Goal: Task Accomplishment & Management: Use online tool/utility

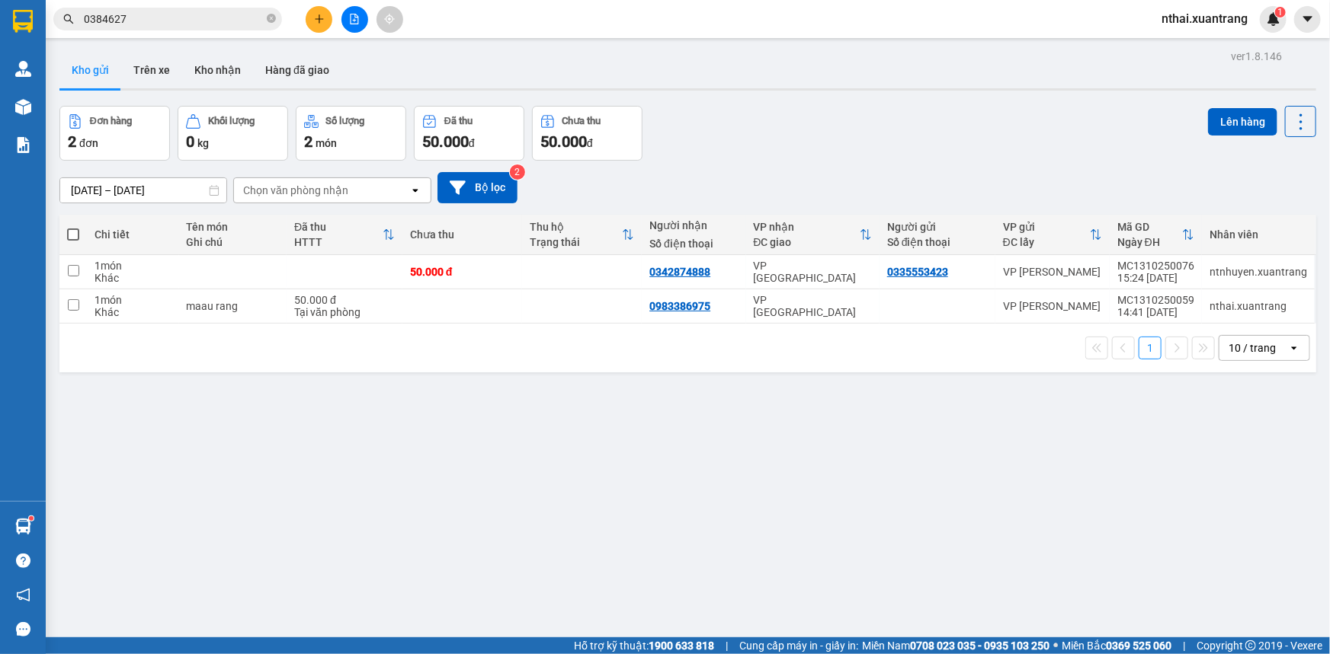
click at [27, 11] on img at bounding box center [23, 21] width 20 height 23
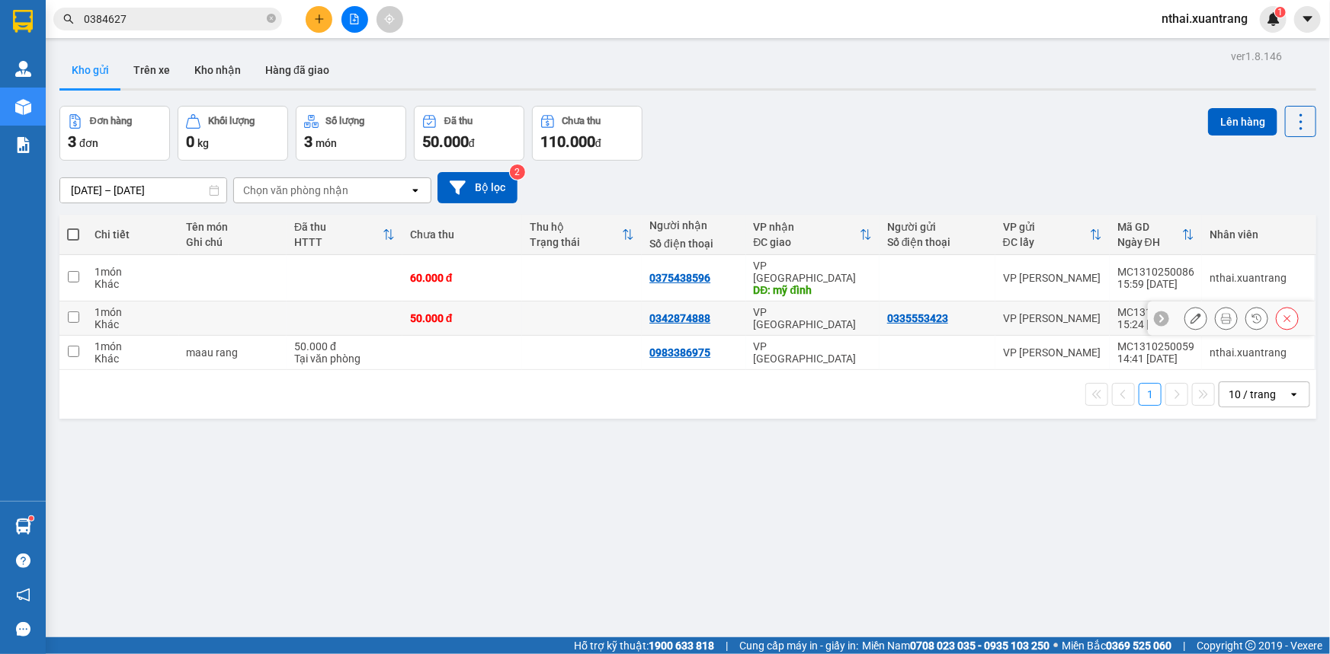
click at [354, 305] on td at bounding box center [344, 319] width 116 height 34
checkbox input "true"
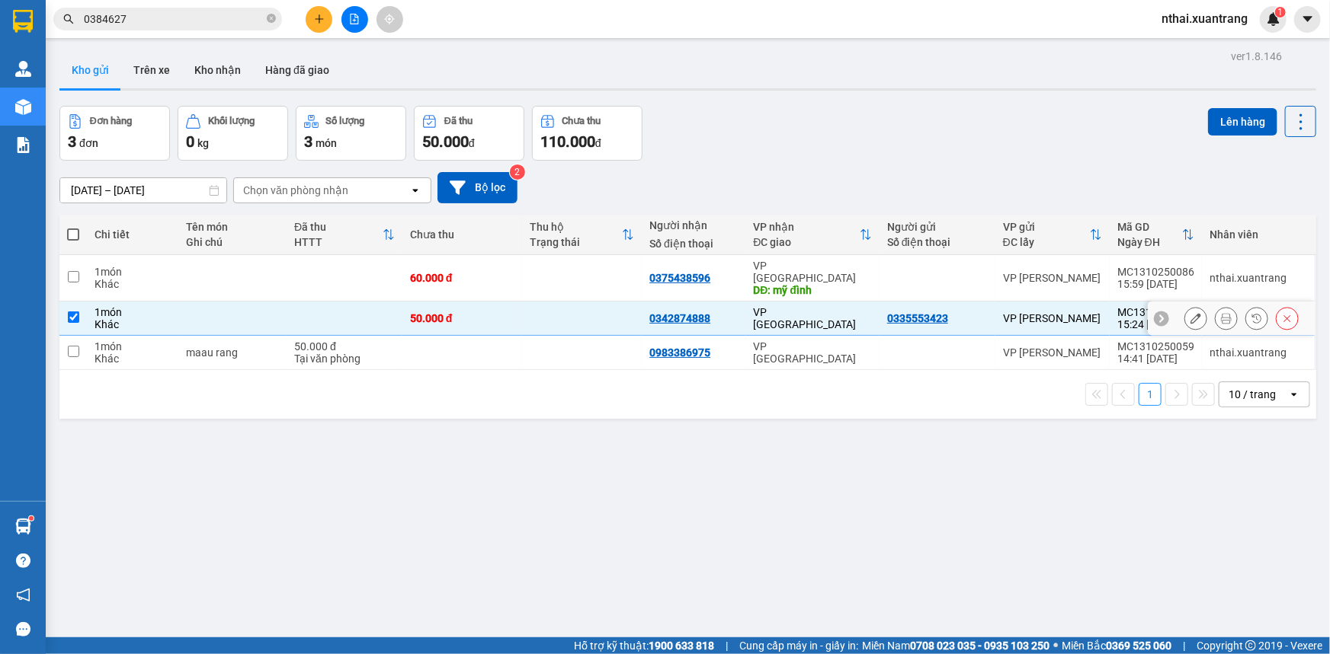
click at [349, 353] on div "Tại văn phòng" at bounding box center [344, 359] width 101 height 12
checkbox input "true"
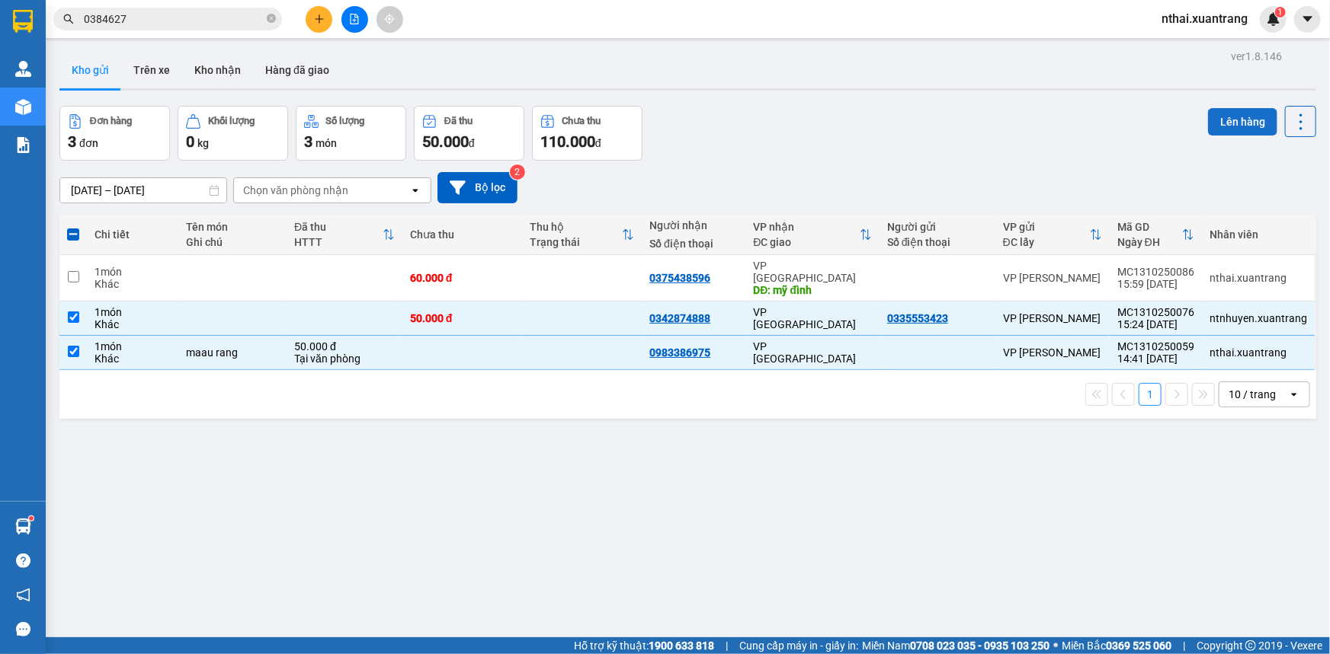
click at [1219, 123] on button "Lên hàng" at bounding box center [1242, 121] width 69 height 27
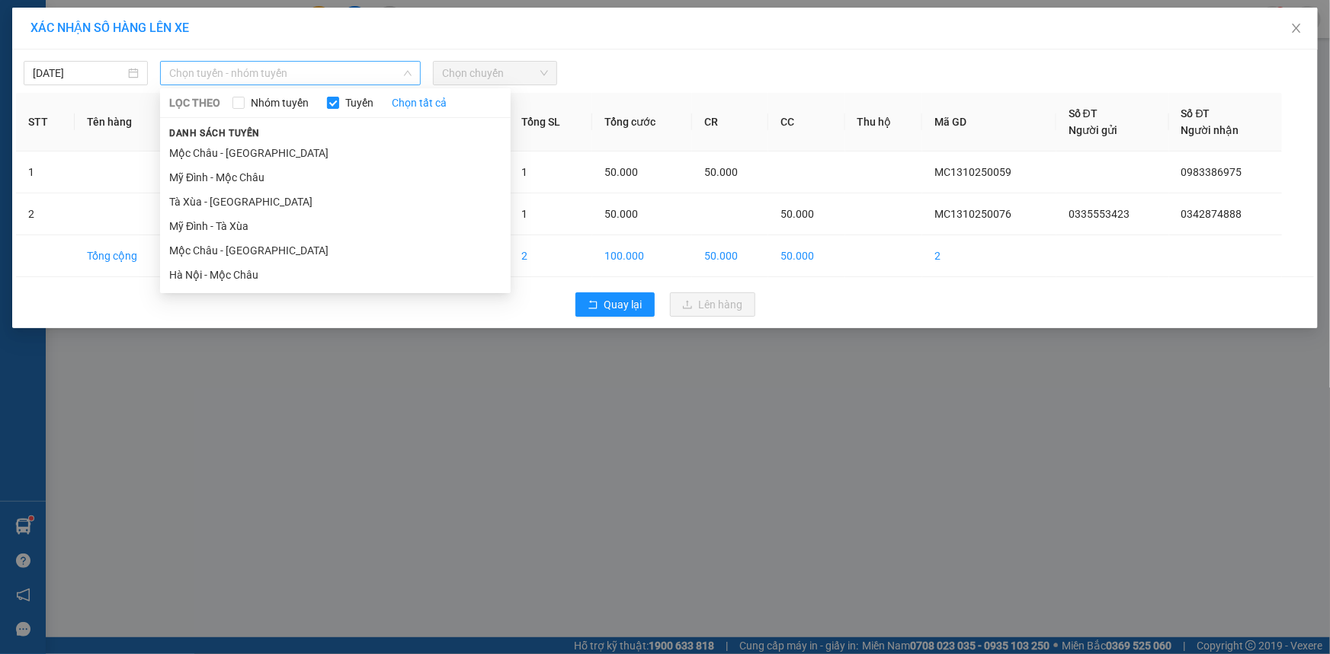
click at [268, 75] on span "Chọn tuyến - nhóm tuyến" at bounding box center [290, 73] width 242 height 23
click at [195, 278] on li "Hà Nội - Mộc Châu" at bounding box center [335, 275] width 350 height 24
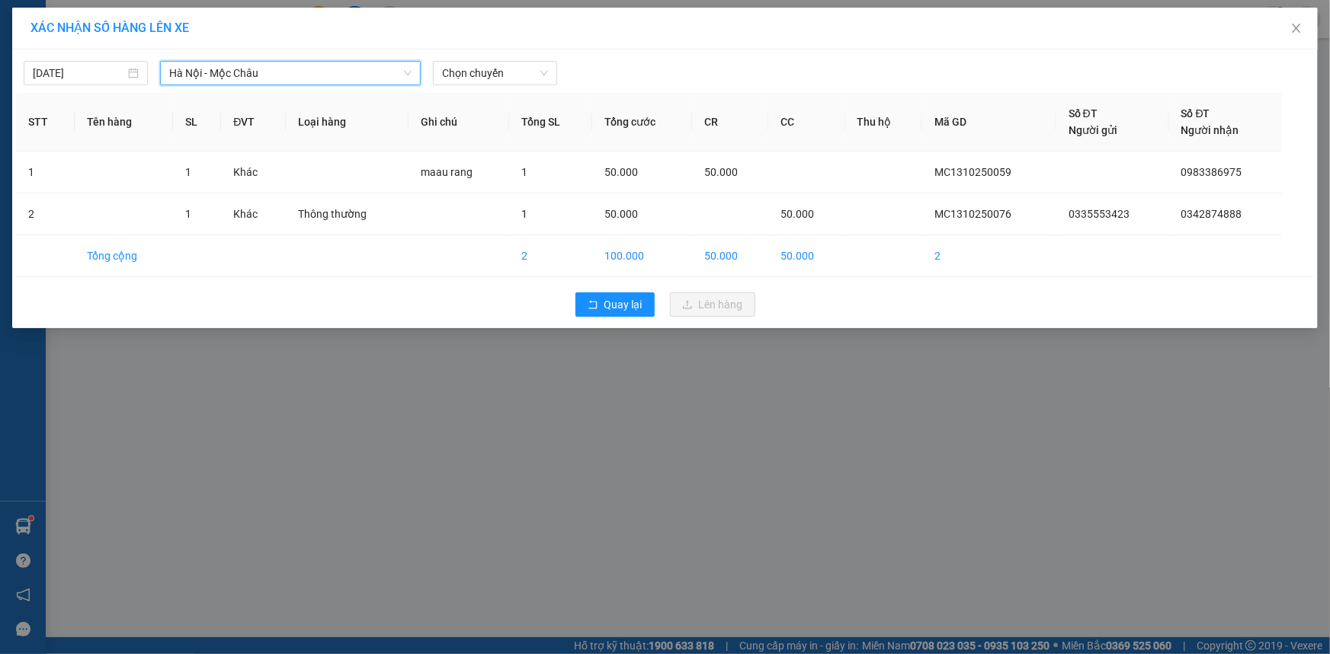
click at [243, 71] on span "Hà Nội - Mộc Châu" at bounding box center [290, 73] width 242 height 23
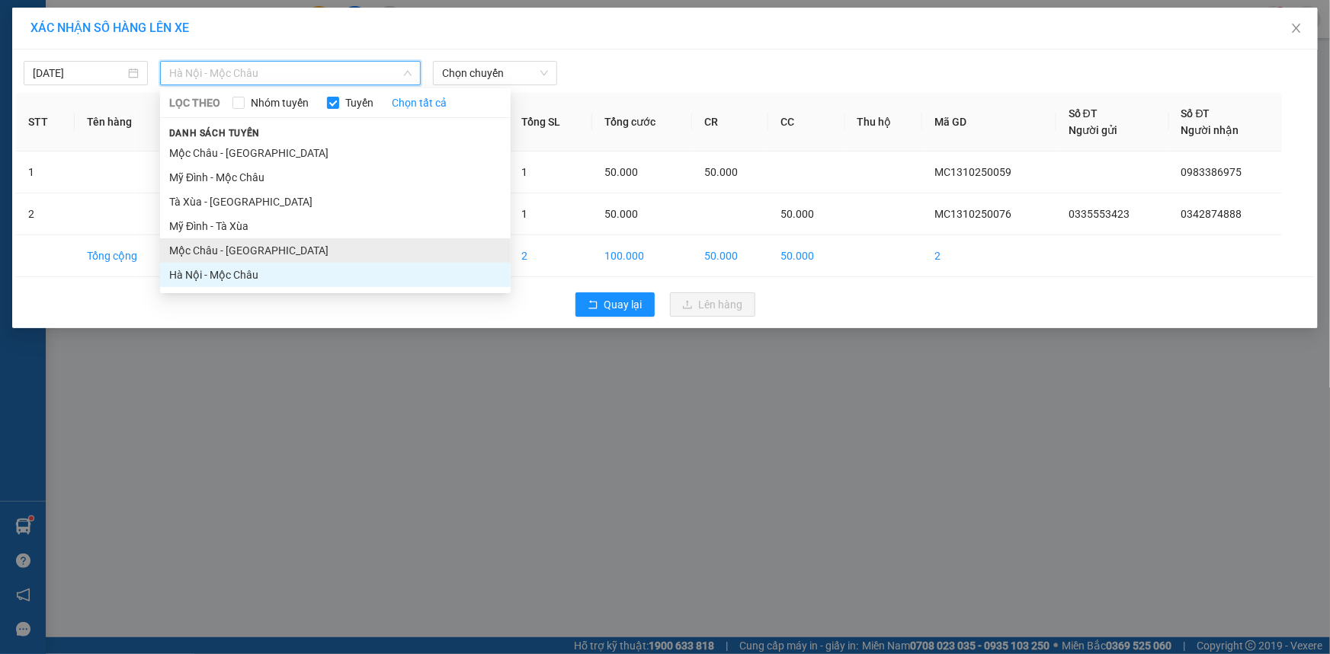
click at [200, 253] on li "Mộc Châu - [GEOGRAPHIC_DATA]" at bounding box center [335, 250] width 350 height 24
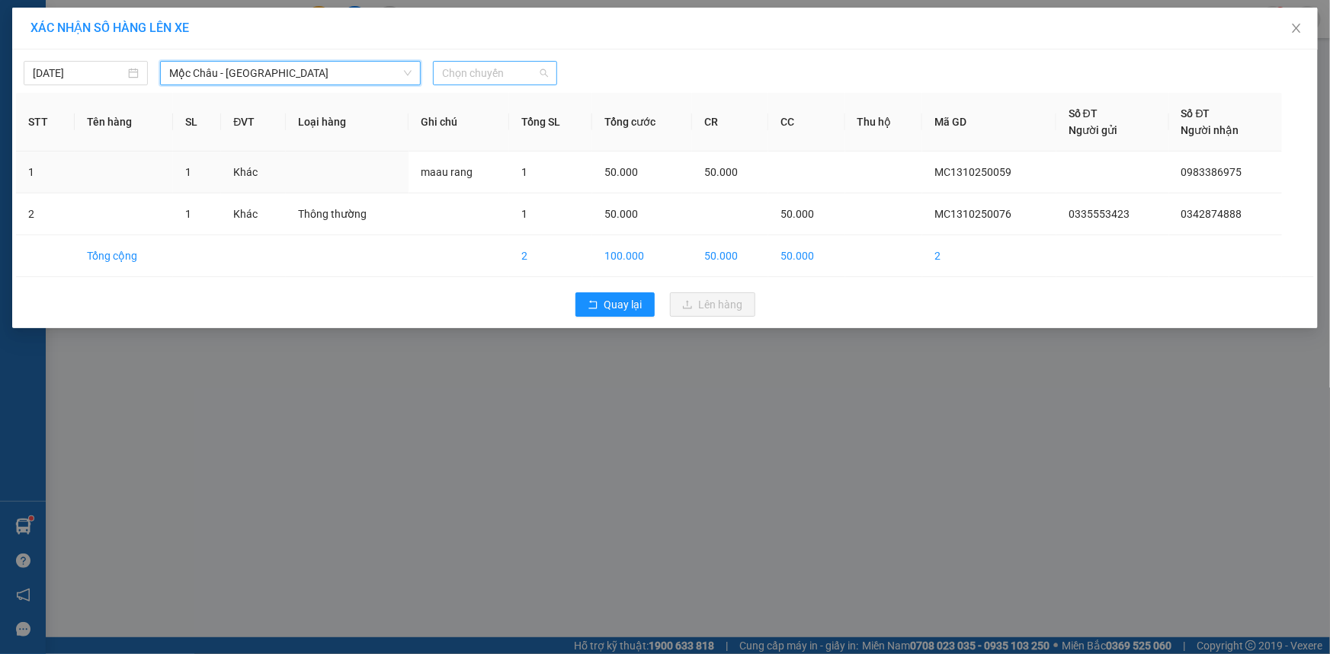
click at [495, 76] on span "Chọn chuyến" at bounding box center [495, 73] width 106 height 23
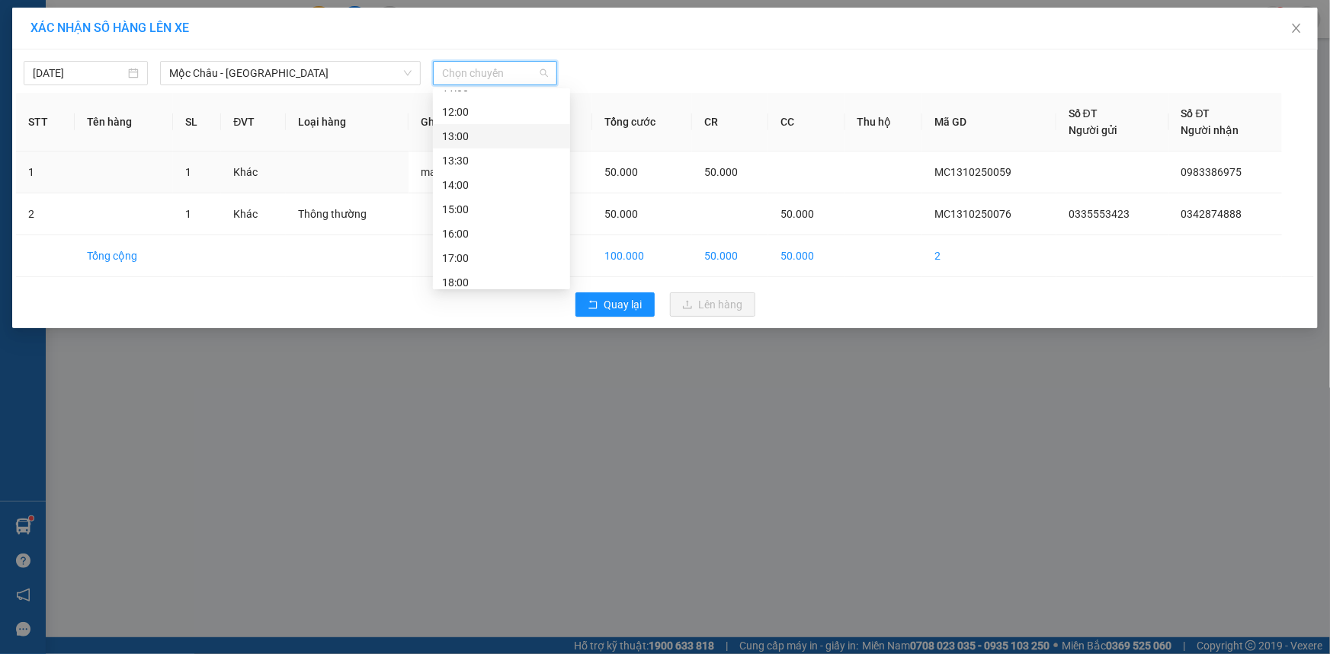
scroll to position [219, 0]
click at [462, 171] on div "16:00" at bounding box center [501, 177] width 119 height 17
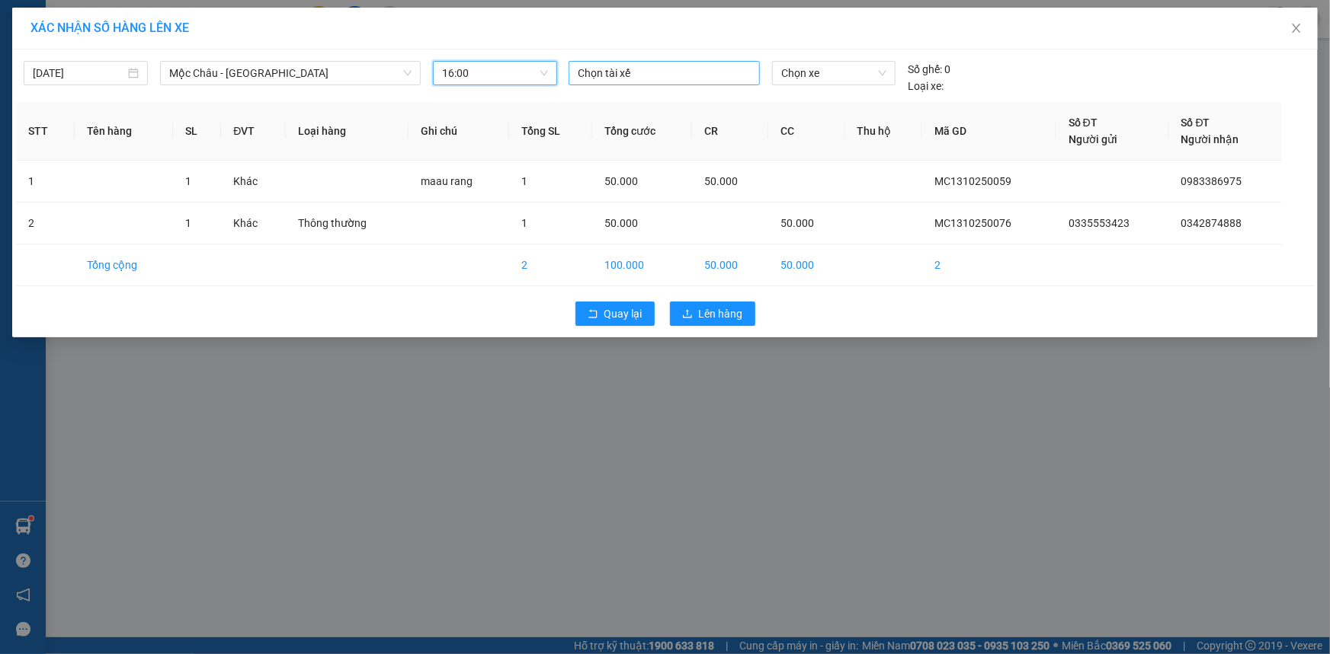
click at [650, 82] on div "Chọn tài xế" at bounding box center [663, 73] width 191 height 24
type input "n"
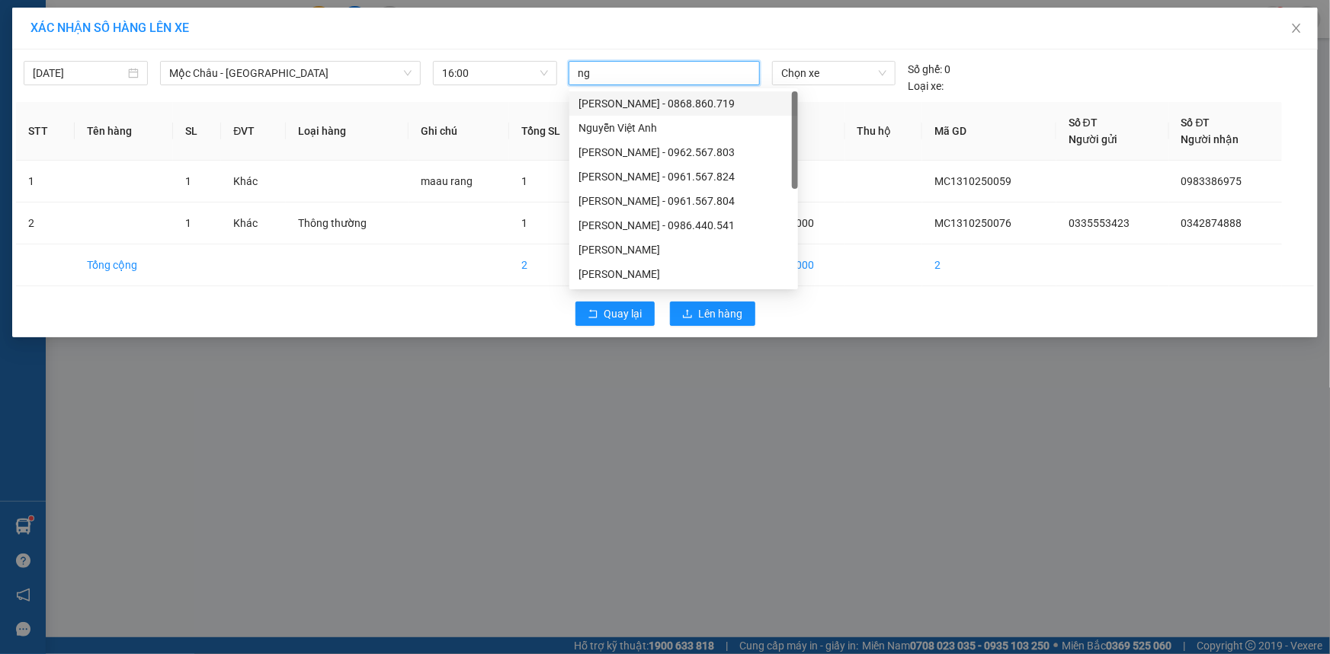
type input "n"
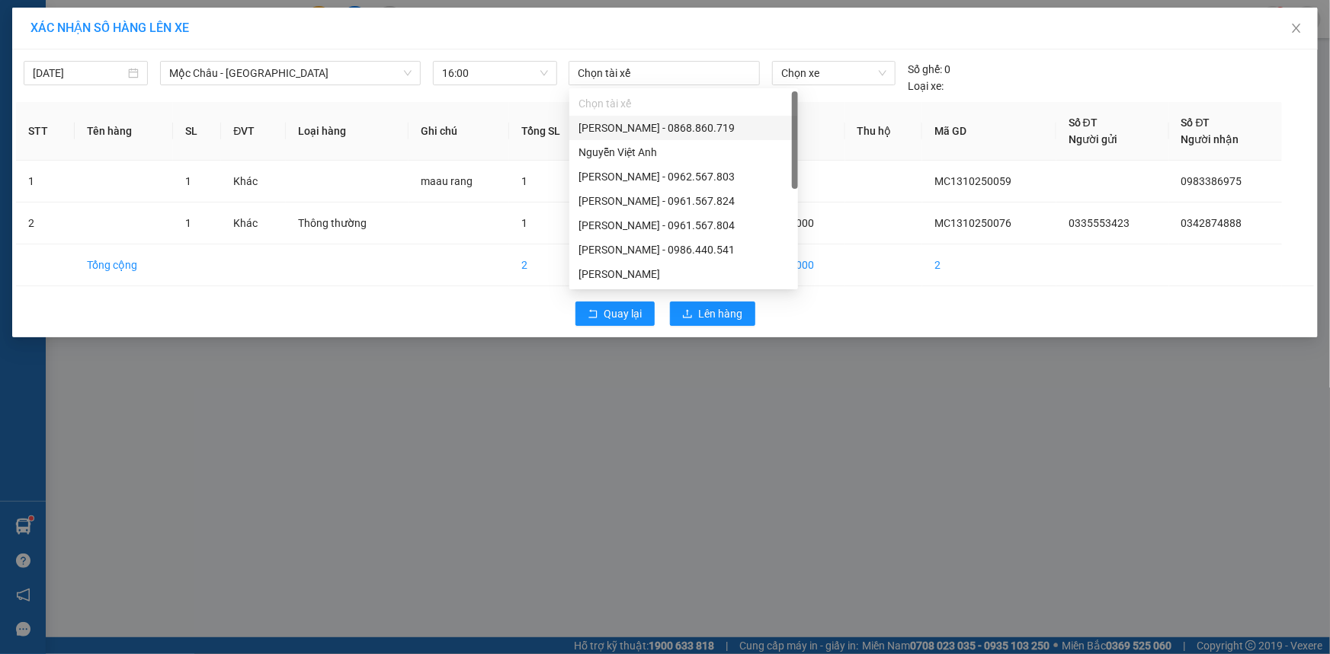
click at [638, 40] on div "XÁC NHẬN SỐ HÀNG LÊN XE" at bounding box center [664, 29] width 1305 height 42
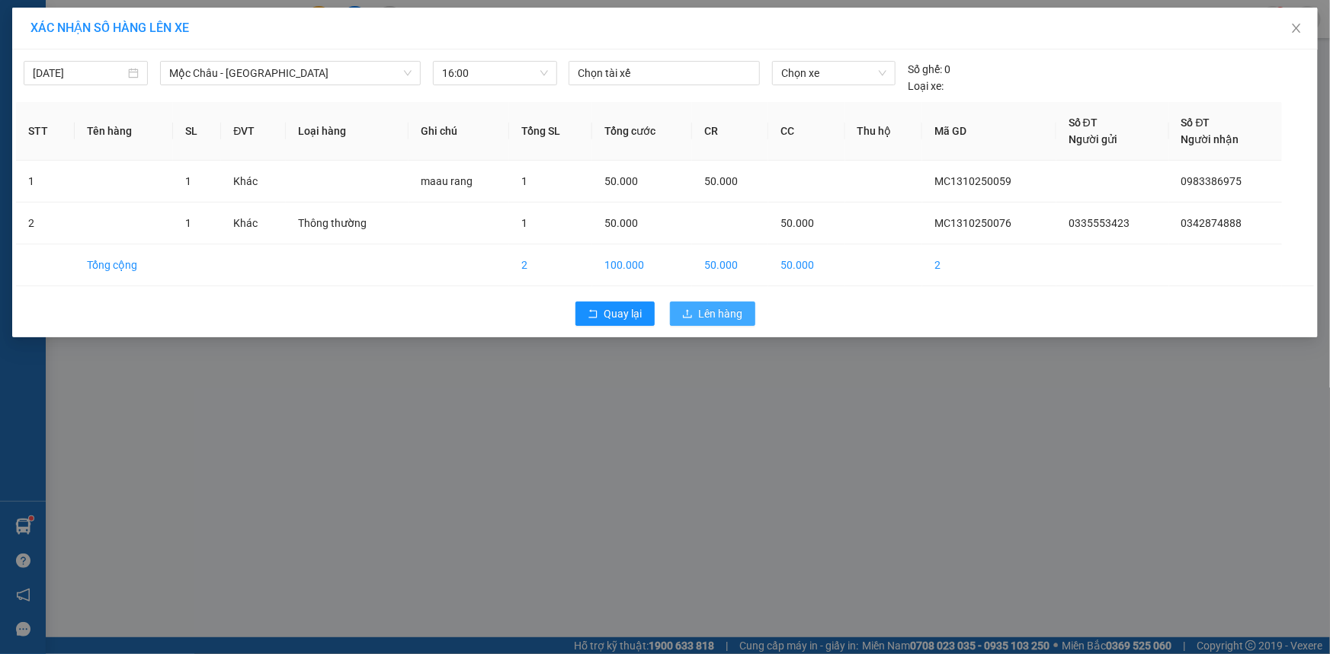
click at [716, 316] on span "Lên hàng" at bounding box center [721, 314] width 44 height 17
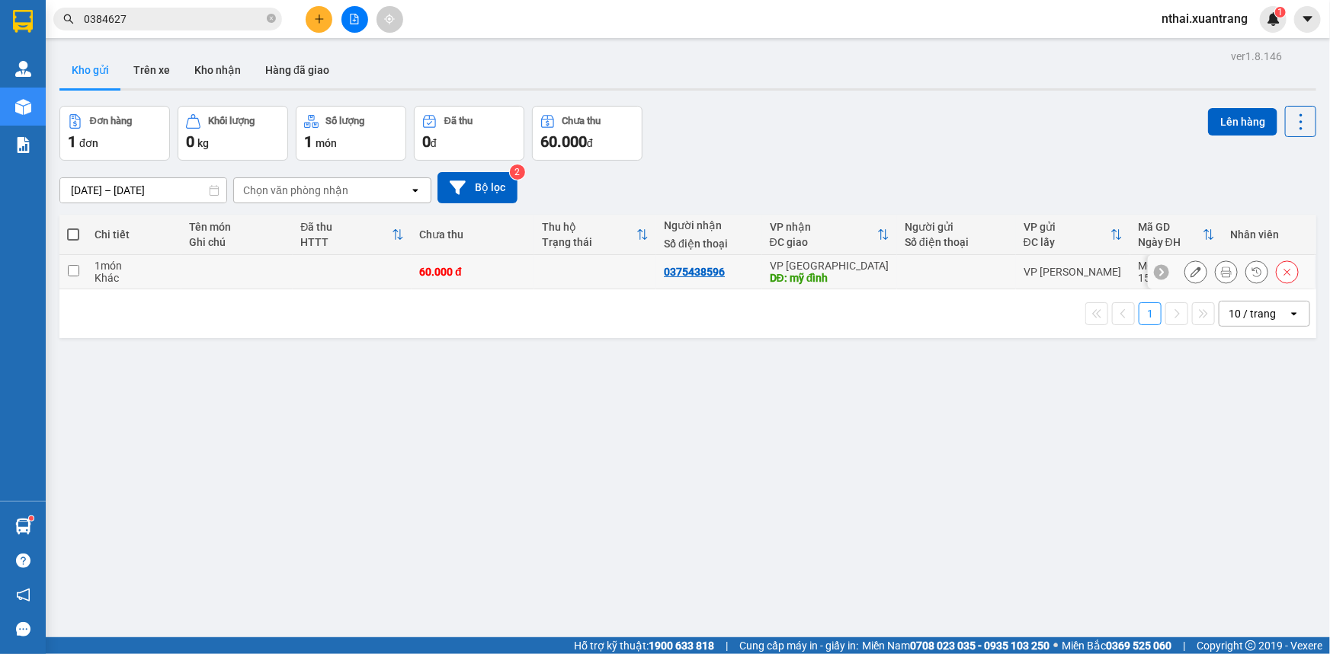
click at [1221, 274] on icon at bounding box center [1226, 272] width 11 height 11
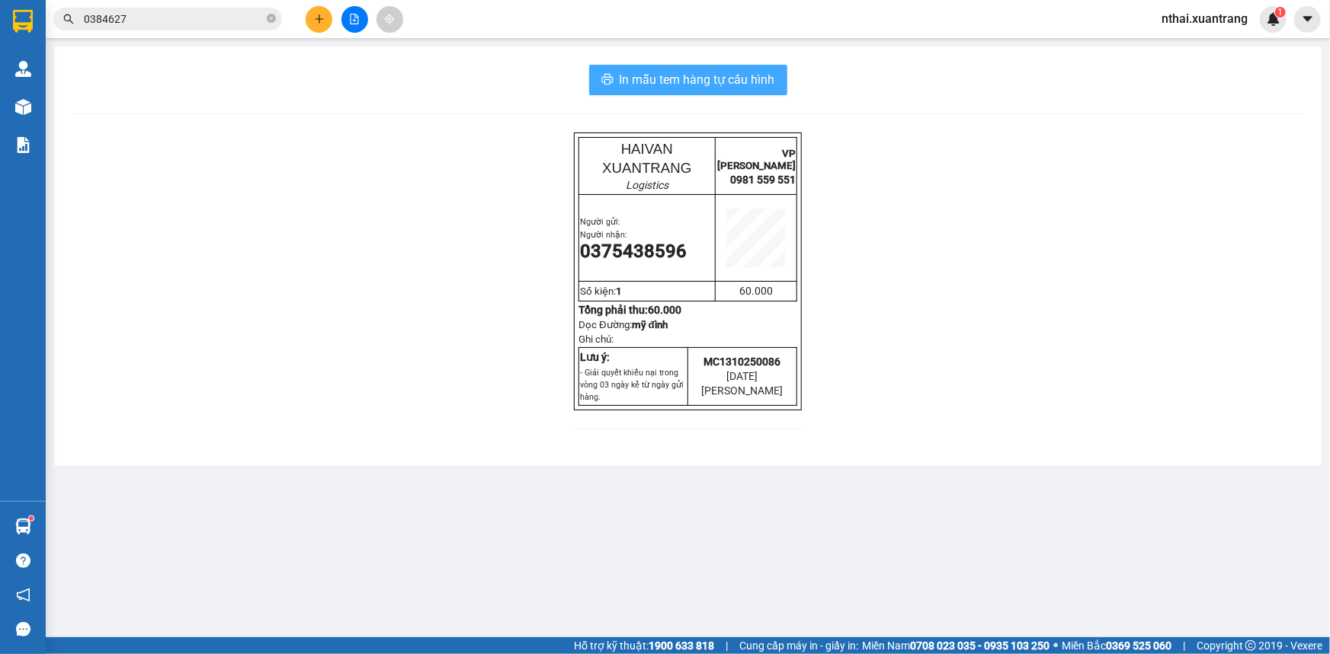
click at [667, 82] on span "In mẫu tem hàng tự cấu hình" at bounding box center [696, 79] width 155 height 19
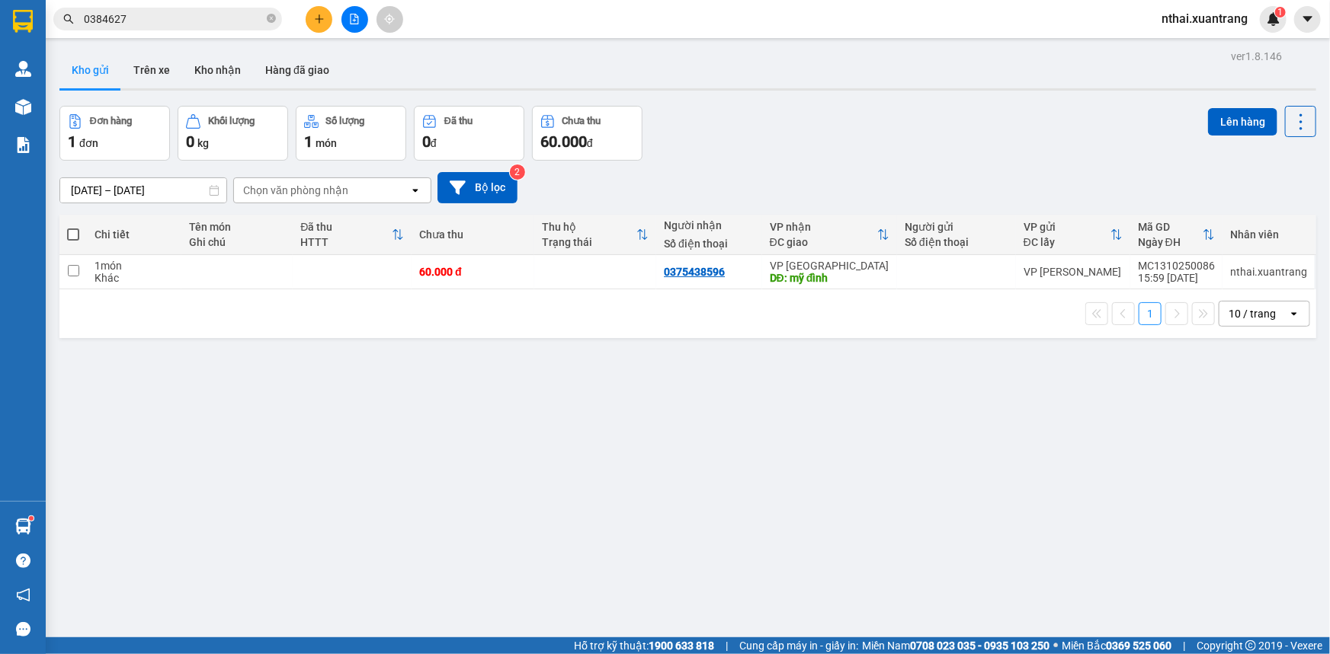
click at [118, 21] on input "0384627" at bounding box center [174, 19] width 180 height 17
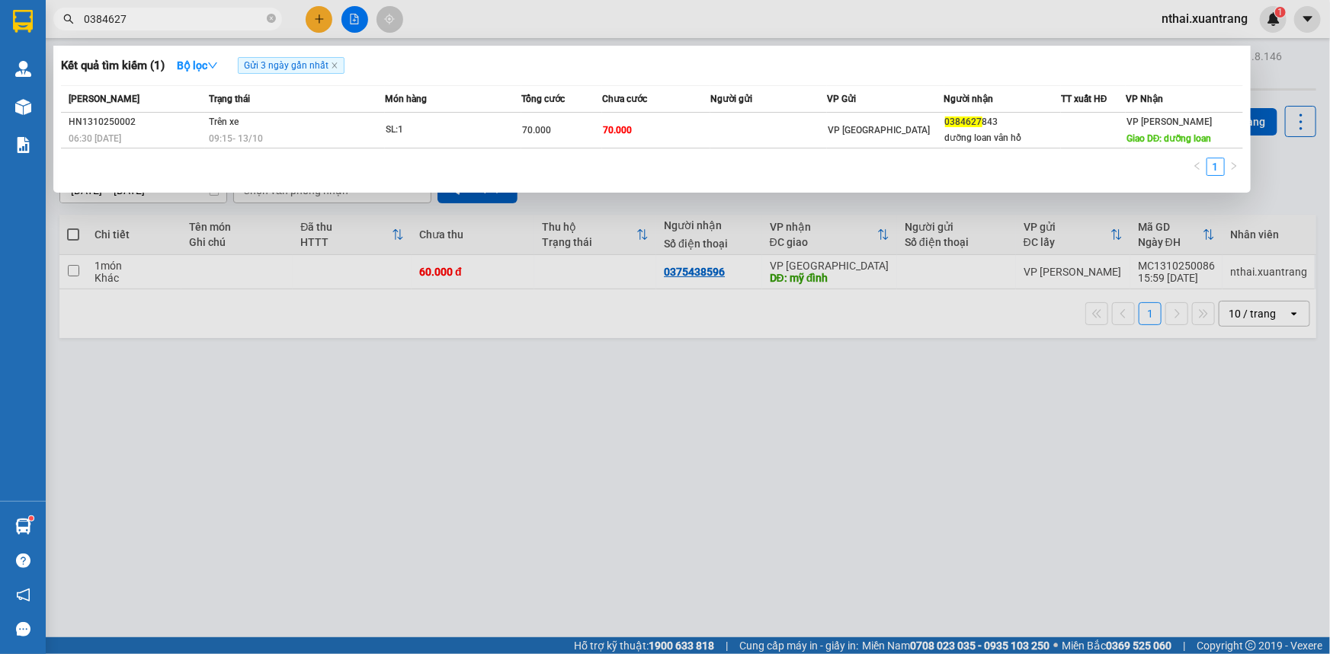
click at [118, 21] on input "0384627" at bounding box center [174, 19] width 180 height 17
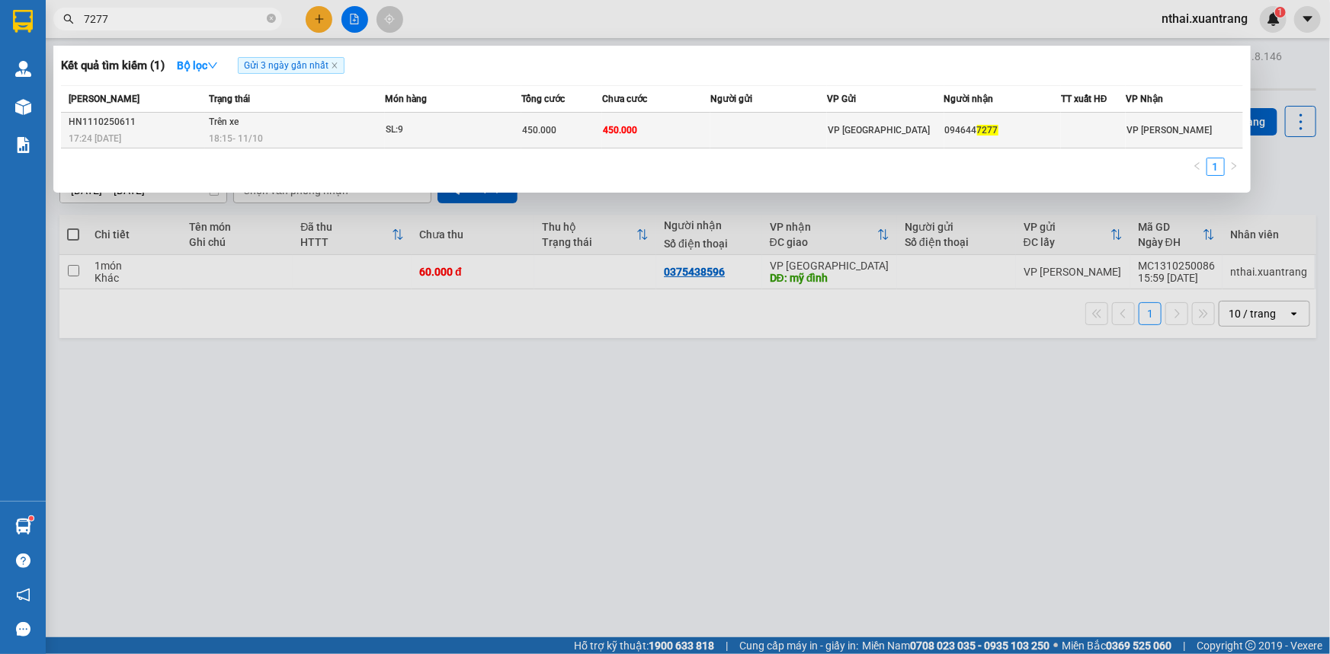
type input "7277"
click at [373, 127] on td "Trên xe 18:15 [DATE]" at bounding box center [295, 131] width 180 height 36
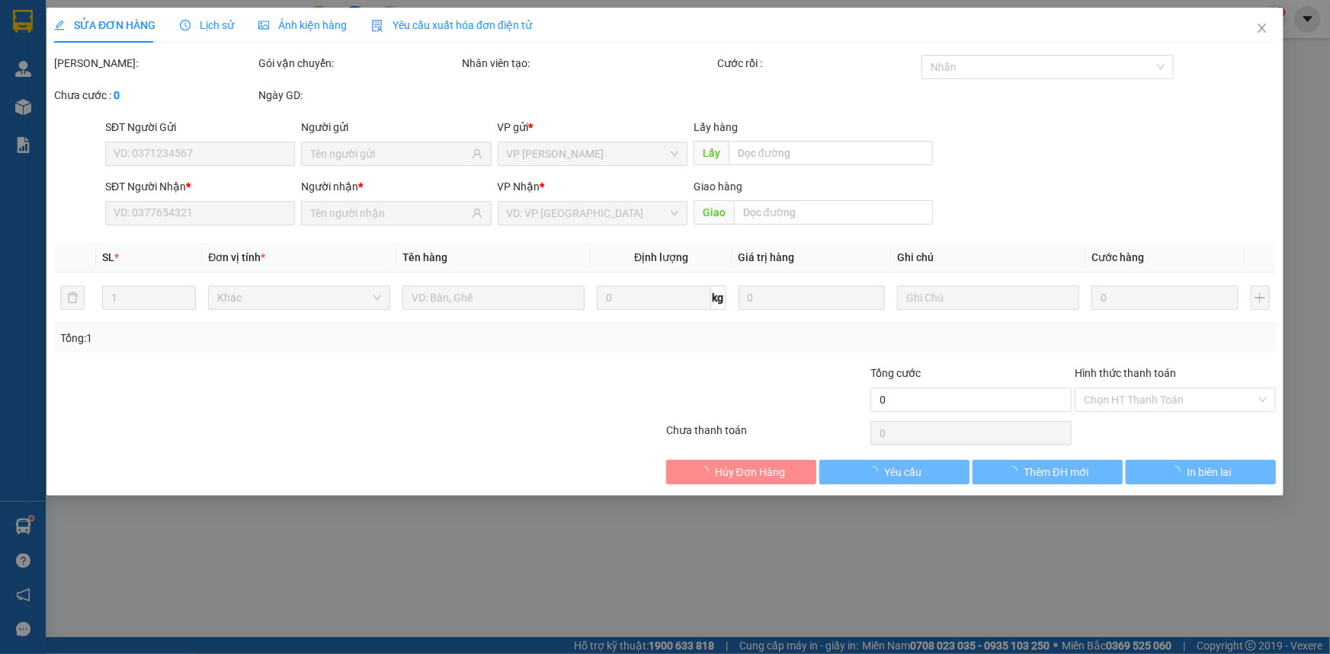
type input "0946447277"
type input "450.000"
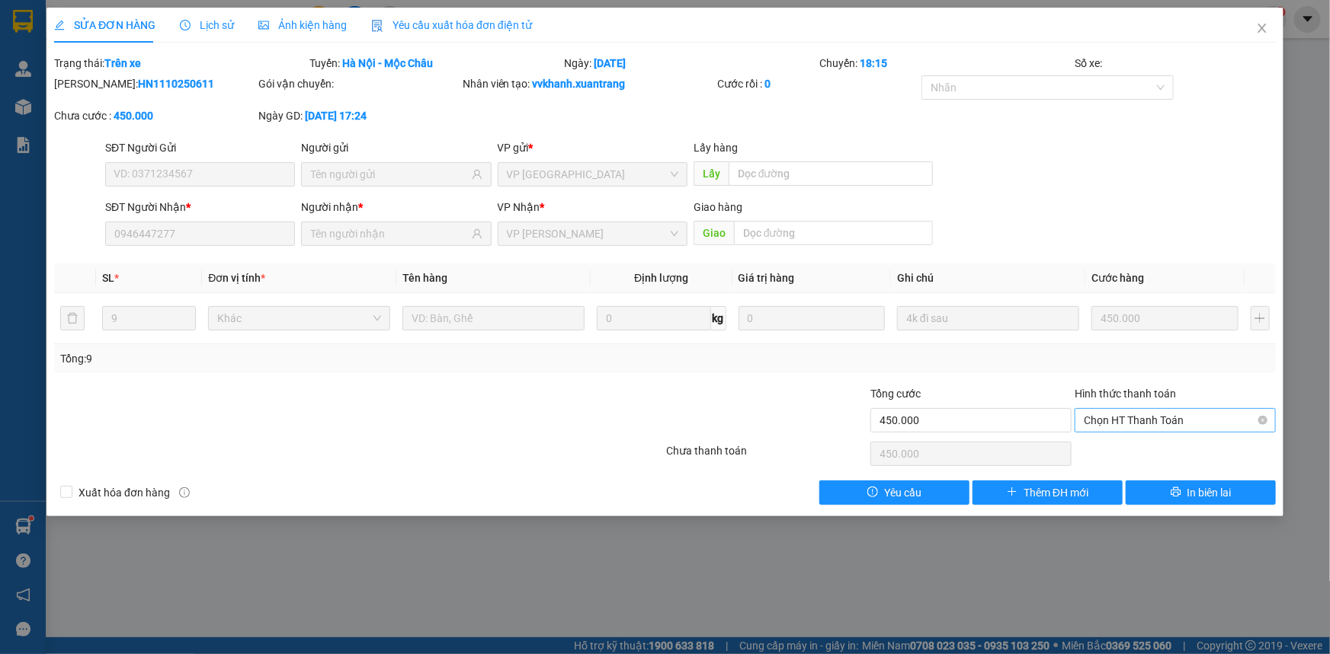
click at [1129, 431] on div "Hình thức thanh toán Chọn HT Thanh Toán" at bounding box center [1174, 412] width 201 height 53
click at [1129, 424] on span "Chọn HT Thanh Toán" at bounding box center [1174, 420] width 183 height 23
click at [1123, 448] on div "Tại văn phòng" at bounding box center [1174, 450] width 183 height 17
type input "0"
click at [1006, 386] on div "Tổng cước" at bounding box center [970, 397] width 201 height 23
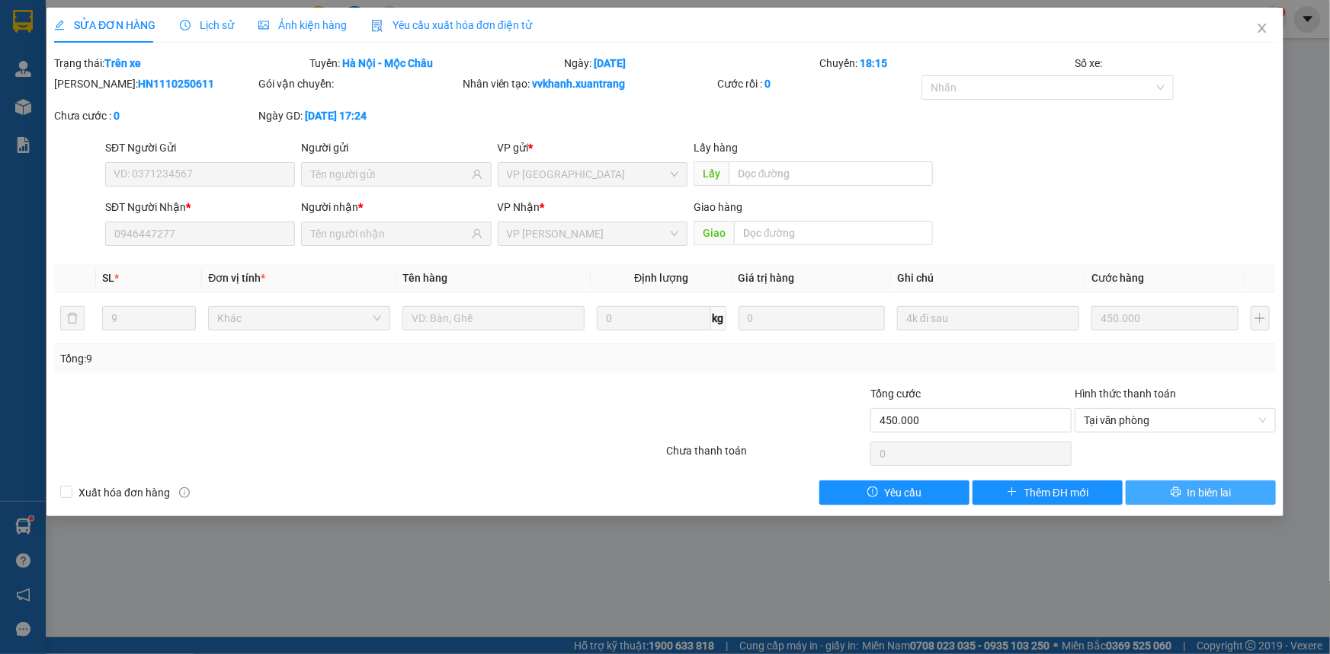
click at [1192, 485] on button "In biên lai" at bounding box center [1200, 493] width 150 height 24
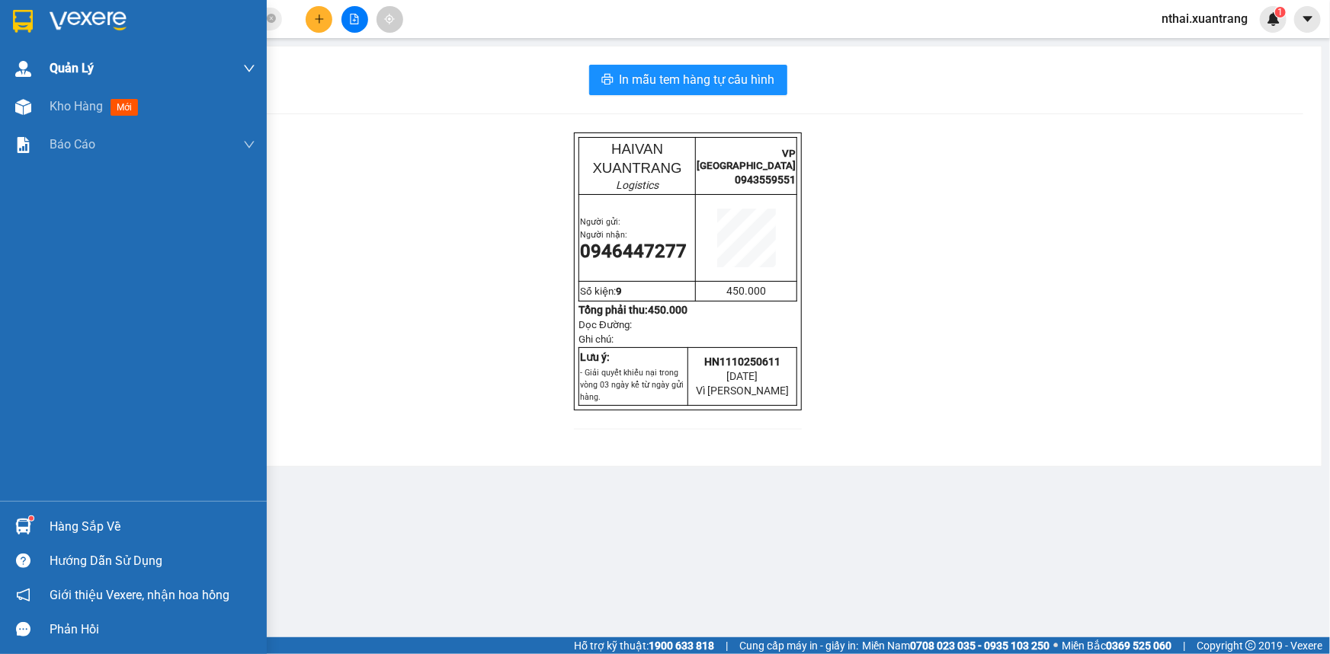
drag, startPoint x: 25, startPoint y: 21, endPoint x: 94, endPoint y: 59, distance: 78.8
click at [25, 20] on img at bounding box center [23, 21] width 20 height 23
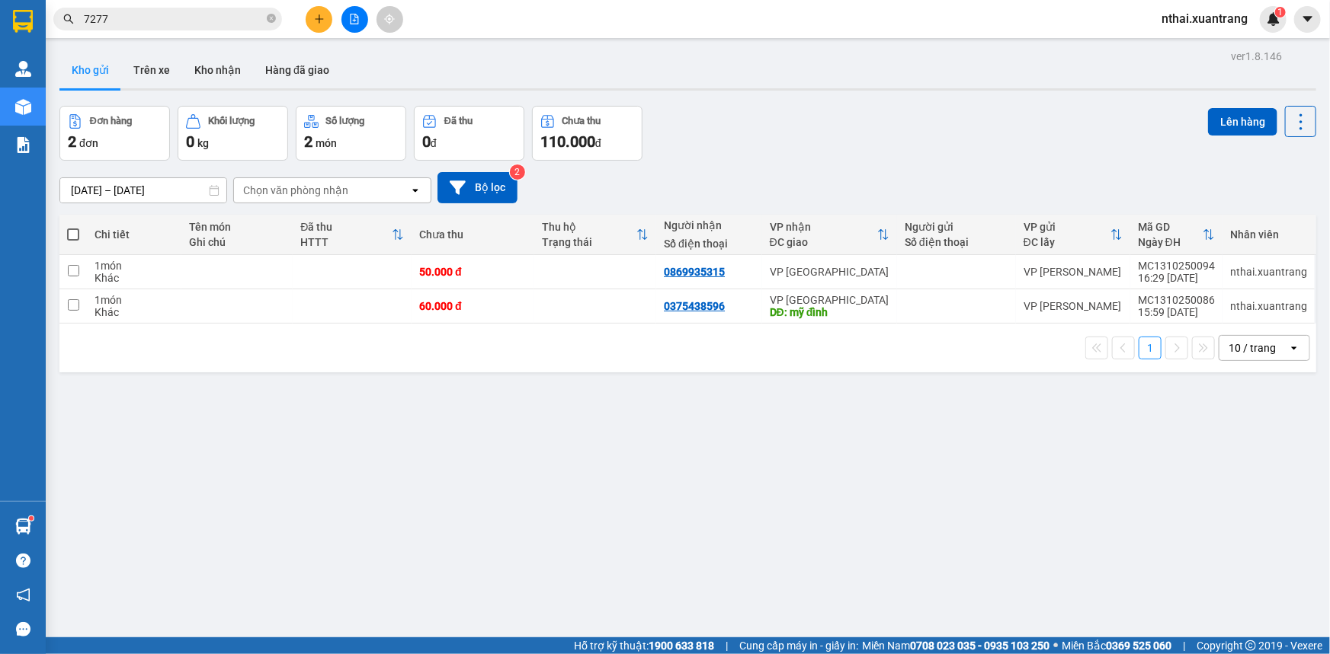
click at [161, 19] on input "7277" at bounding box center [174, 19] width 180 height 17
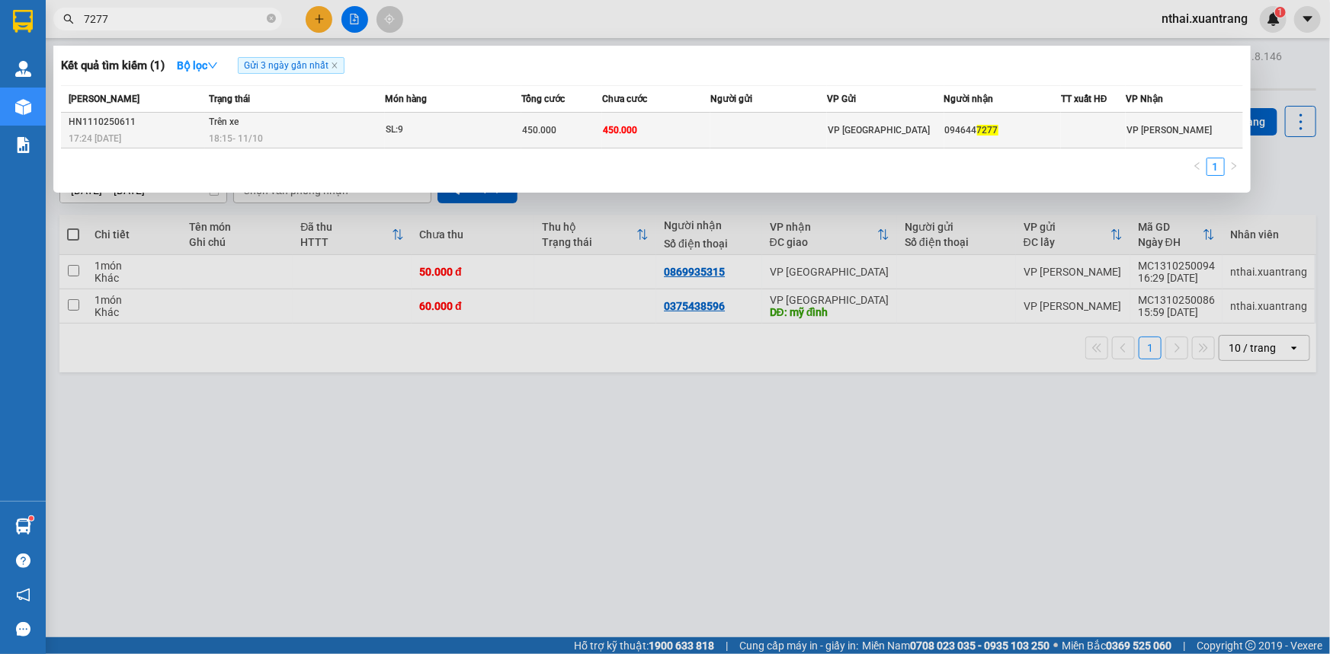
click at [235, 118] on span "Trên xe" at bounding box center [224, 122] width 30 height 11
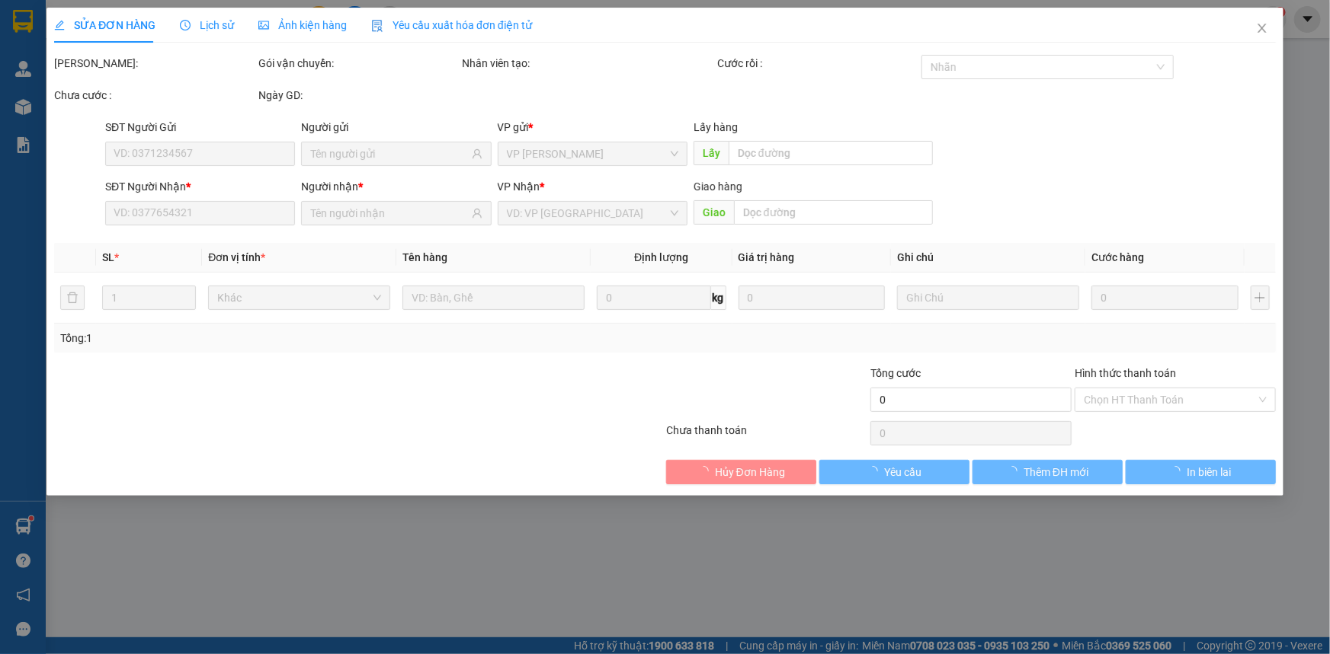
type input "0946447277"
type input "450.000"
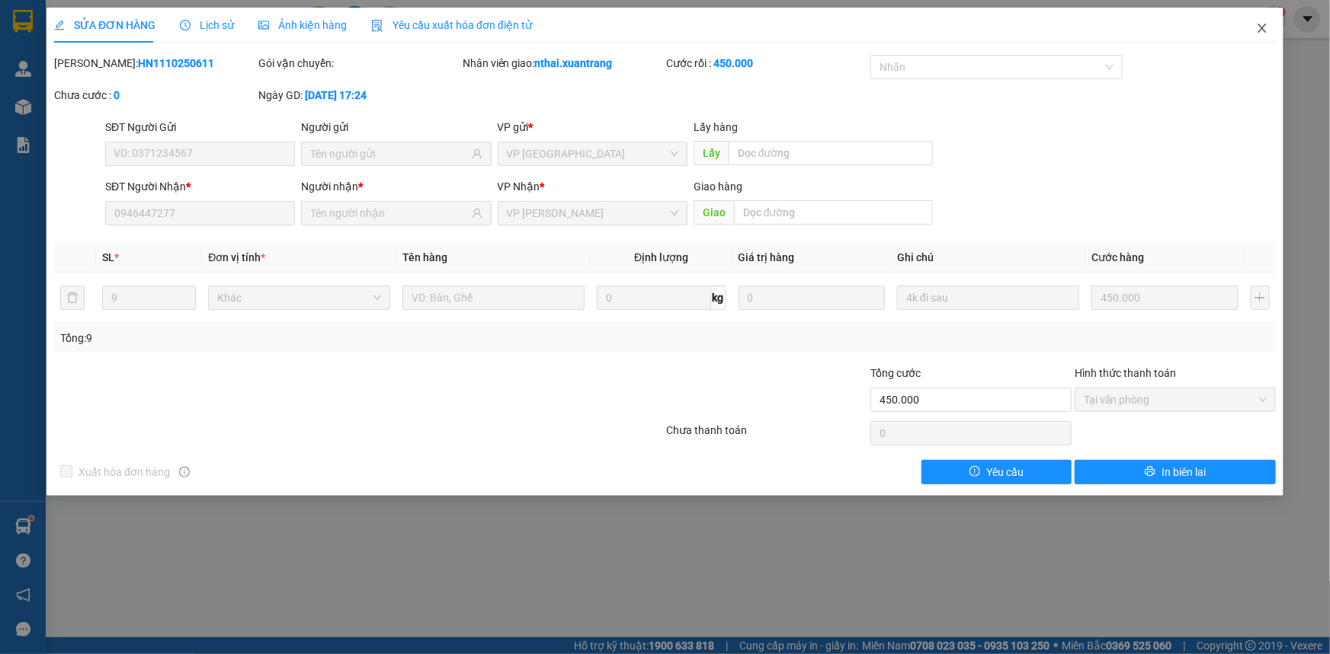
click at [1260, 31] on icon "close" at bounding box center [1262, 28] width 12 height 12
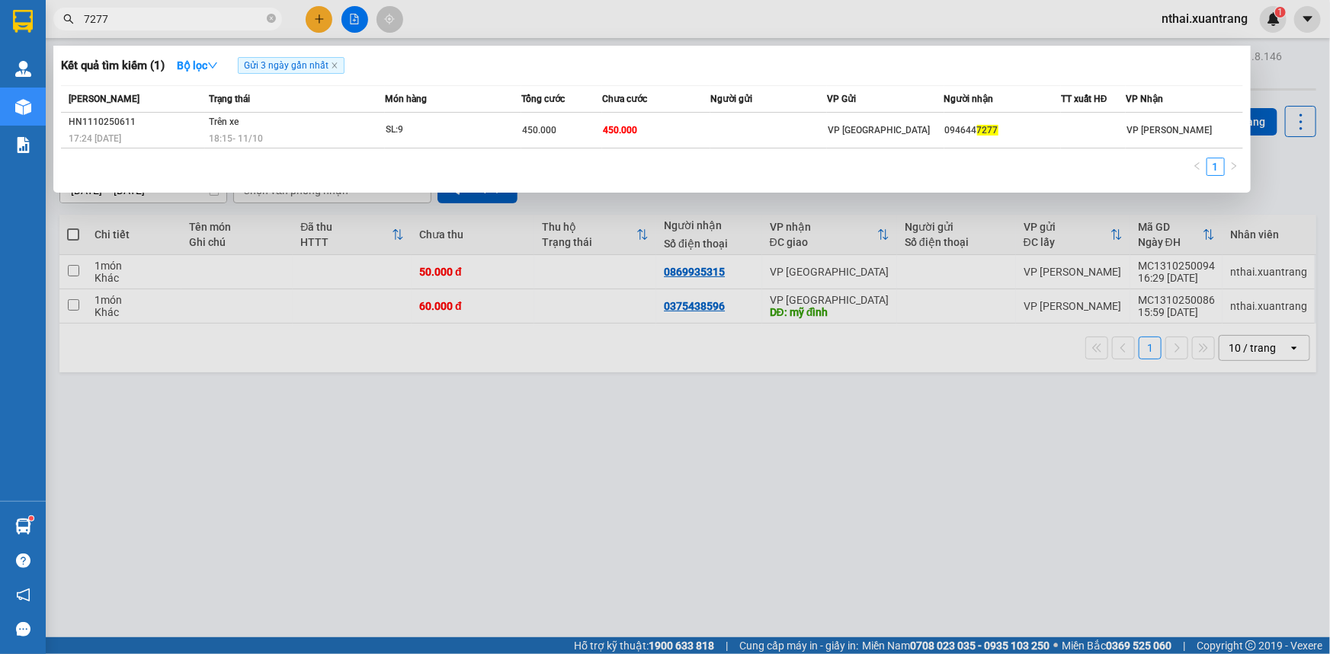
click at [195, 20] on input "7277" at bounding box center [174, 19] width 180 height 17
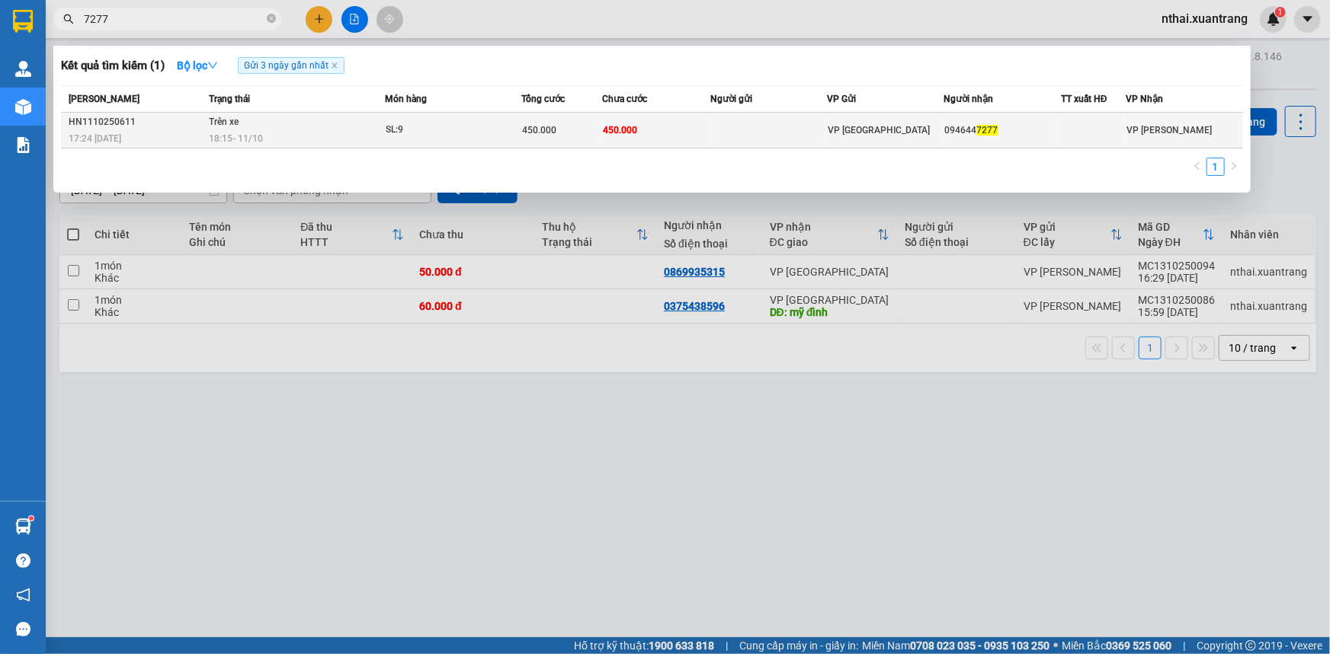
click at [801, 137] on td at bounding box center [768, 131] width 117 height 36
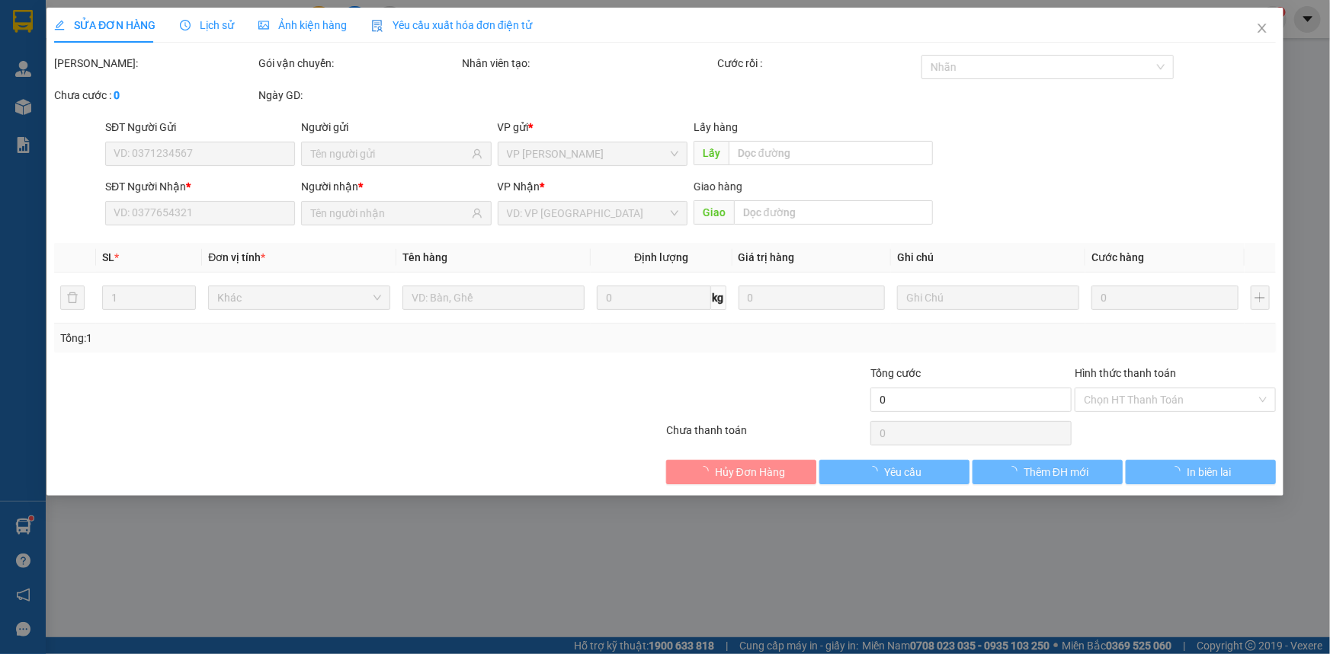
type input "0946447277"
type input "450.000"
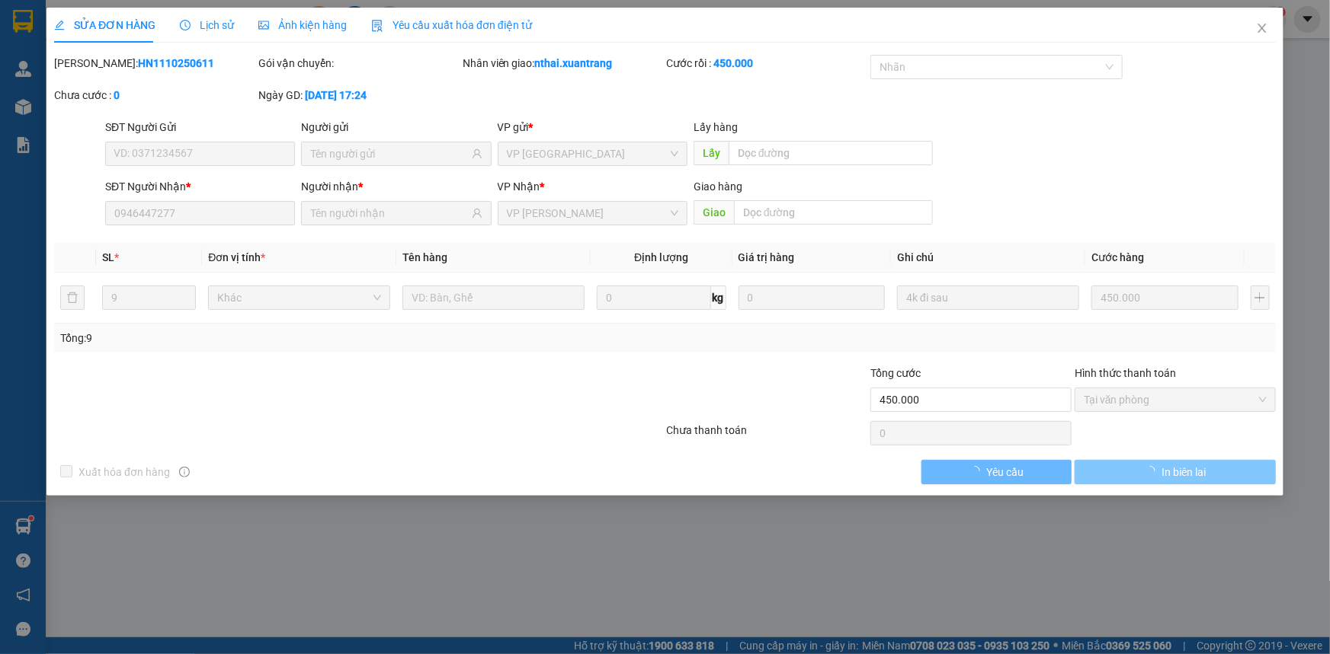
click at [1219, 482] on button "In biên lai" at bounding box center [1174, 472] width 201 height 24
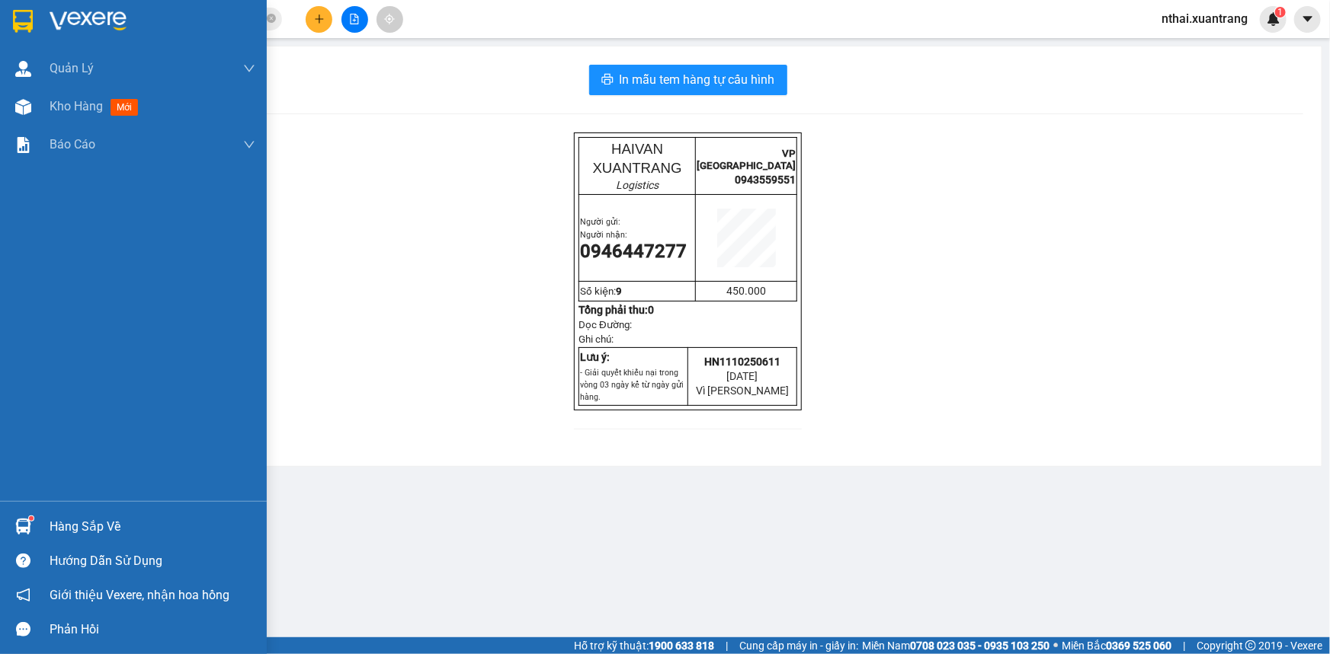
click at [27, 12] on img at bounding box center [23, 21] width 20 height 23
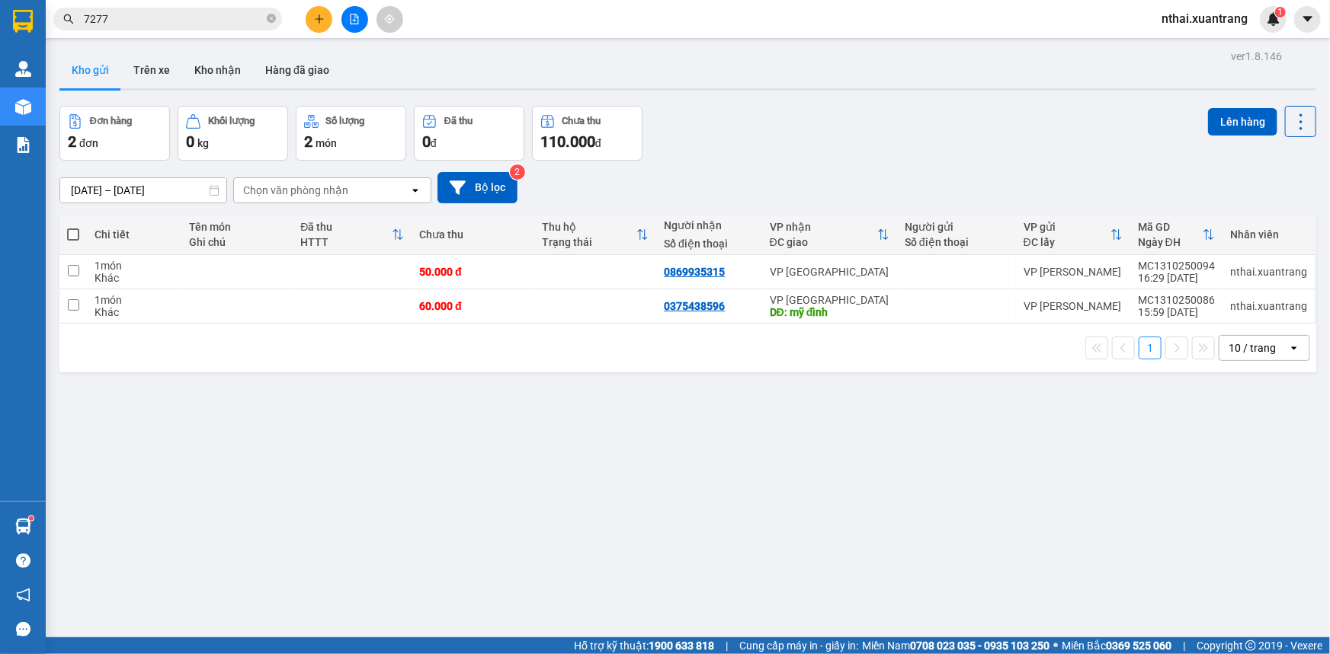
click at [354, 15] on icon "file-add" at bounding box center [354, 19] width 11 height 11
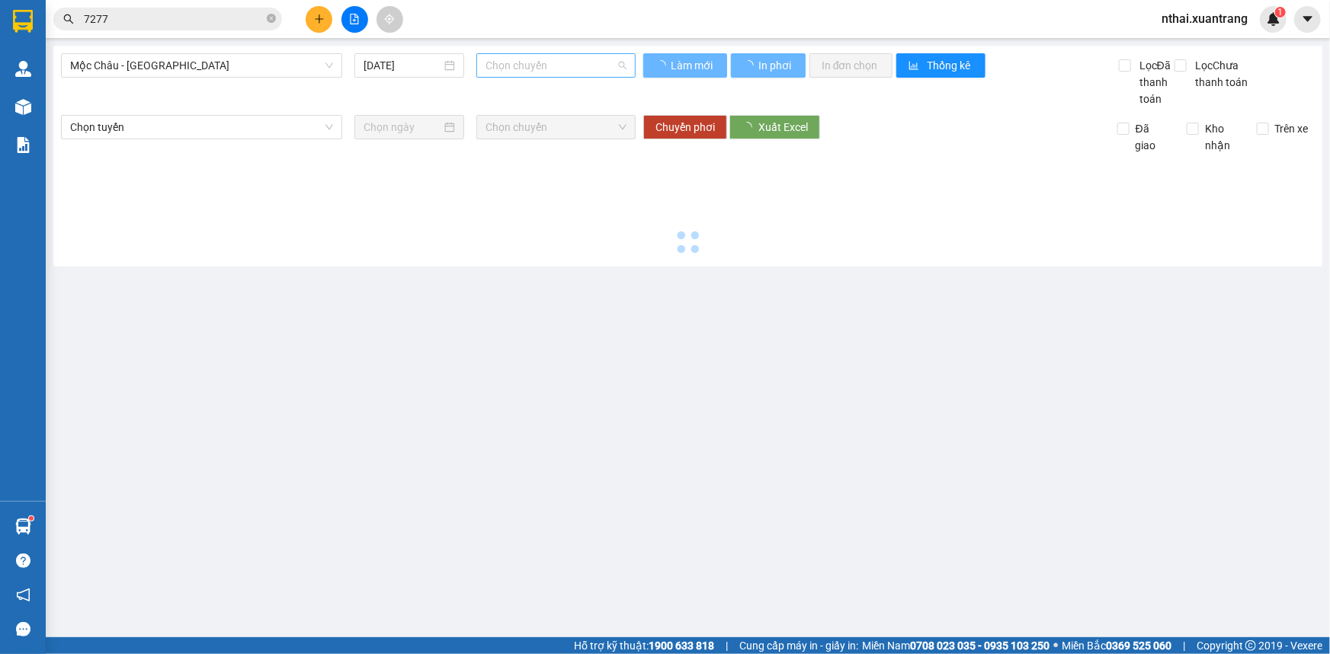
click at [488, 75] on span "Chọn chuyến" at bounding box center [555, 65] width 141 height 23
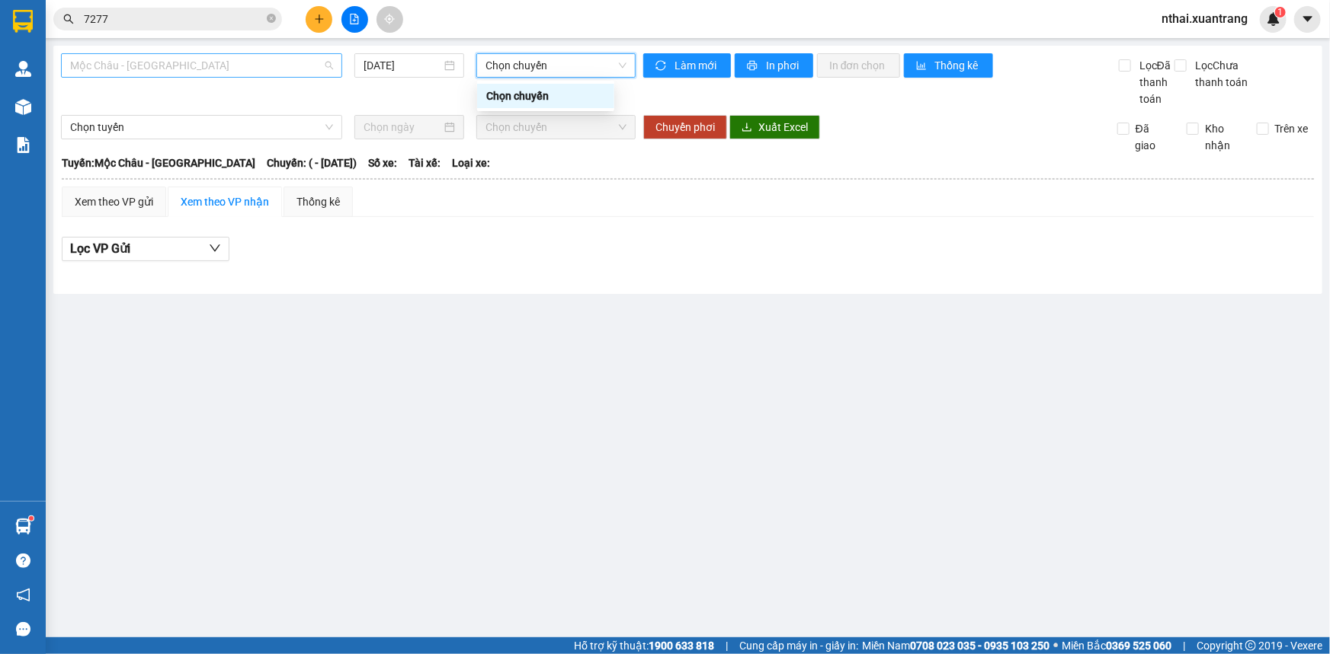
click at [210, 69] on span "Mộc Châu - [GEOGRAPHIC_DATA]" at bounding box center [201, 65] width 263 height 23
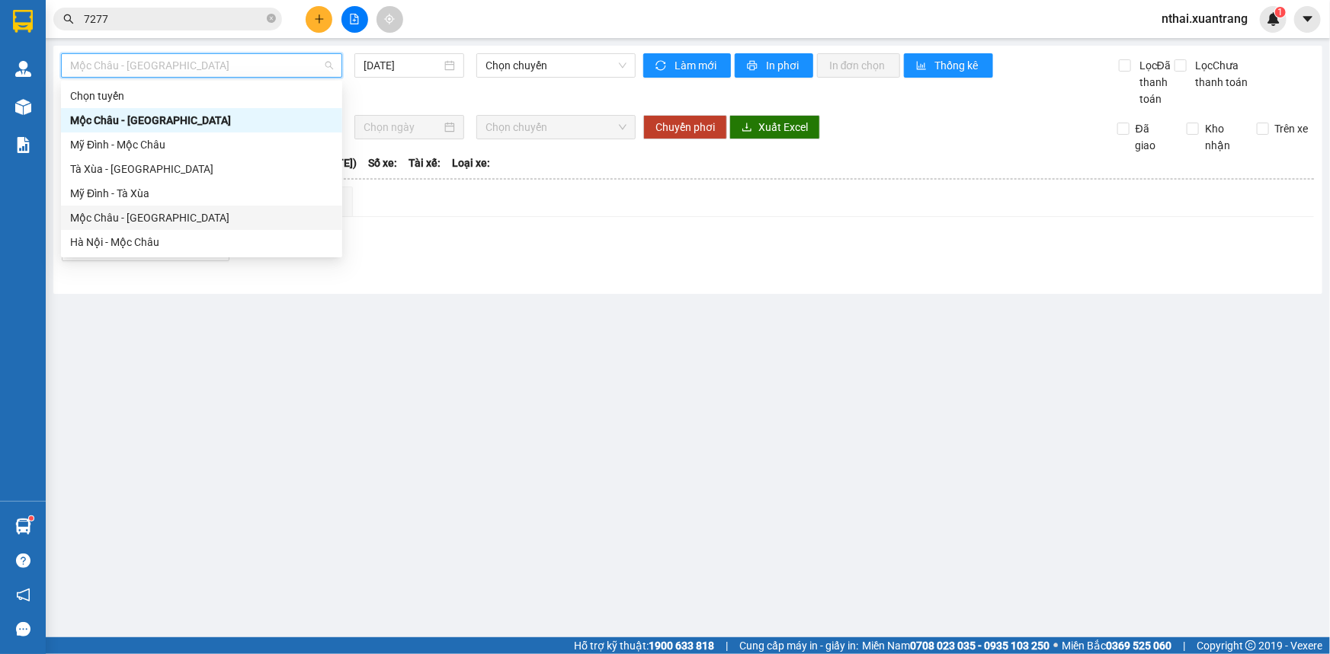
click at [103, 222] on div "Mộc Châu - [GEOGRAPHIC_DATA]" at bounding box center [201, 218] width 263 height 17
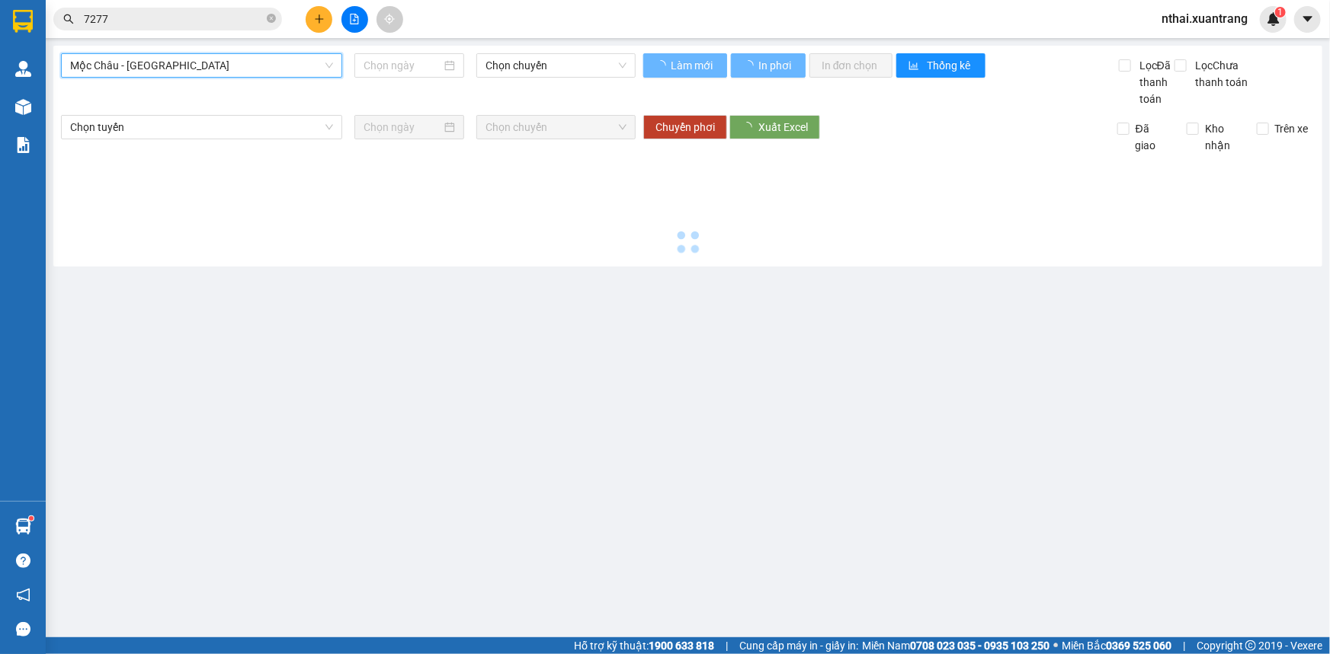
type input "[DATE]"
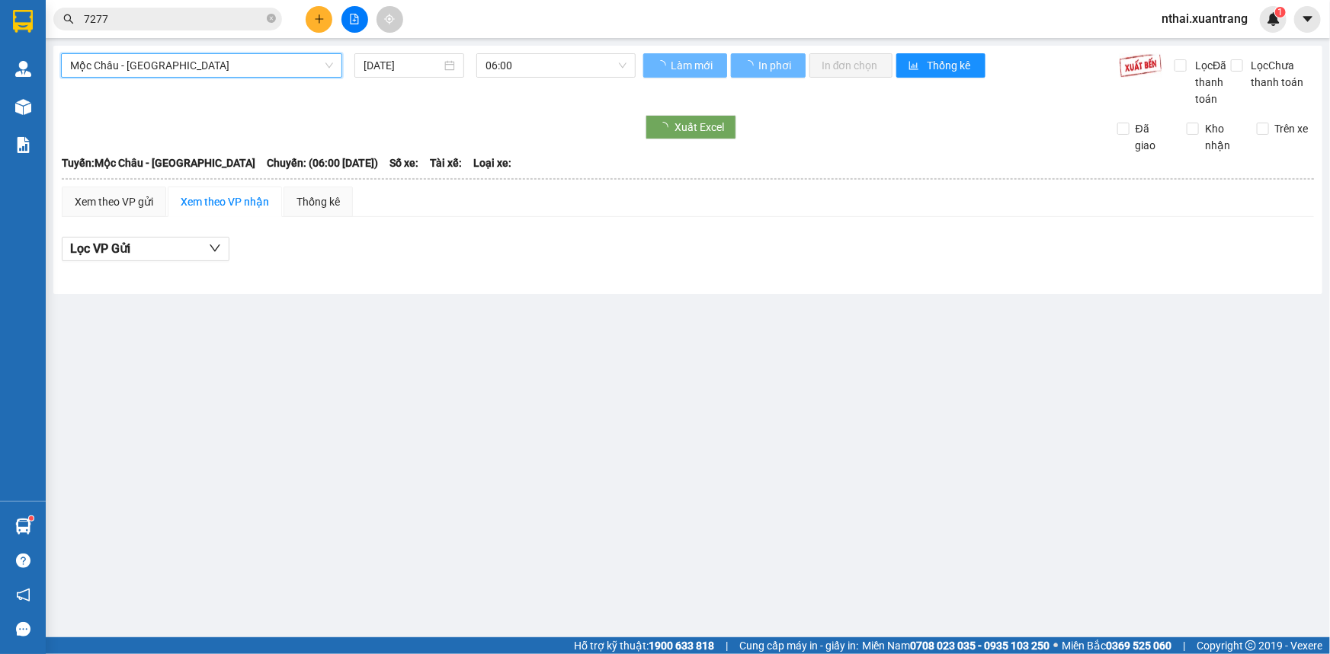
click at [146, 54] on span "Mộc Châu - [GEOGRAPHIC_DATA]" at bounding box center [201, 65] width 263 height 23
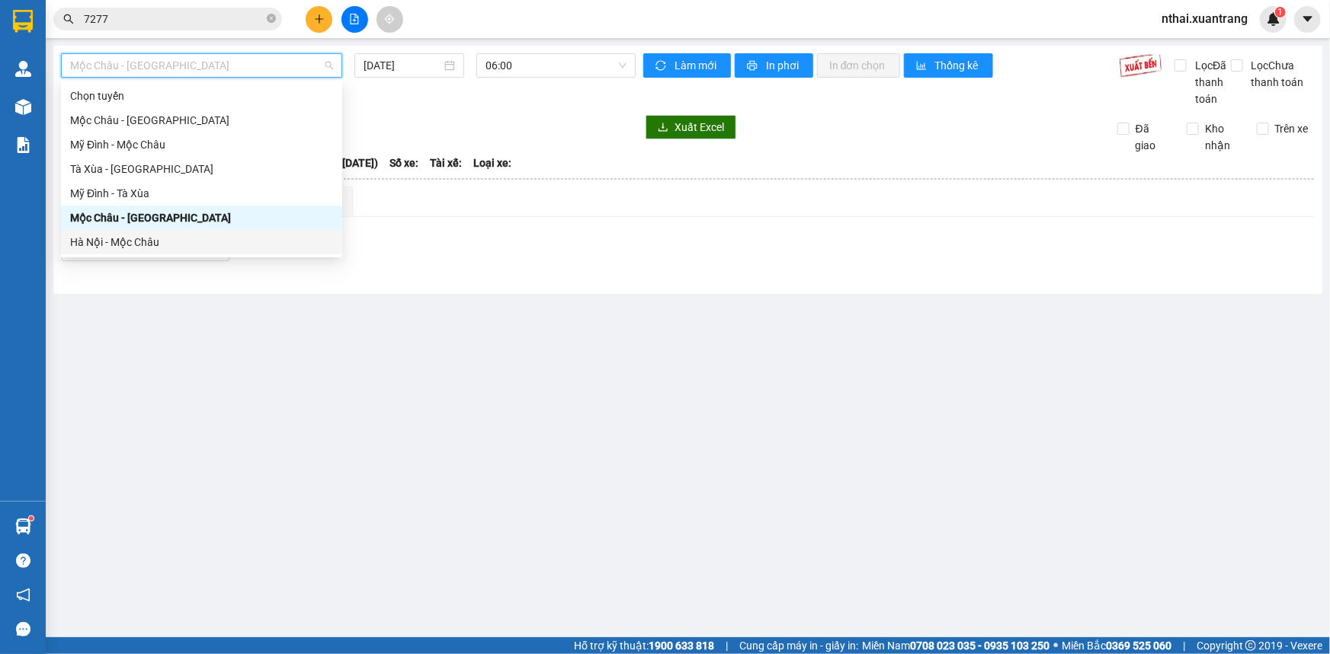
click at [112, 242] on div "Hà Nội - Mộc Châu" at bounding box center [201, 242] width 263 height 17
type input "[DATE]"
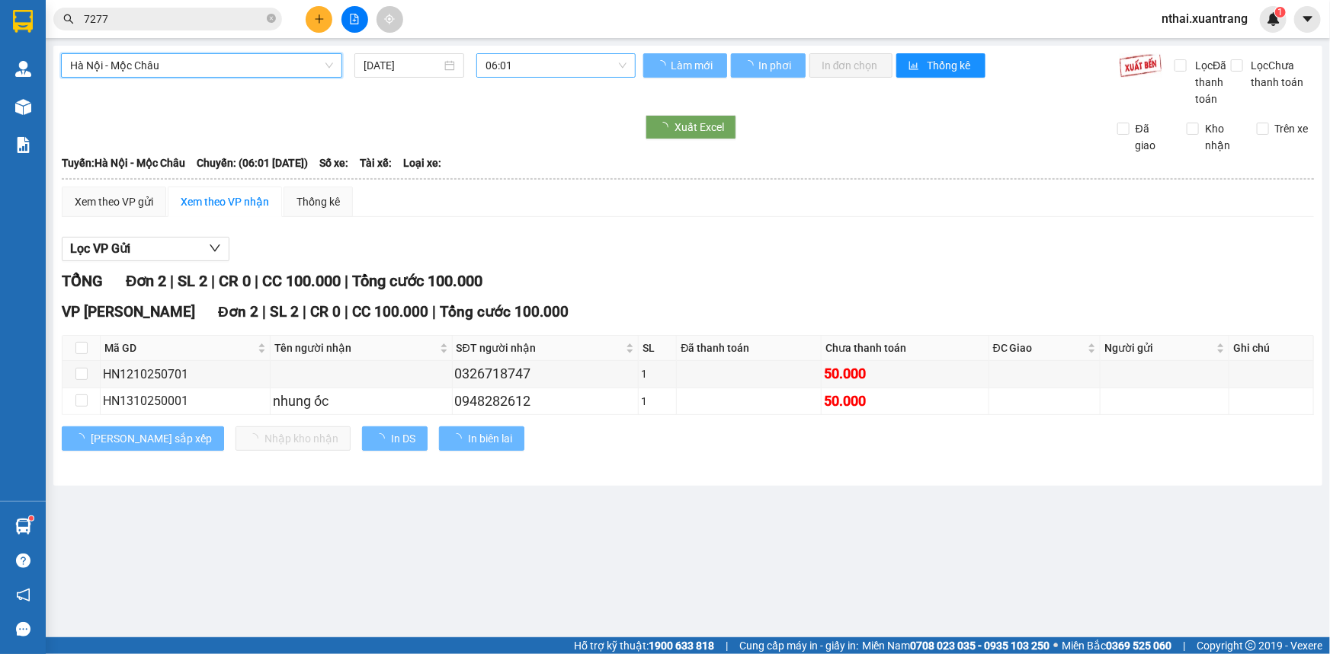
click at [549, 61] on span "06:01" at bounding box center [555, 65] width 141 height 23
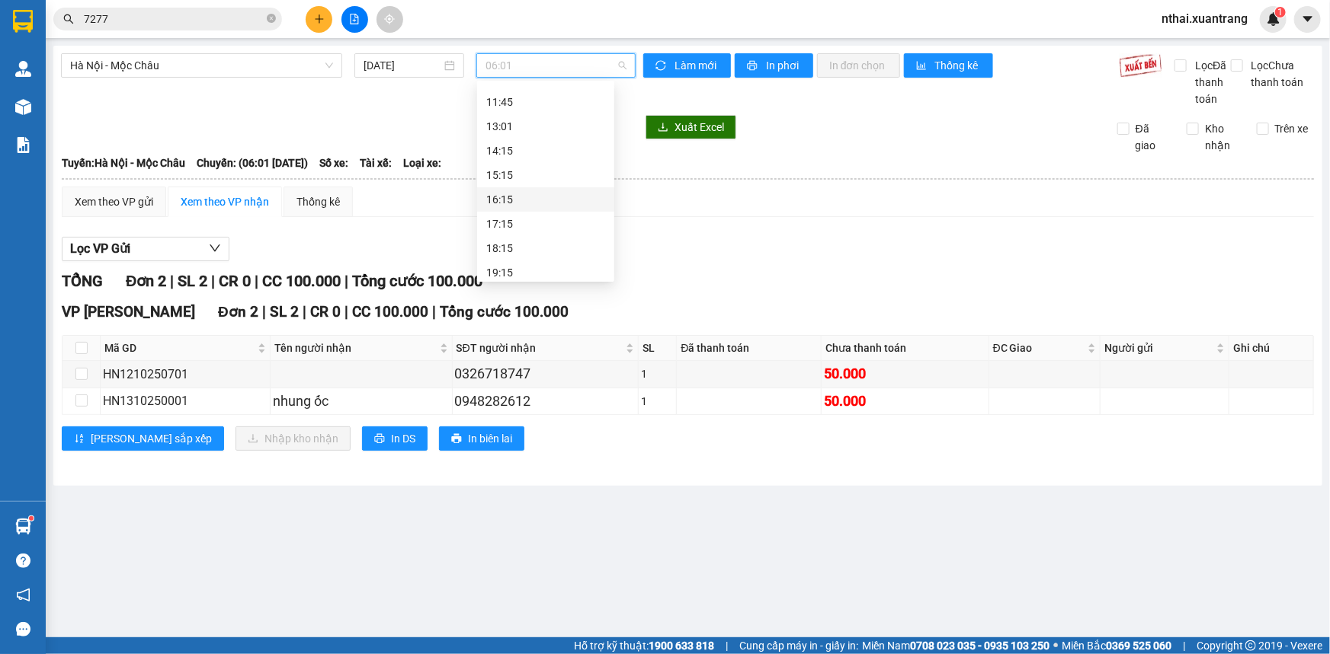
scroll to position [219, 0]
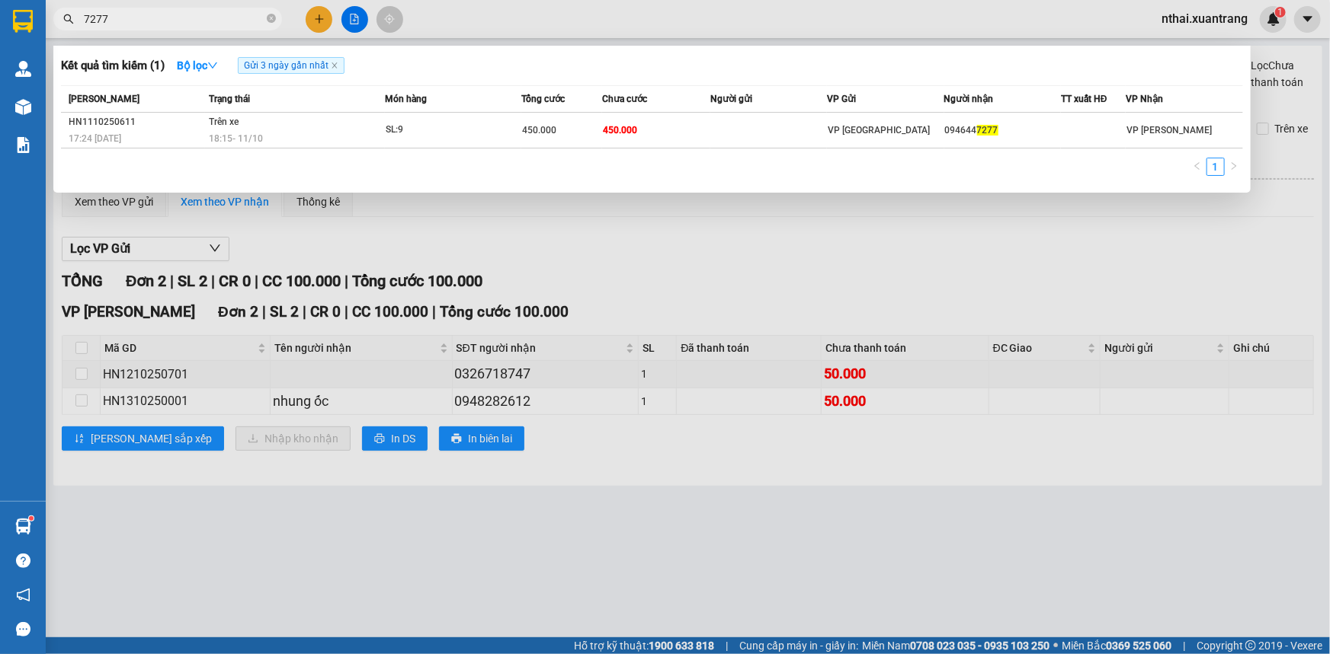
click at [162, 22] on input "7277" at bounding box center [174, 19] width 180 height 17
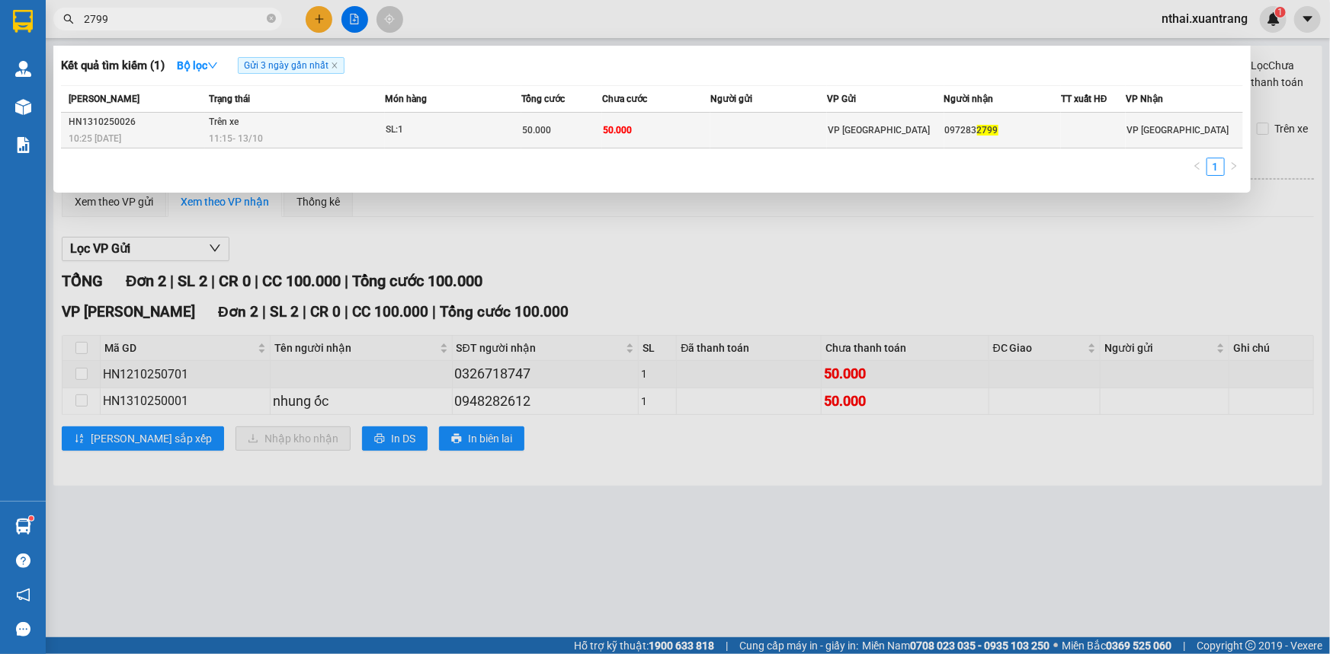
type input "2799"
click at [411, 123] on div "SL: 1" at bounding box center [443, 130] width 114 height 17
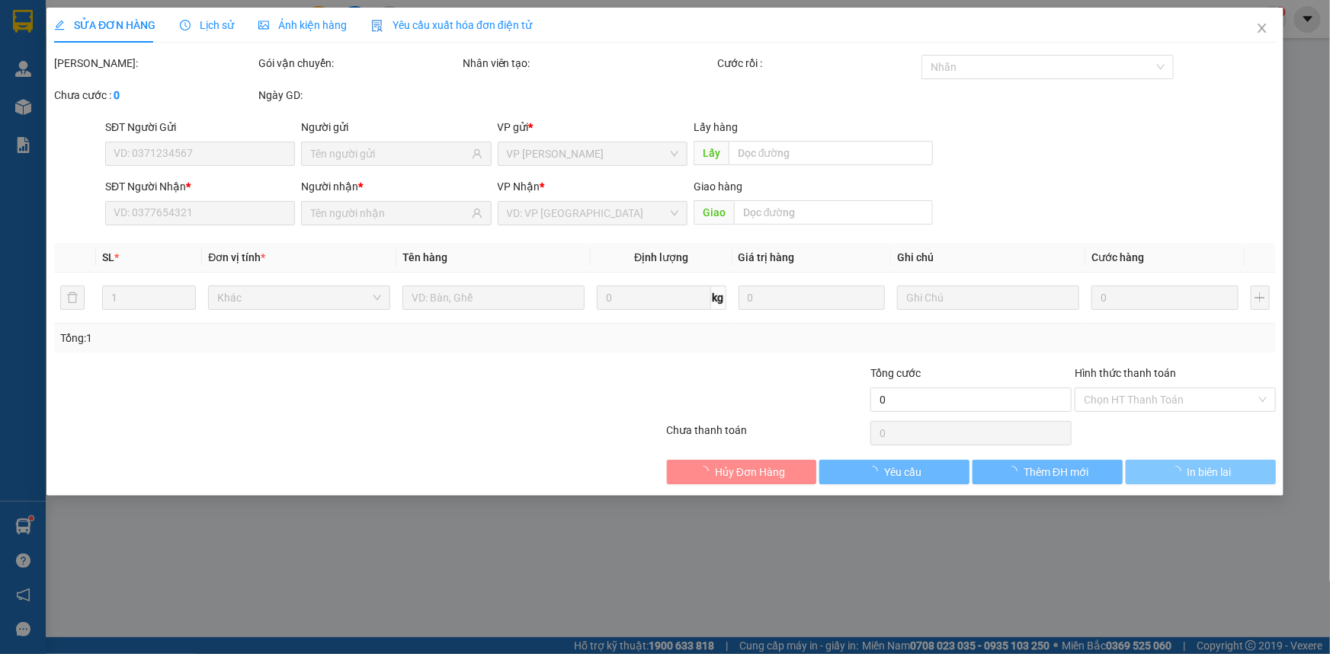
type input "0972832799"
type input "50.000"
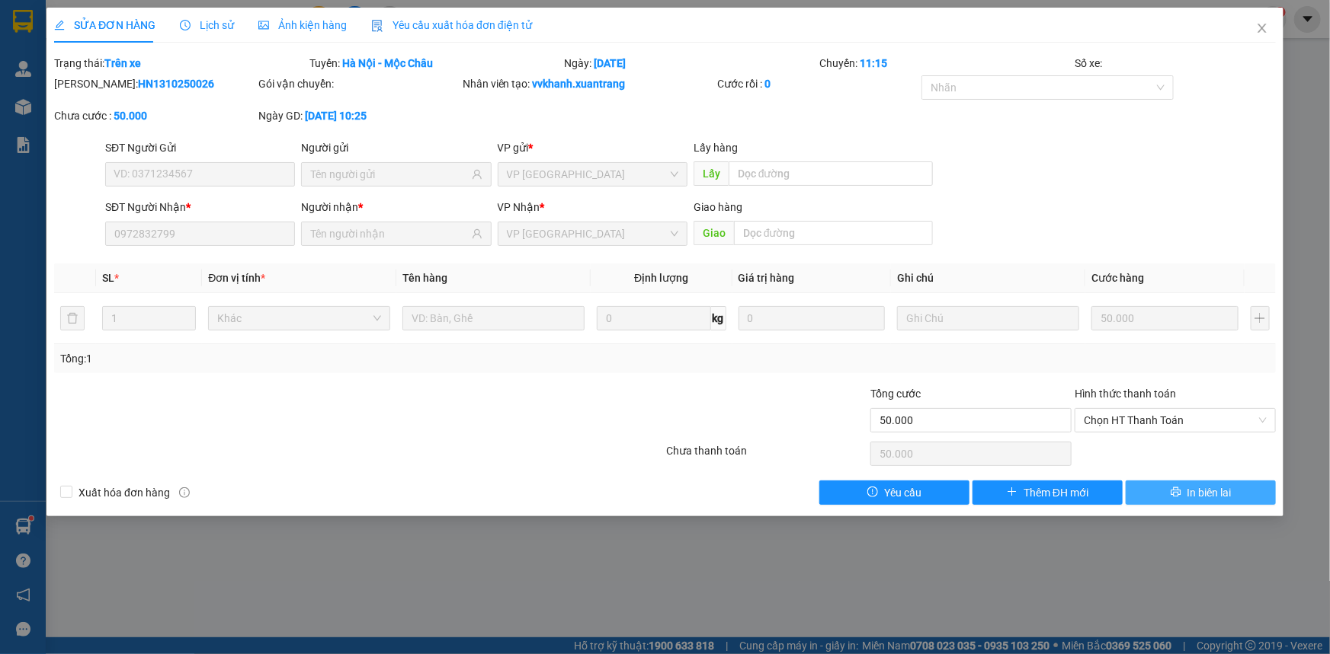
click at [1171, 491] on icon "printer" at bounding box center [1175, 493] width 10 height 10
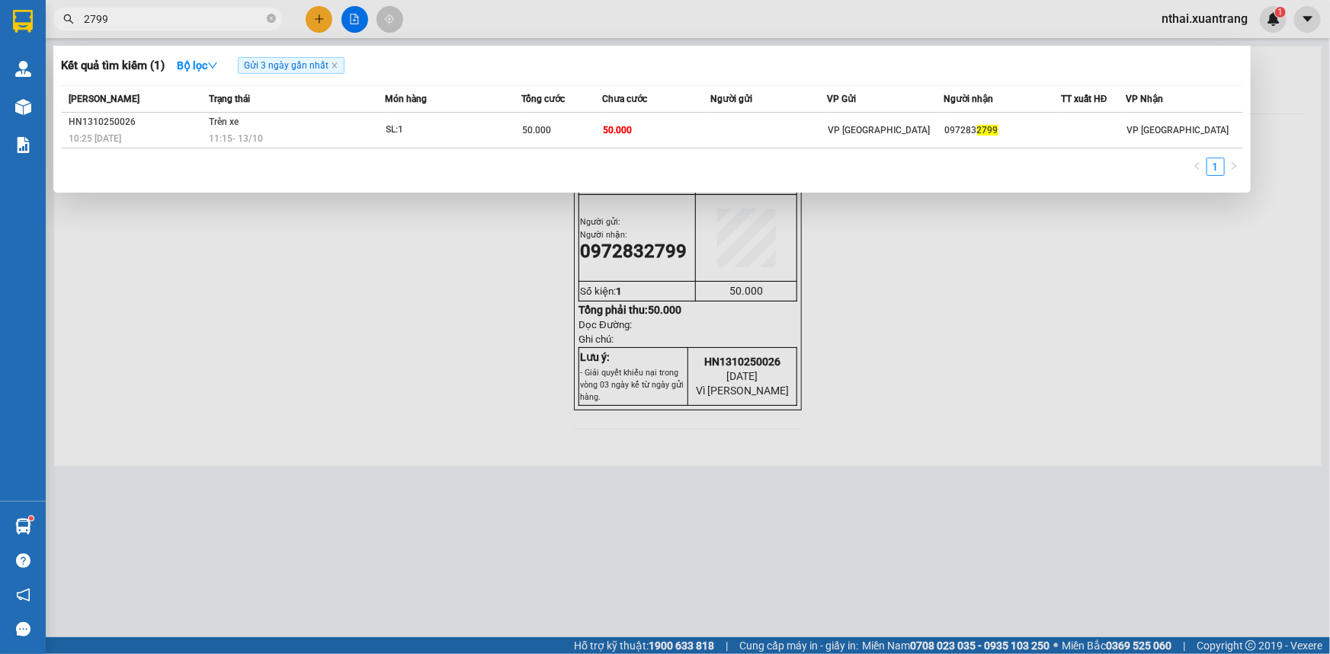
click at [141, 15] on input "2799" at bounding box center [174, 19] width 180 height 17
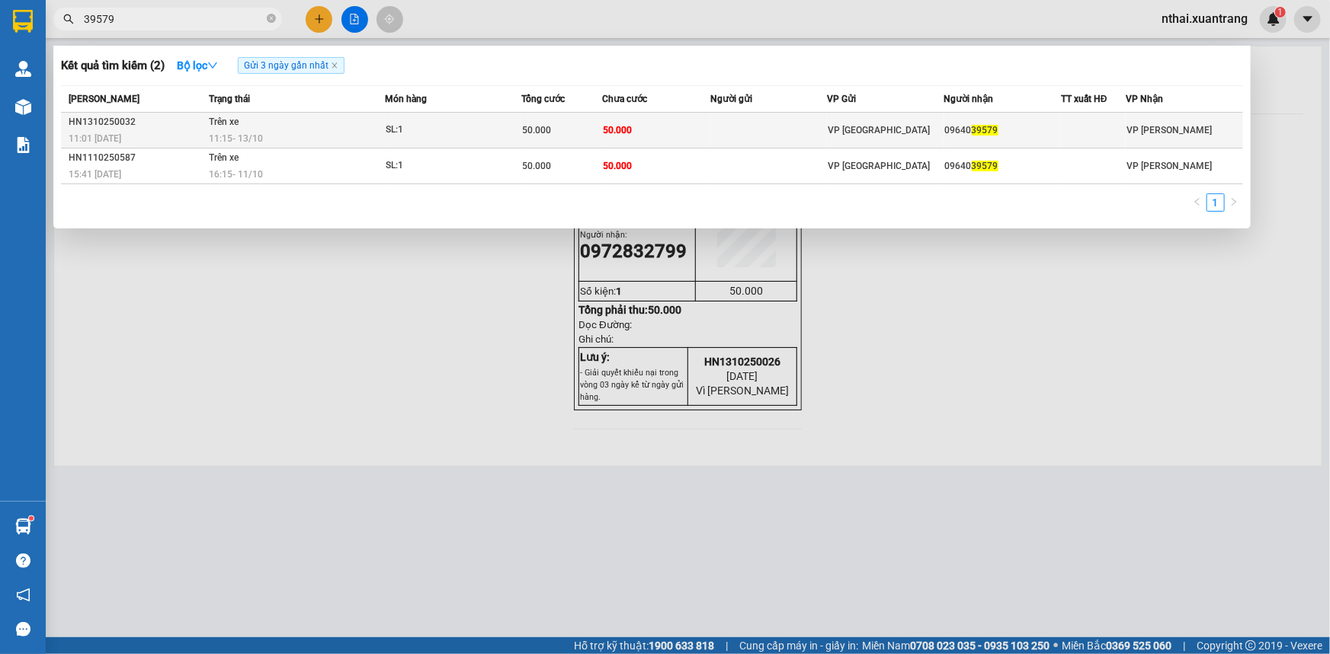
type input "39579"
click at [328, 130] on div "11:15 [DATE]" at bounding box center [296, 138] width 175 height 17
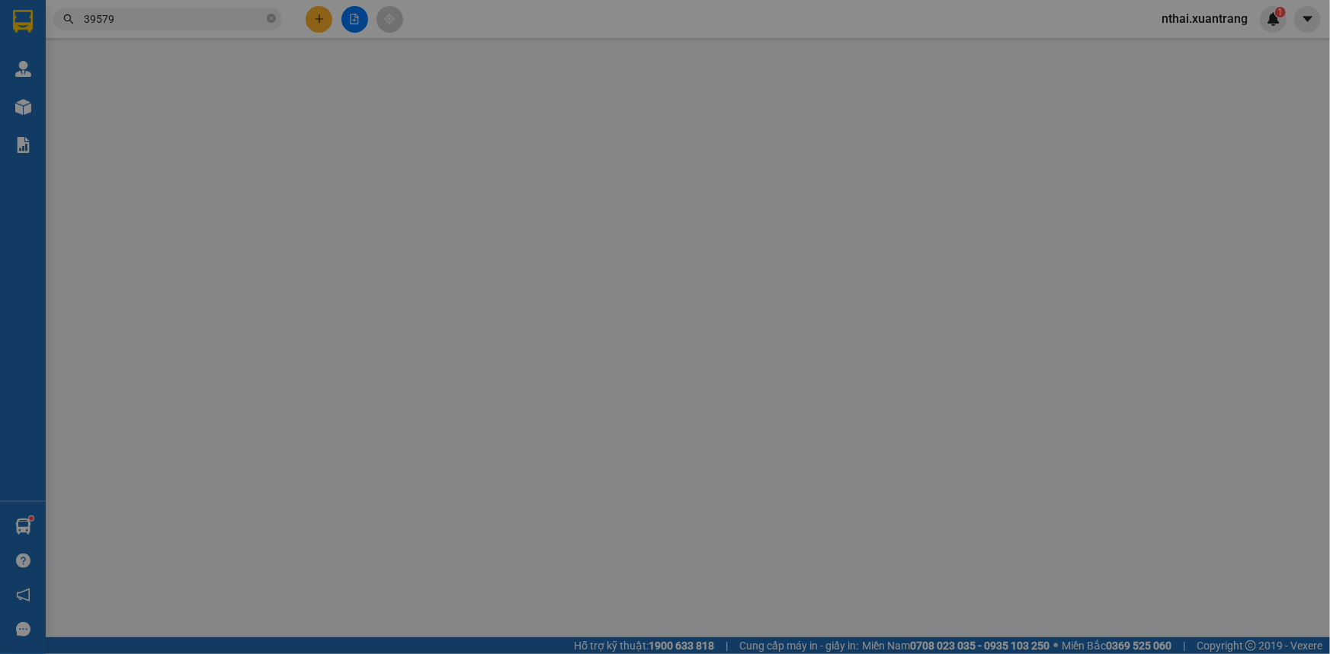
type input "0964039579"
type input "50.000"
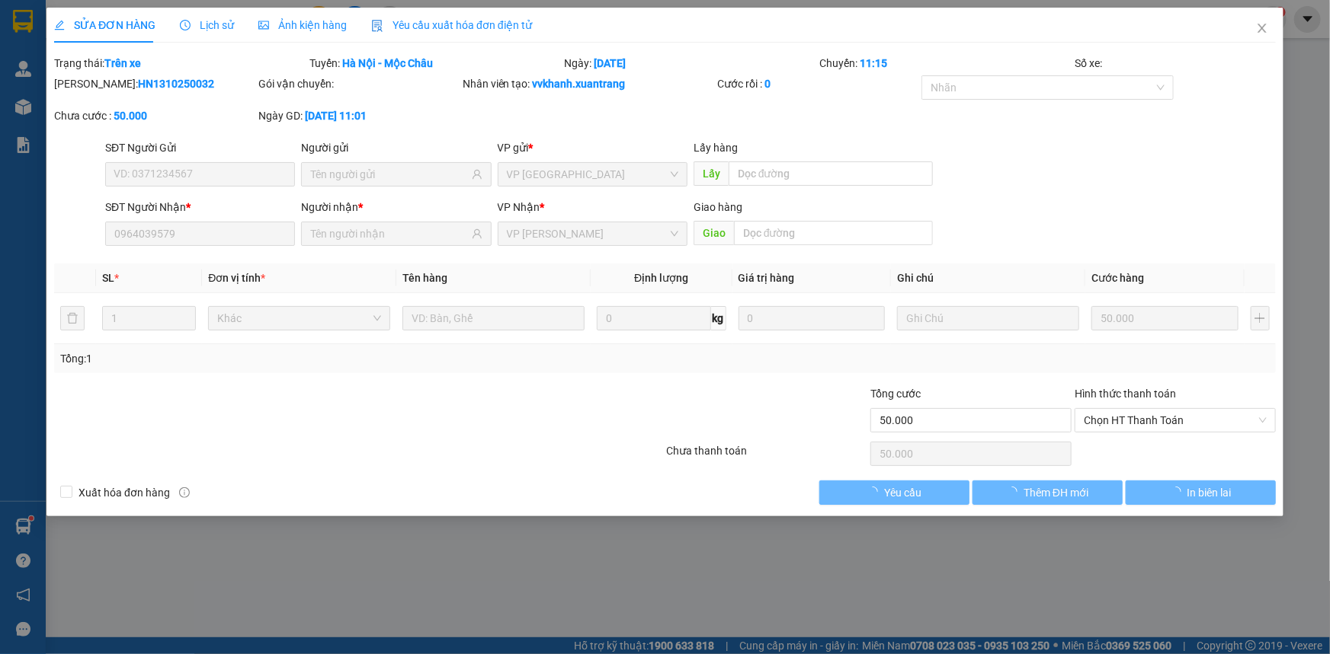
click at [328, 24] on span "Ảnh kiện hàng" at bounding box center [302, 25] width 88 height 12
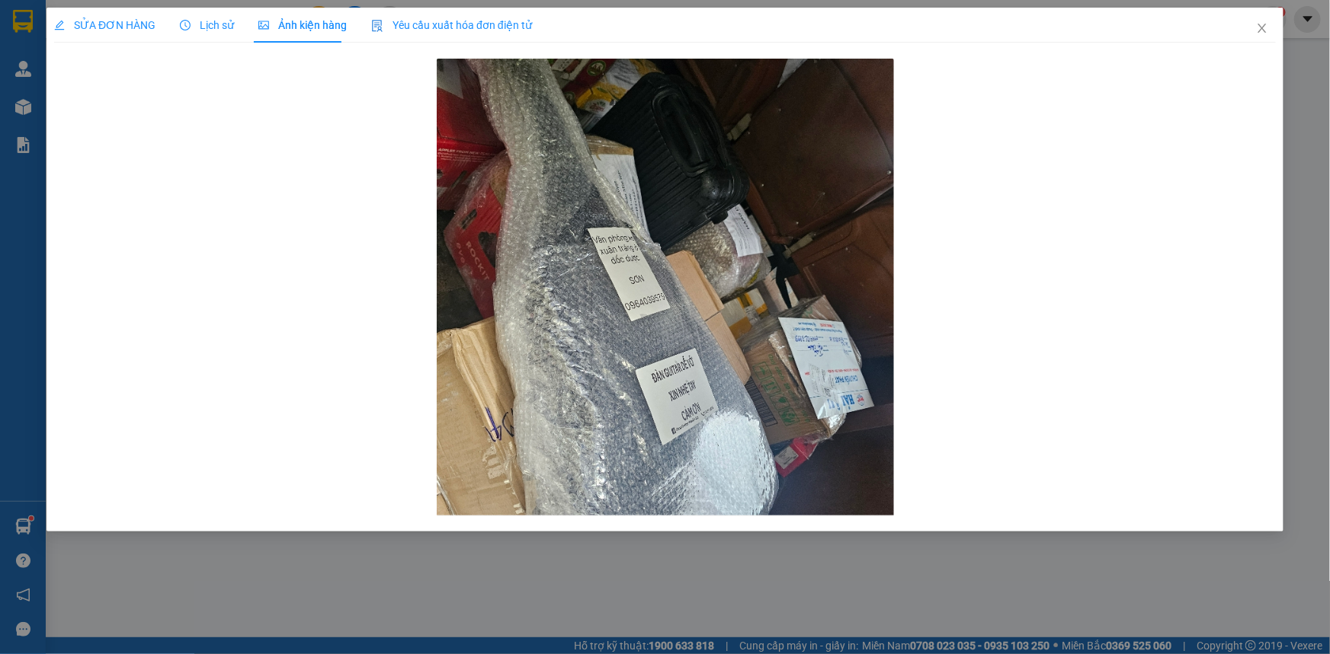
click at [98, 28] on span "SỬA ĐƠN HÀNG" at bounding box center [104, 25] width 101 height 12
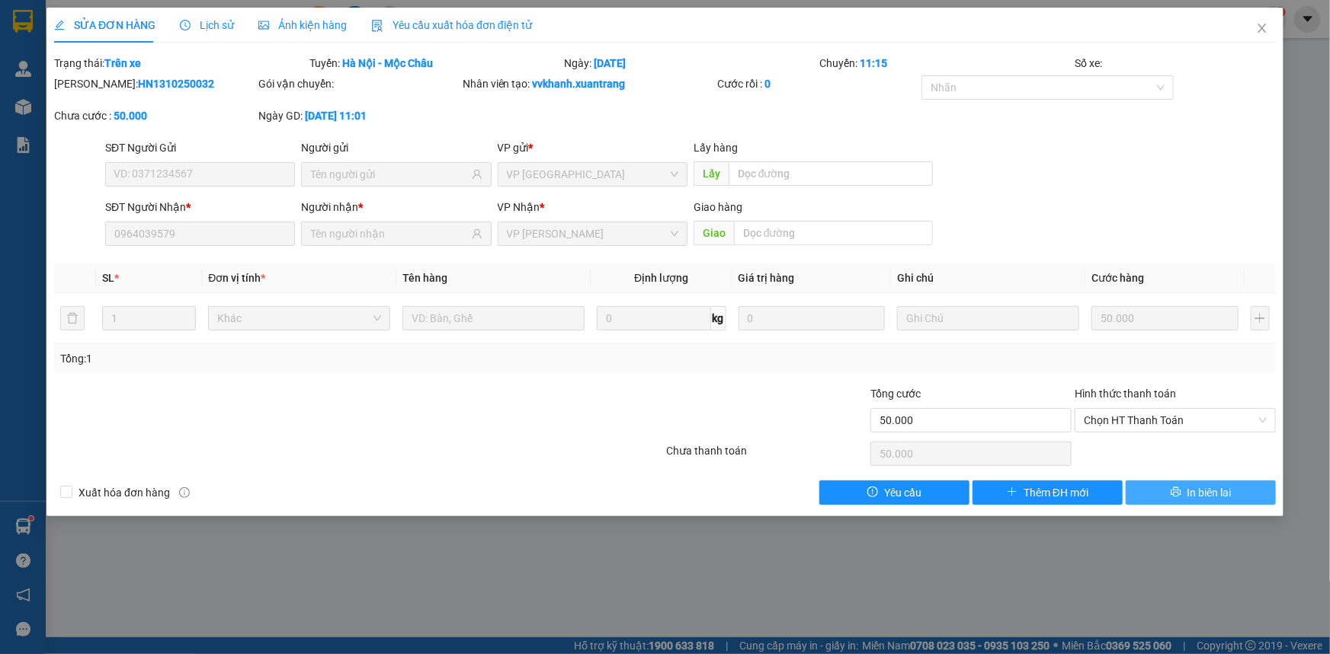
click at [1205, 499] on span "In biên lai" at bounding box center [1209, 493] width 44 height 17
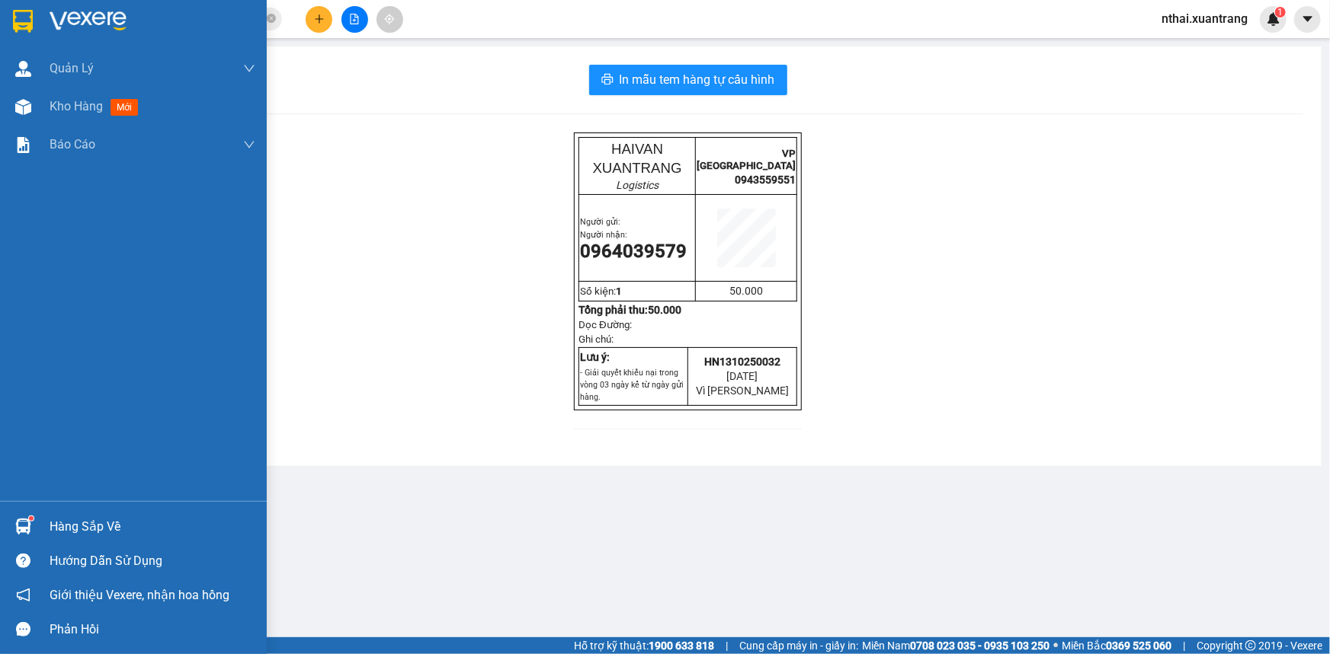
click at [30, 22] on img at bounding box center [23, 21] width 20 height 23
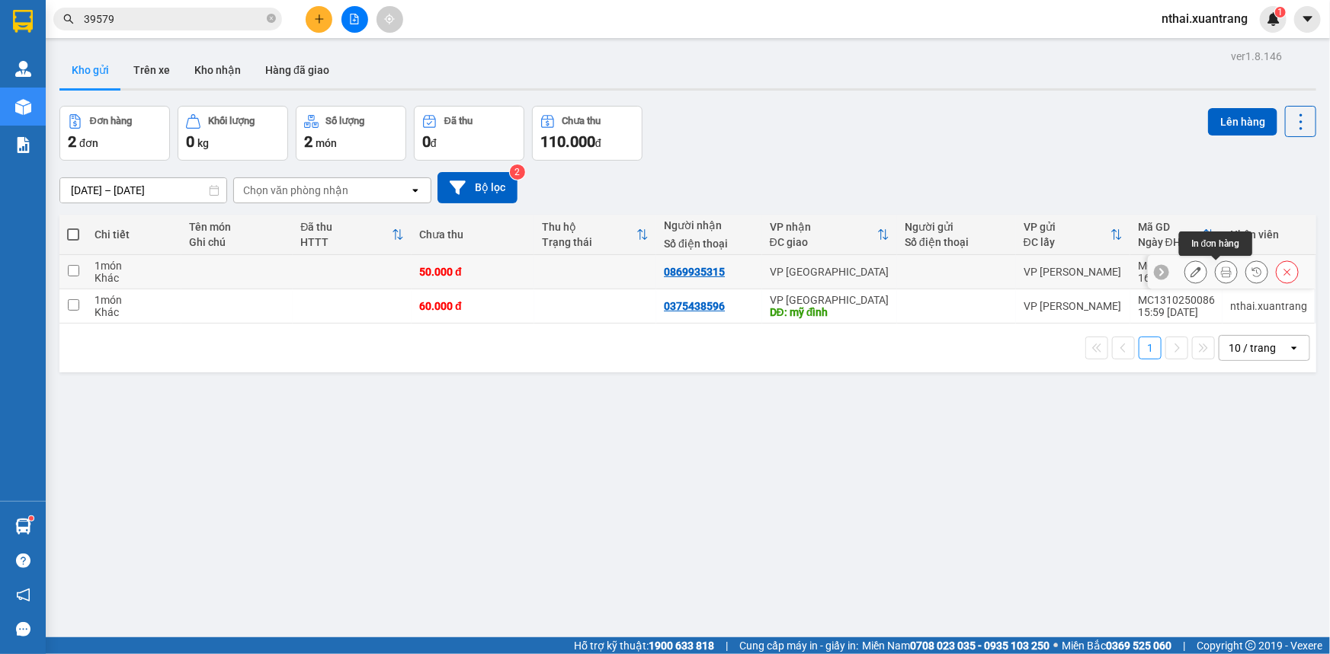
click at [1221, 270] on icon at bounding box center [1226, 272] width 11 height 11
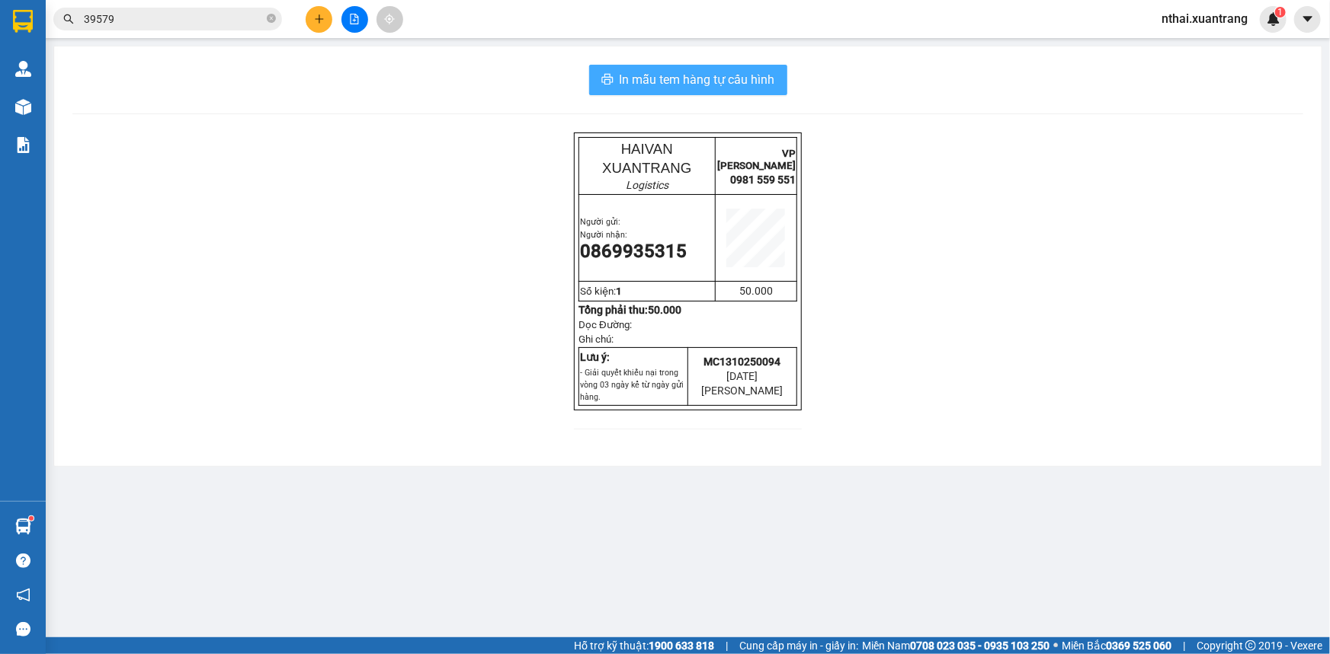
click at [695, 77] on span "In mẫu tem hàng tự cấu hình" at bounding box center [696, 79] width 155 height 19
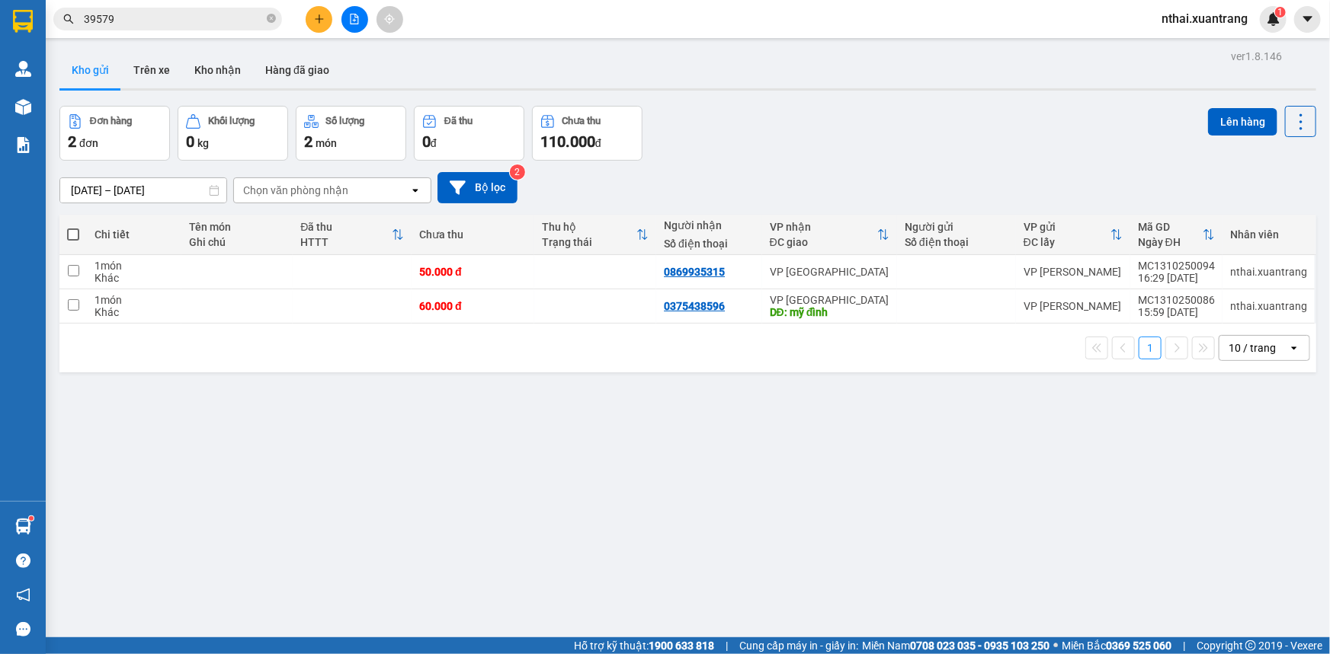
click at [345, 32] on div "Kết quả tìm kiếm ( 2 ) Bộ lọc Gửi 3 ngày gần nhất Mã ĐH Trạng thái Món hàng Tổn…" at bounding box center [665, 19] width 1330 height 38
click at [347, 30] on div at bounding box center [354, 19] width 114 height 27
click at [347, 30] on button at bounding box center [354, 19] width 27 height 27
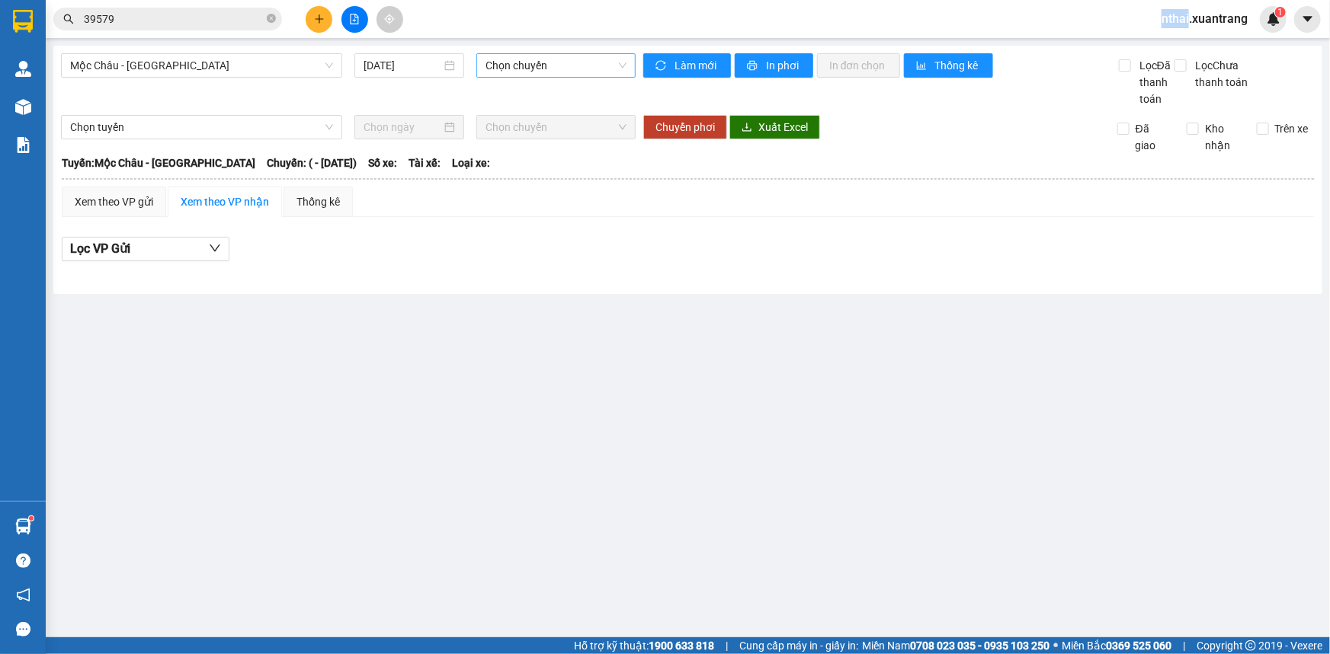
click at [504, 73] on span "Chọn chuyến" at bounding box center [555, 65] width 141 height 23
click at [258, 66] on span "Mộc Châu - [GEOGRAPHIC_DATA]" at bounding box center [201, 65] width 263 height 23
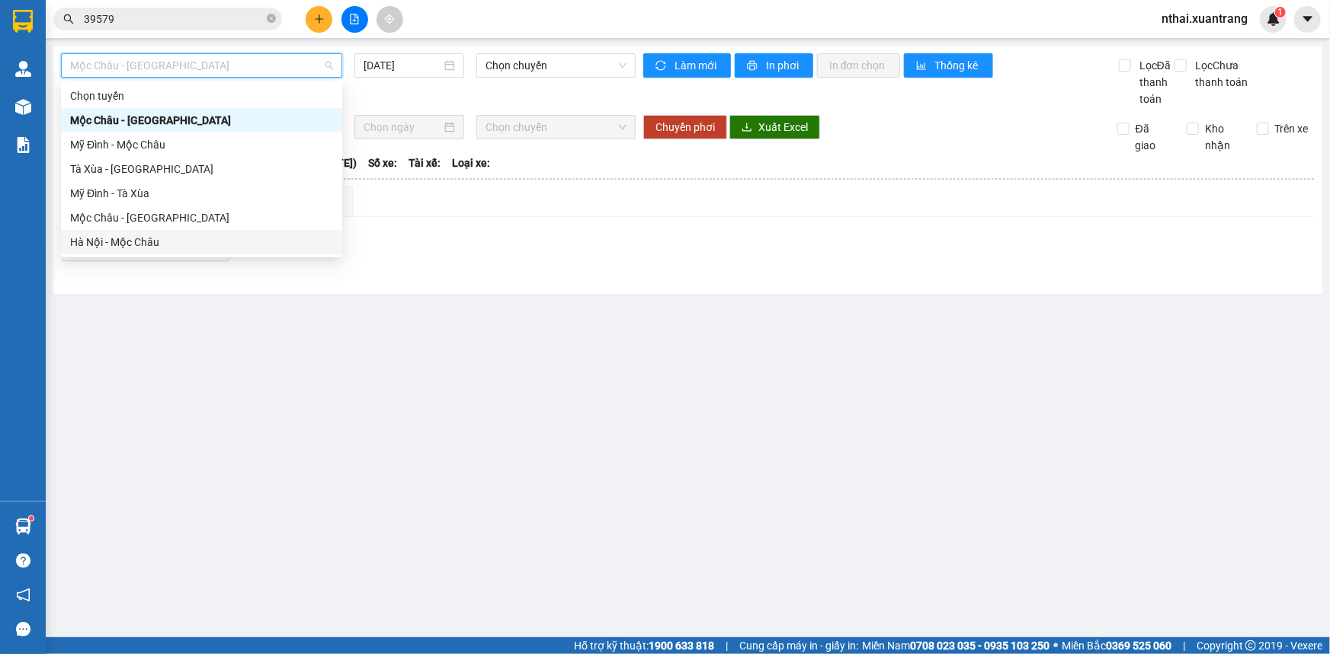
click at [110, 244] on div "Hà Nội - Mộc Châu" at bounding box center [201, 242] width 263 height 17
type input "[DATE]"
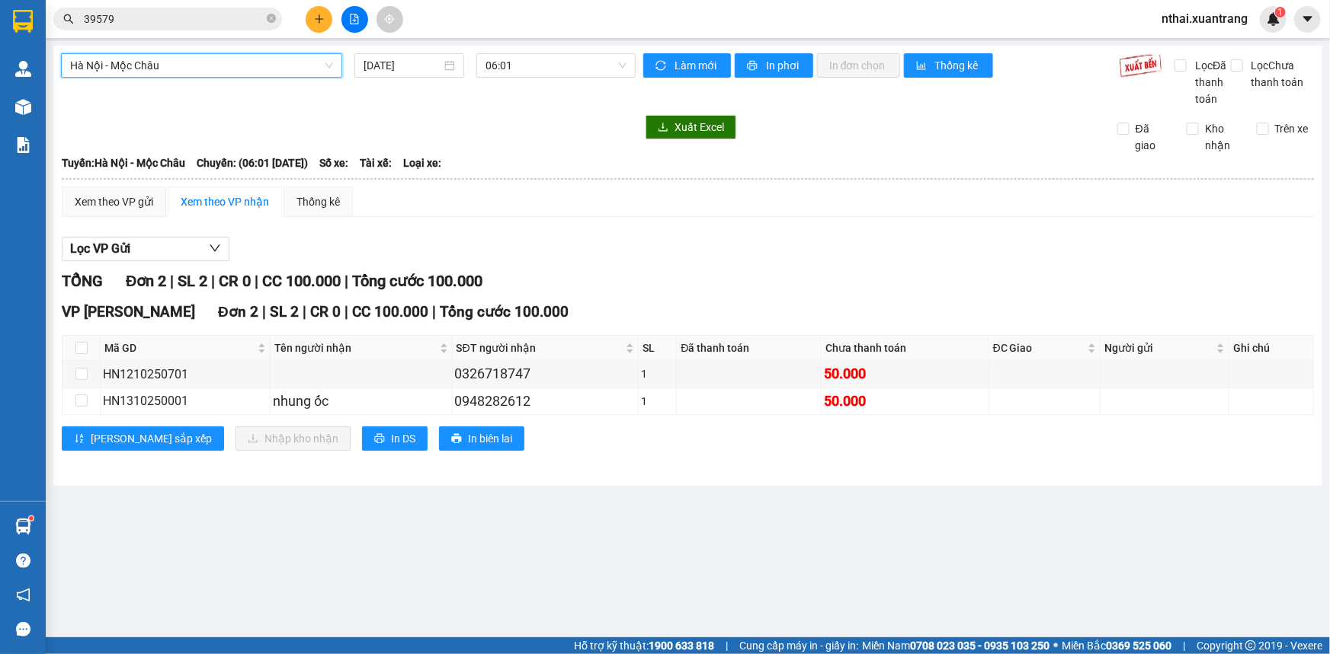
click at [517, 51] on div "[GEOGRAPHIC_DATA] - [GEOGRAPHIC_DATA] - [GEOGRAPHIC_DATA] [DATE] 06:01 Làm mới …" at bounding box center [687, 266] width 1269 height 440
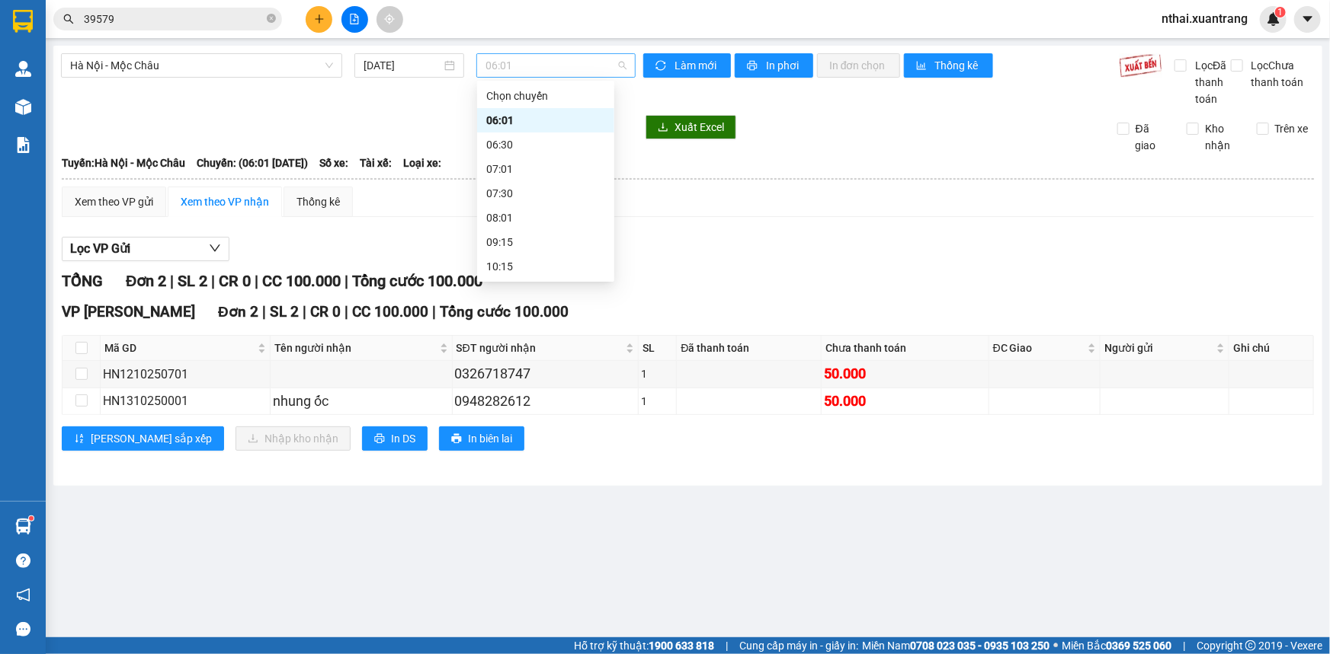
click at [518, 65] on span "06:01" at bounding box center [555, 65] width 141 height 23
click at [503, 140] on div "14:15" at bounding box center [545, 145] width 119 height 17
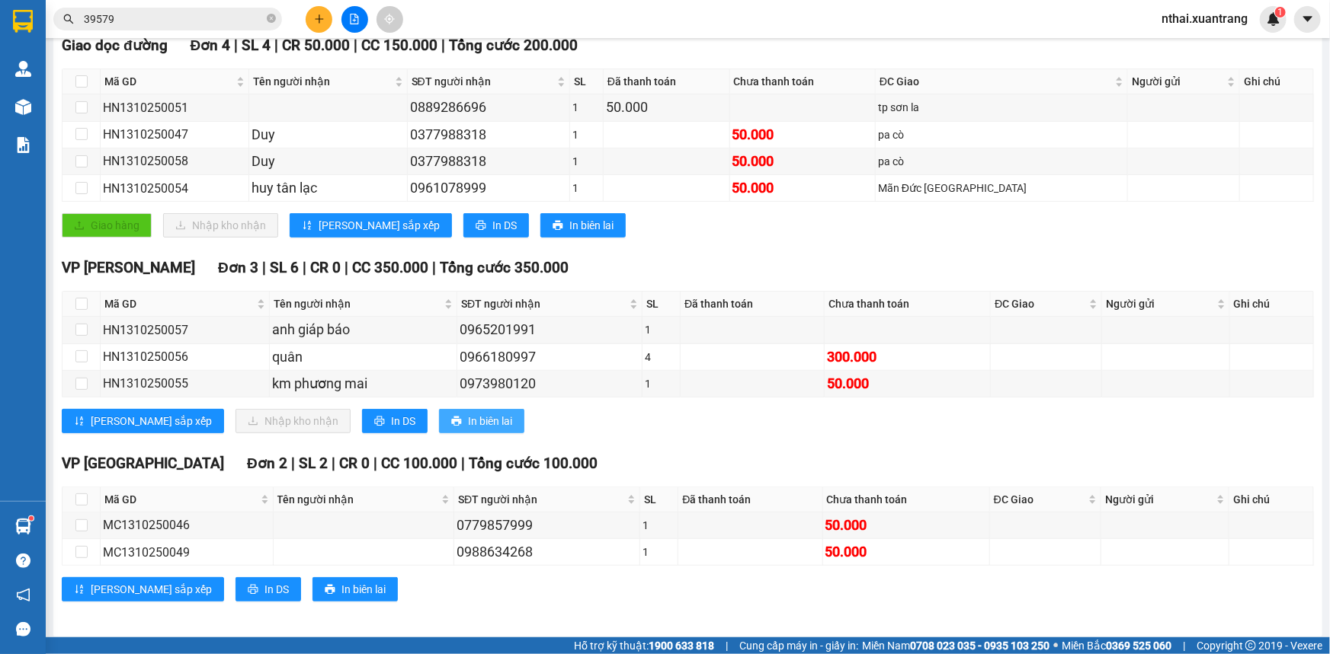
scroll to position [272, 0]
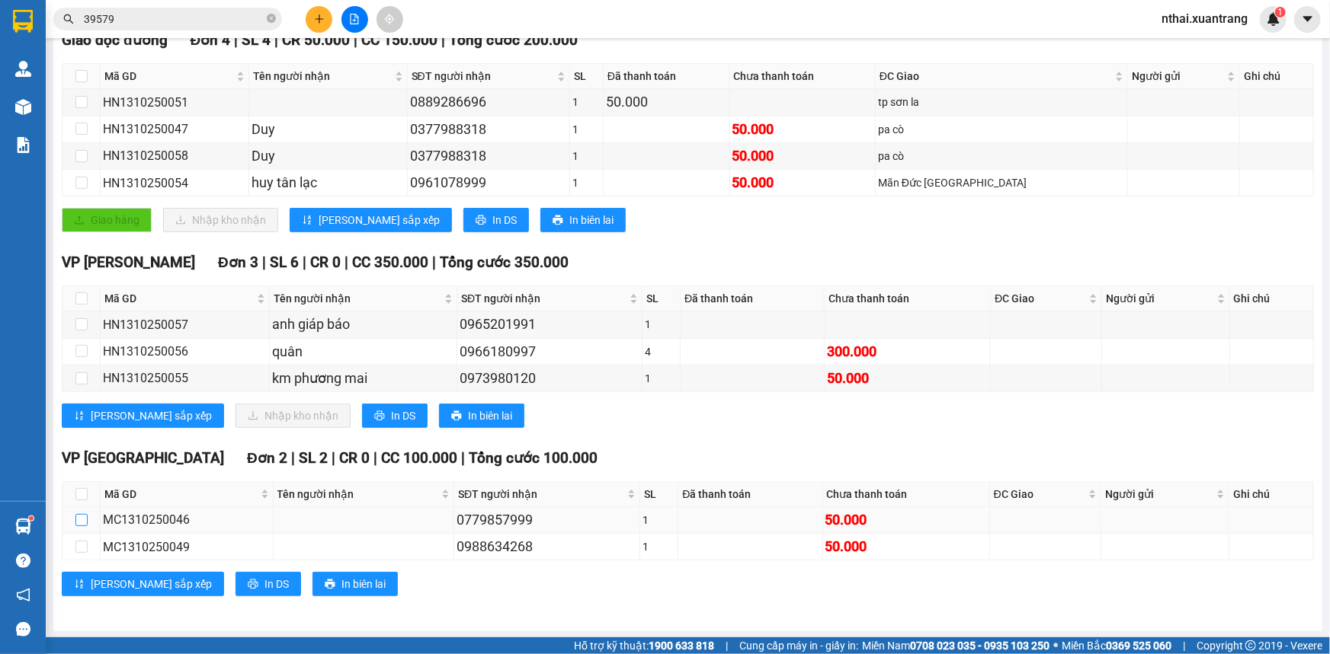
click at [82, 519] on input "checkbox" at bounding box center [81, 520] width 12 height 12
checkbox input "true"
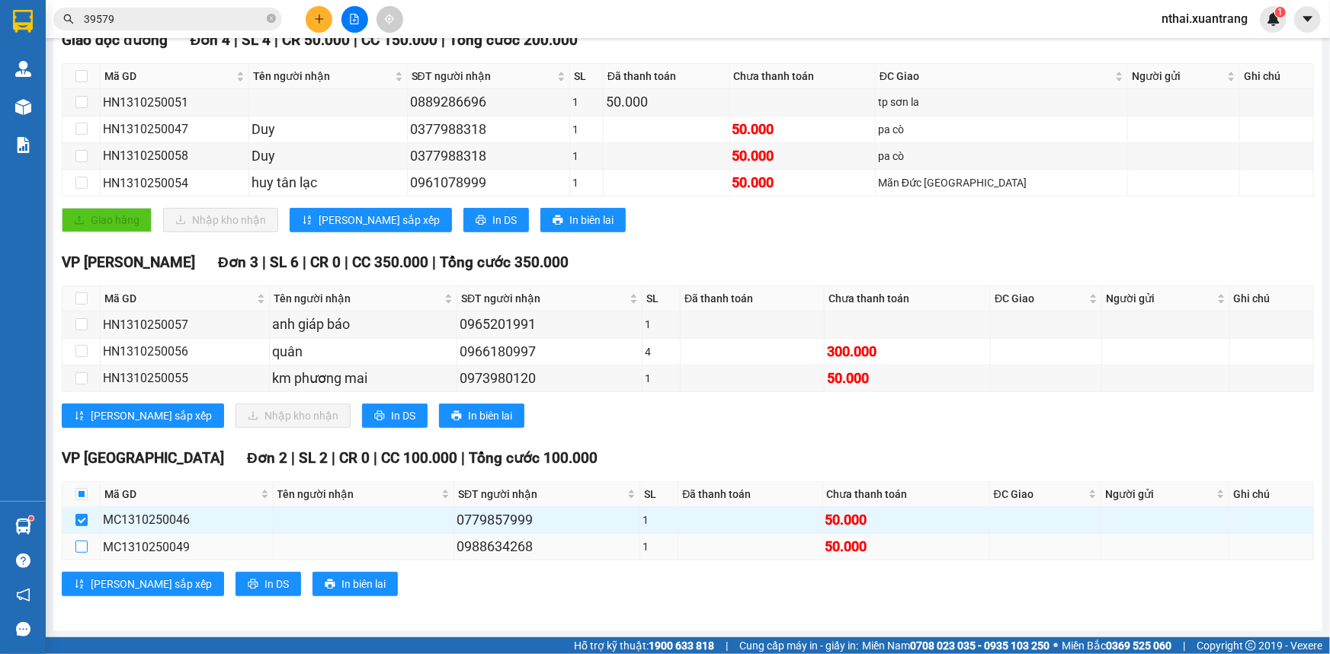
click at [82, 541] on input "checkbox" at bounding box center [81, 547] width 12 height 12
checkbox input "true"
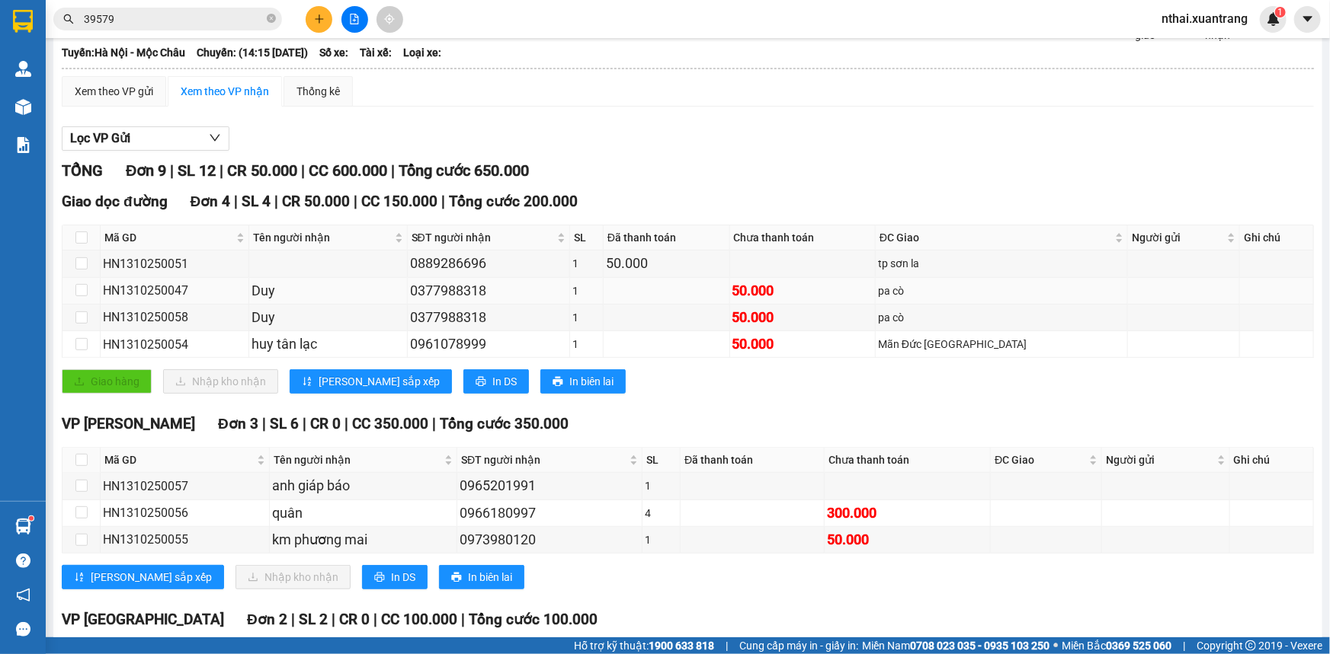
scroll to position [0, 0]
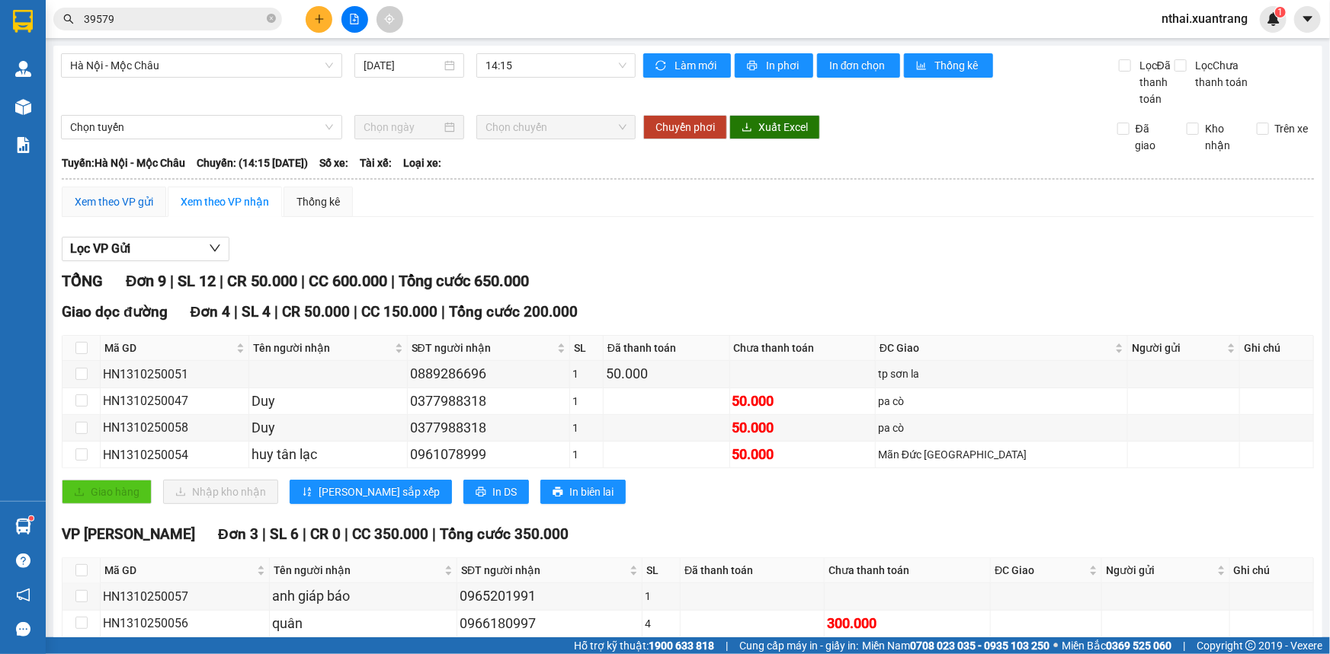
click at [101, 207] on div "Xem theo VP gửi" at bounding box center [114, 202] width 78 height 17
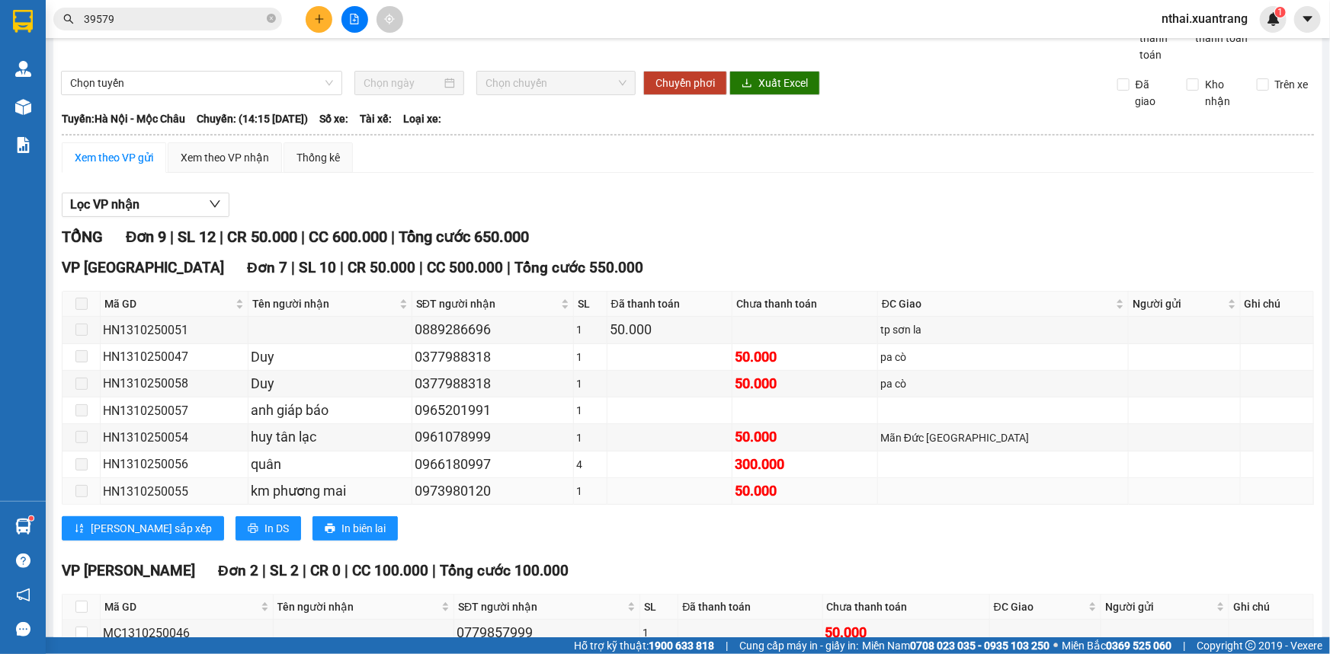
scroll to position [157, 0]
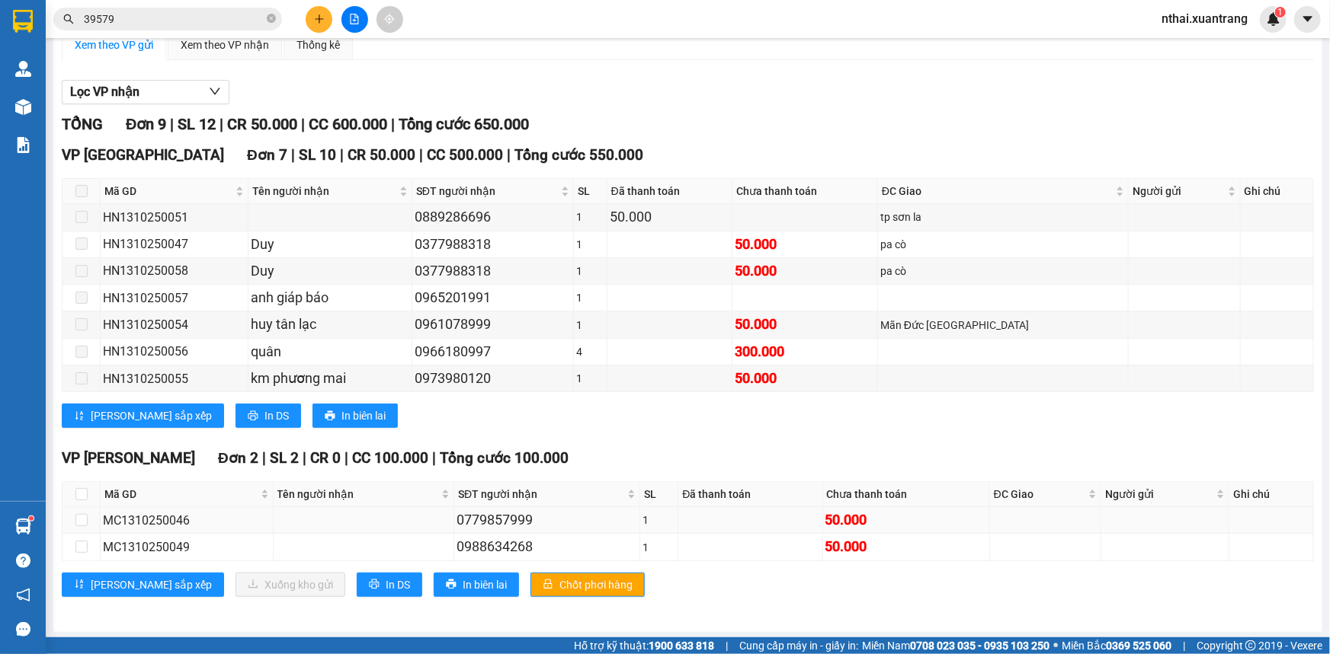
click at [244, 526] on div "MC1310250046" at bounding box center [187, 520] width 168 height 19
click at [186, 546] on div "MC1310250049" at bounding box center [187, 547] width 168 height 19
click at [74, 534] on td at bounding box center [81, 547] width 38 height 27
click at [76, 520] on input "checkbox" at bounding box center [81, 520] width 12 height 12
checkbox input "true"
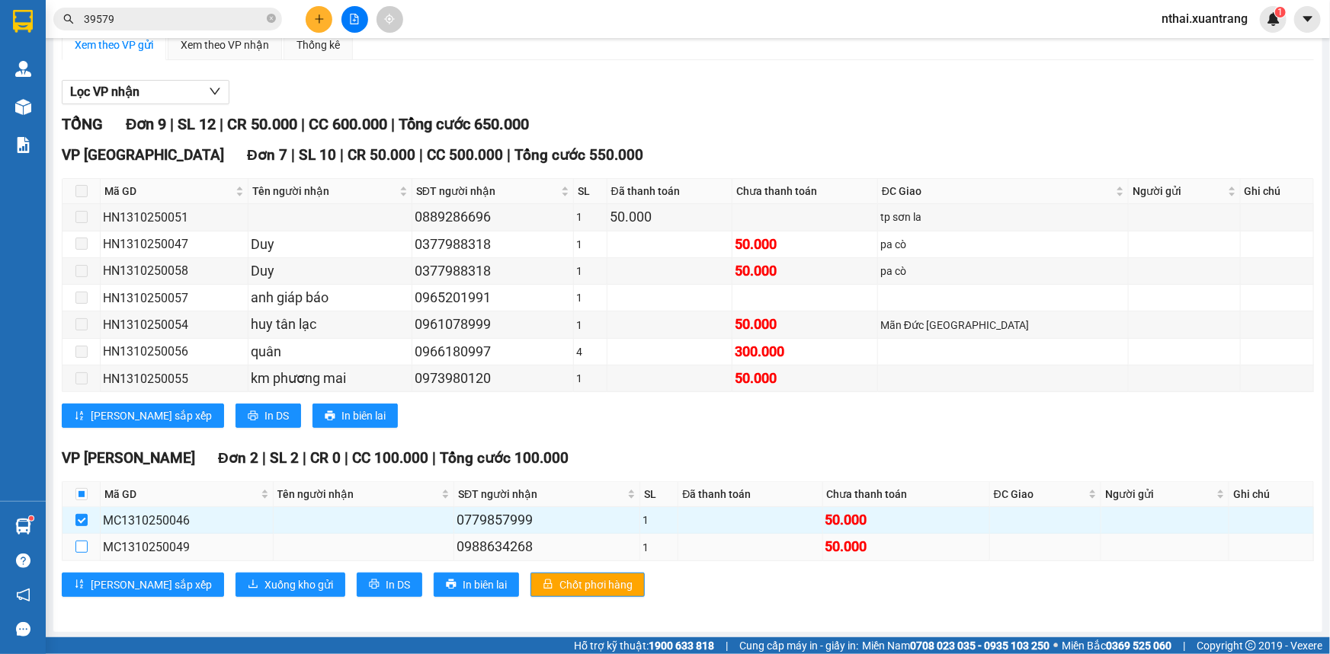
click at [78, 542] on input "checkbox" at bounding box center [81, 547] width 12 height 12
checkbox input "true"
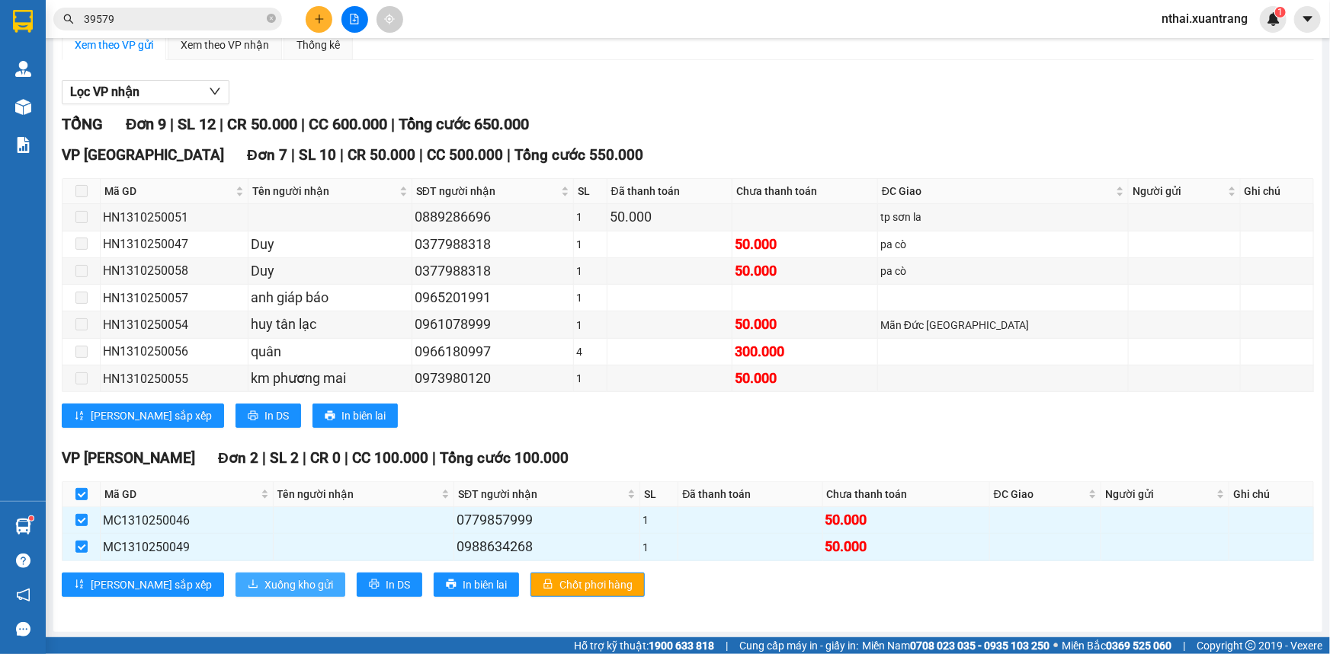
click at [264, 581] on span "Xuống kho gửi" at bounding box center [298, 585] width 69 height 17
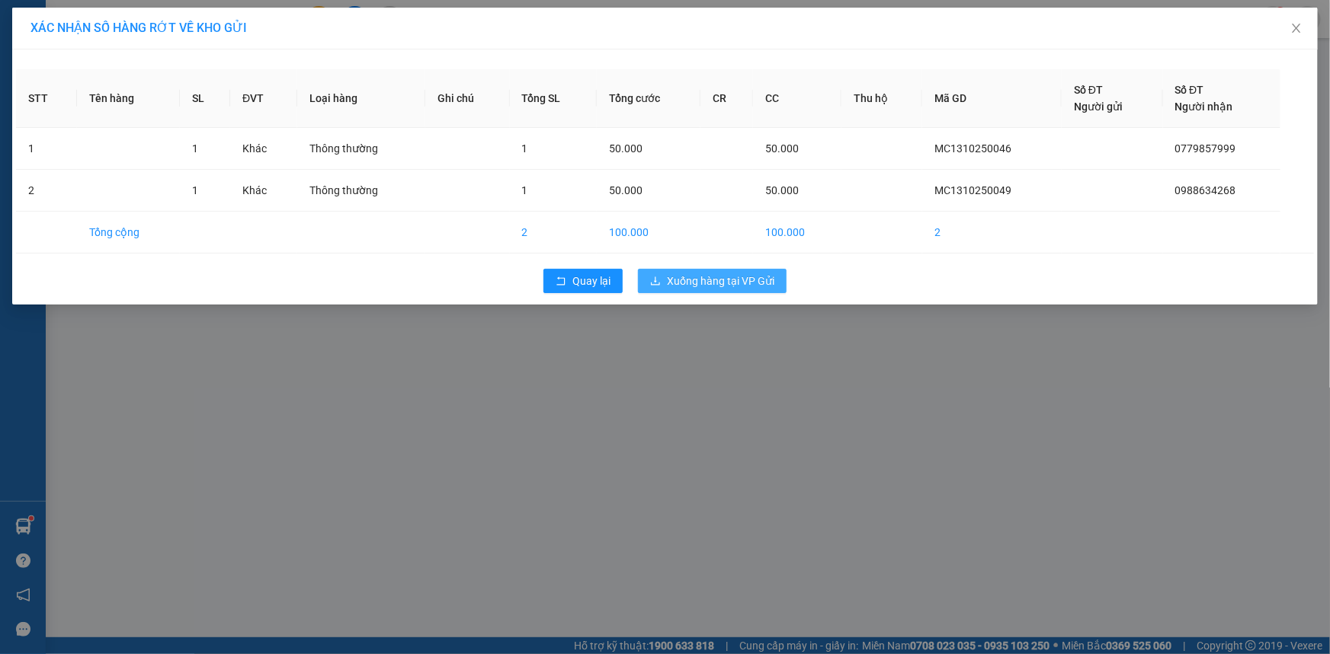
click at [719, 274] on span "Xuống hàng tại VP Gửi" at bounding box center [720, 281] width 107 height 17
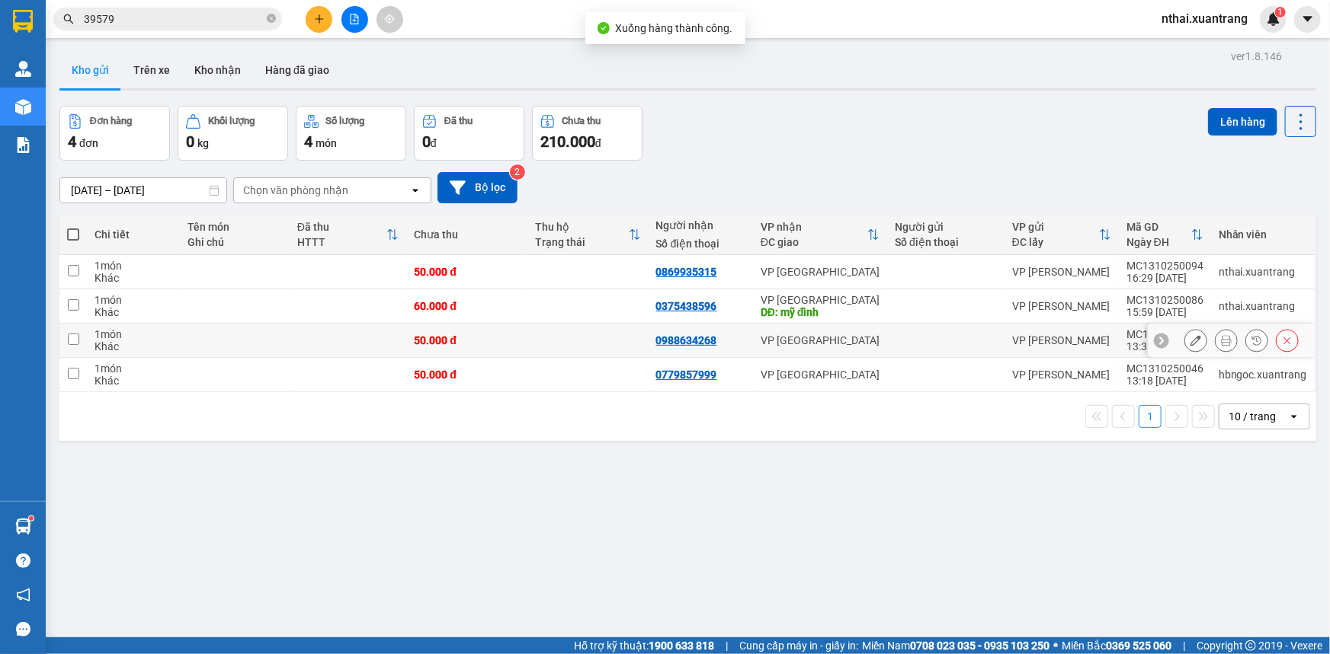
click at [592, 341] on td at bounding box center [587, 341] width 121 height 34
checkbox input "true"
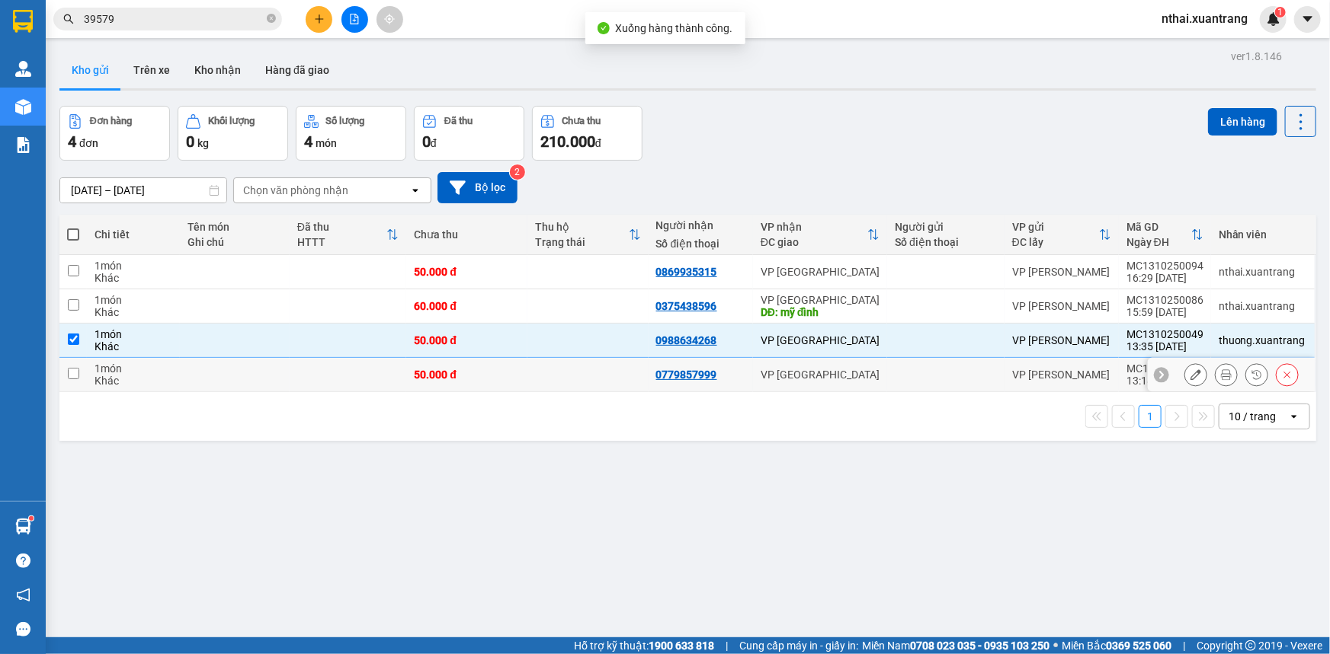
click at [587, 369] on td at bounding box center [587, 375] width 121 height 34
checkbox input "true"
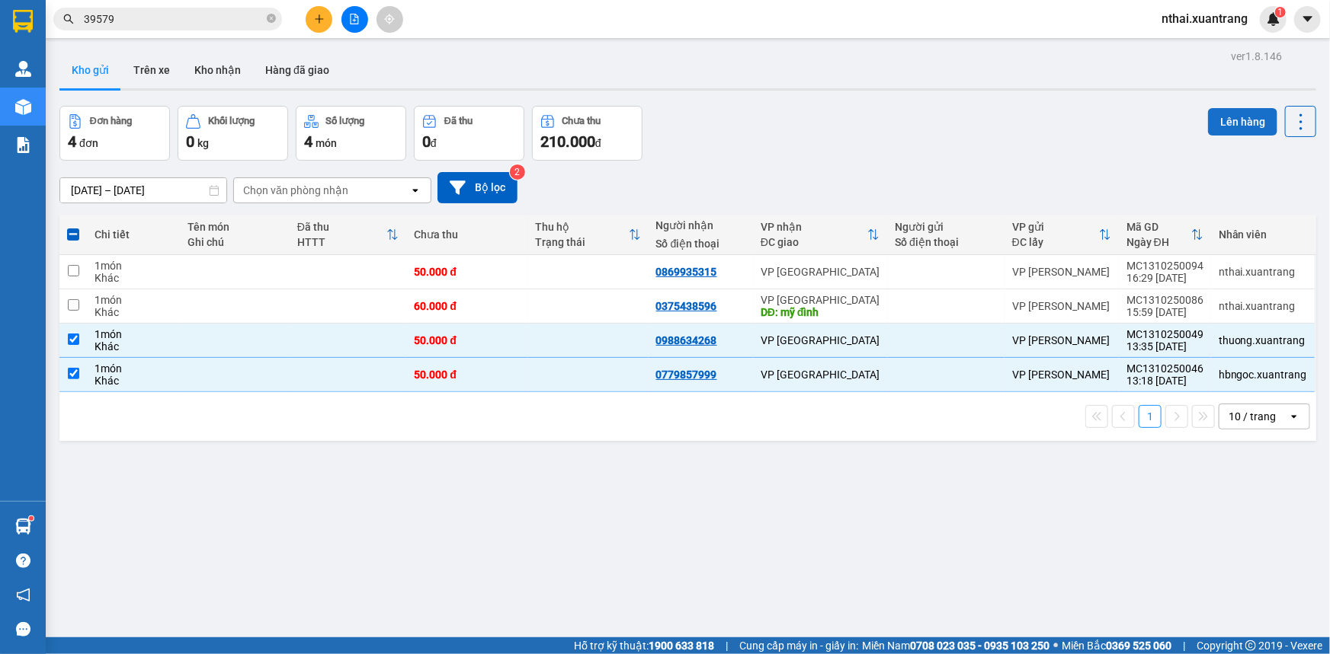
click at [1225, 114] on button "Lên hàng" at bounding box center [1242, 121] width 69 height 27
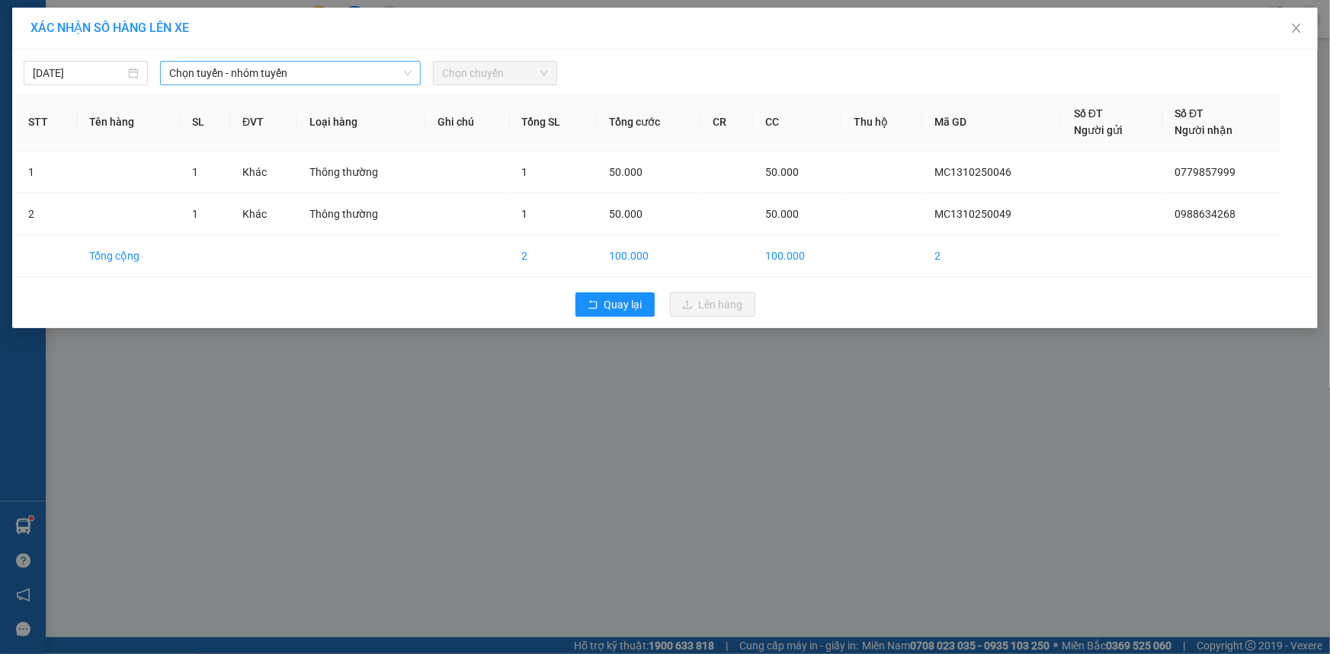
click at [277, 74] on span "Chọn tuyến - nhóm tuyến" at bounding box center [290, 73] width 242 height 23
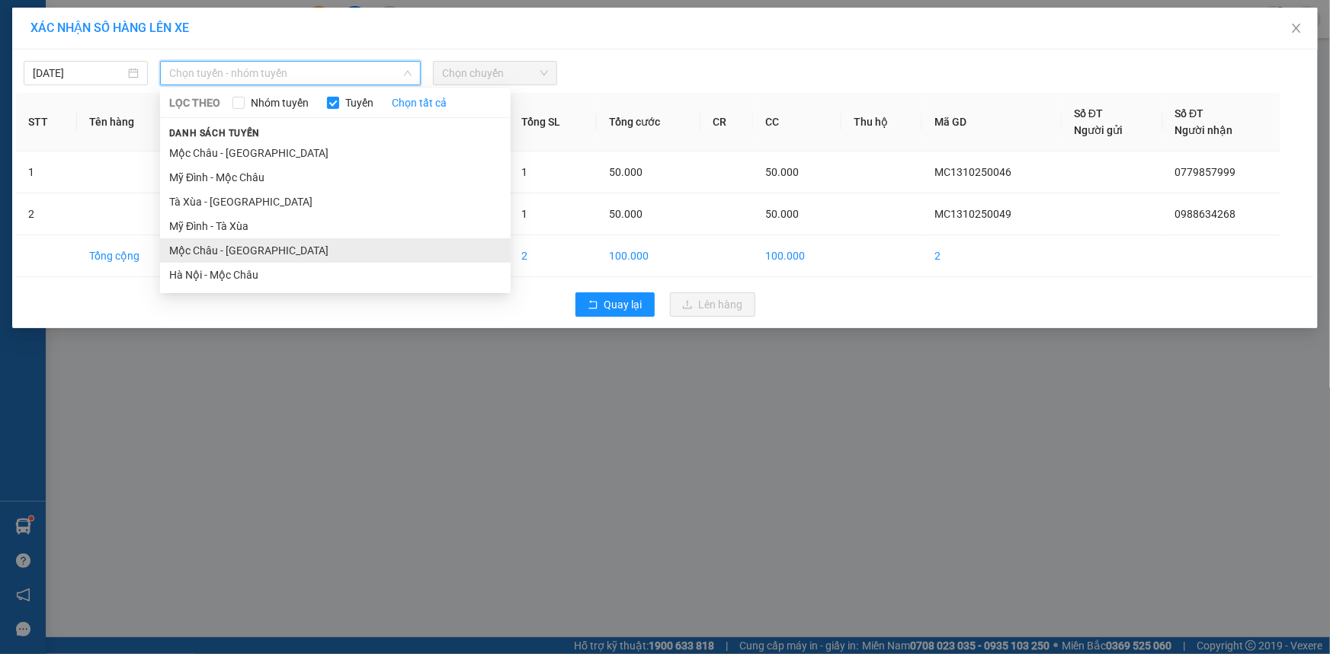
click at [206, 244] on li "Mộc Châu - [GEOGRAPHIC_DATA]" at bounding box center [335, 250] width 350 height 24
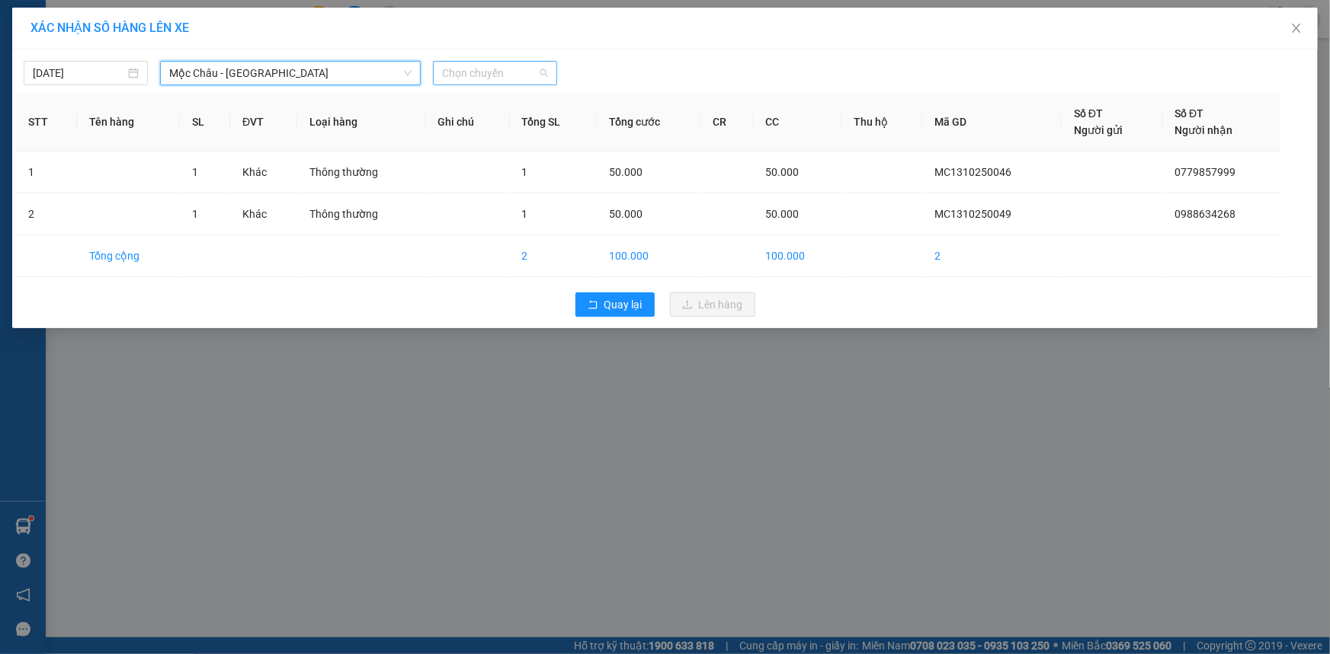
click at [495, 72] on span "Chọn chuyến" at bounding box center [495, 73] width 106 height 23
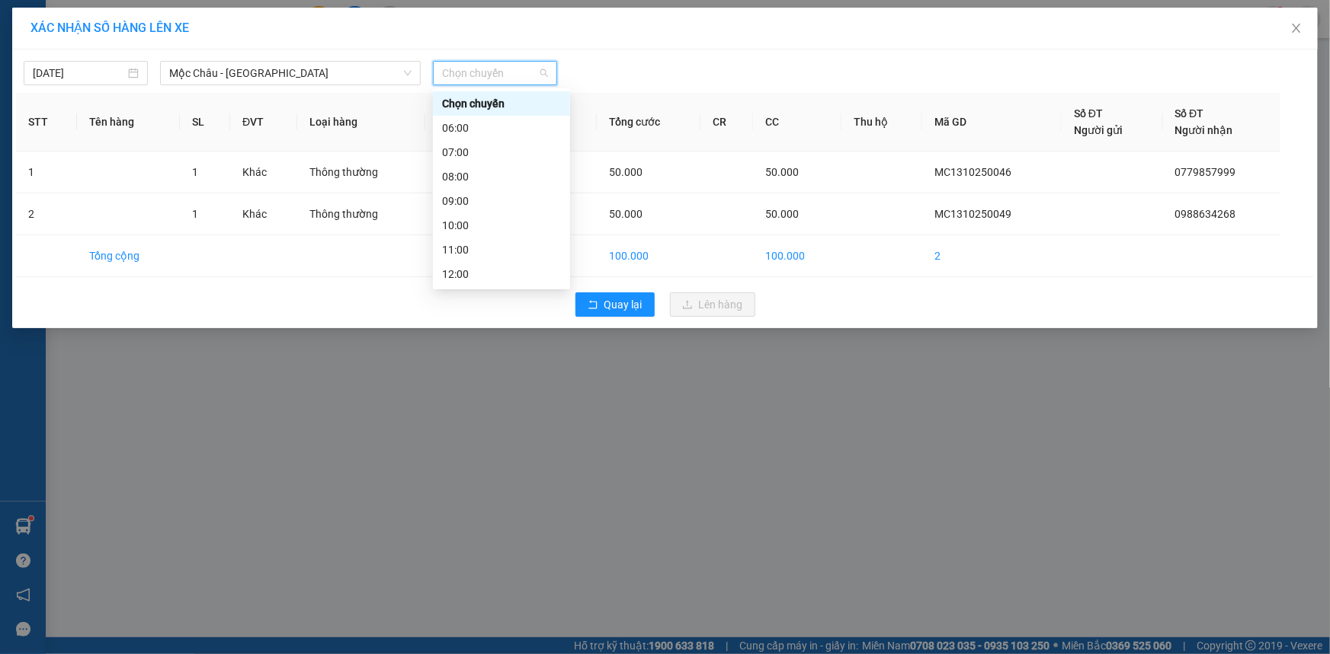
scroll to position [219, 0]
click at [456, 131] on div "14:00" at bounding box center [501, 128] width 119 height 17
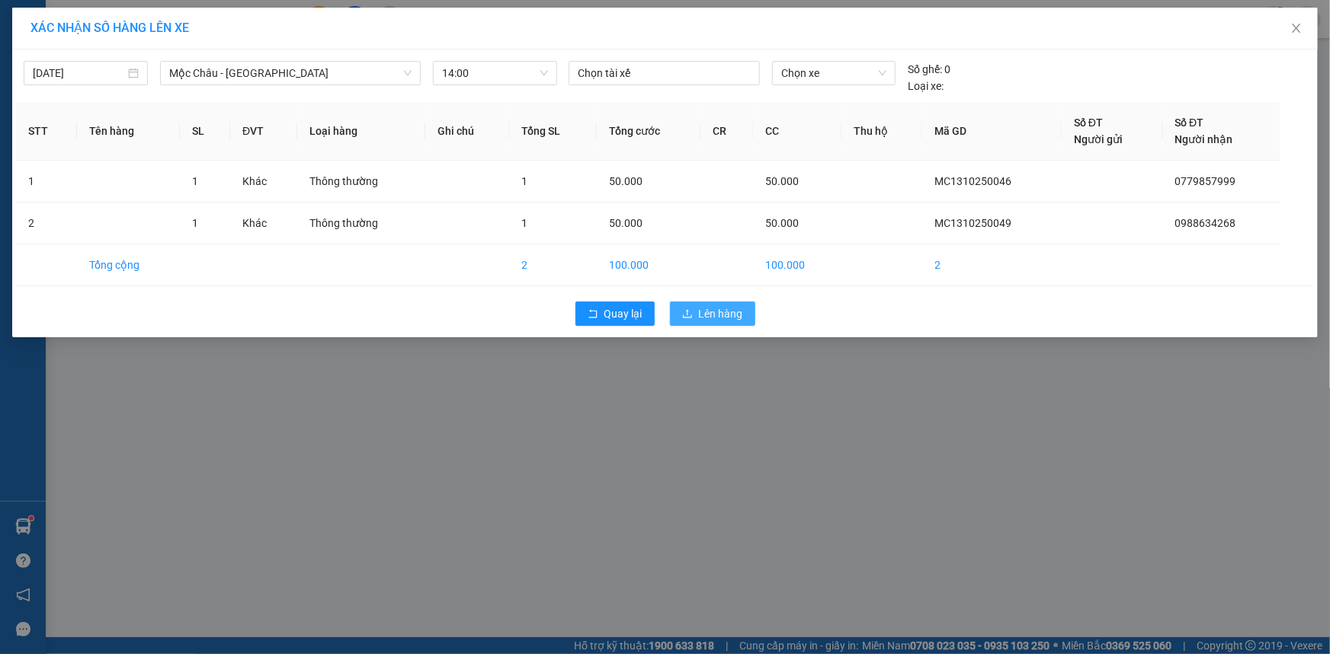
click at [714, 312] on span "Lên hàng" at bounding box center [721, 314] width 44 height 17
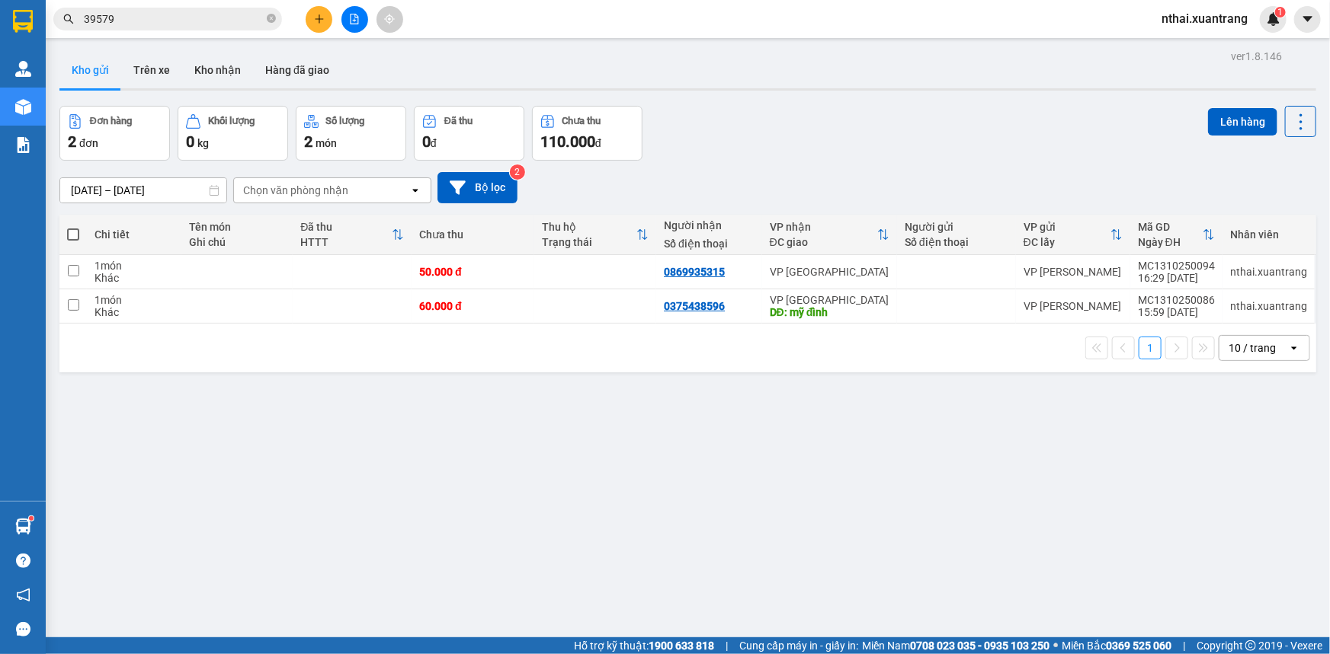
click at [350, 14] on icon "file-add" at bounding box center [354, 19] width 8 height 11
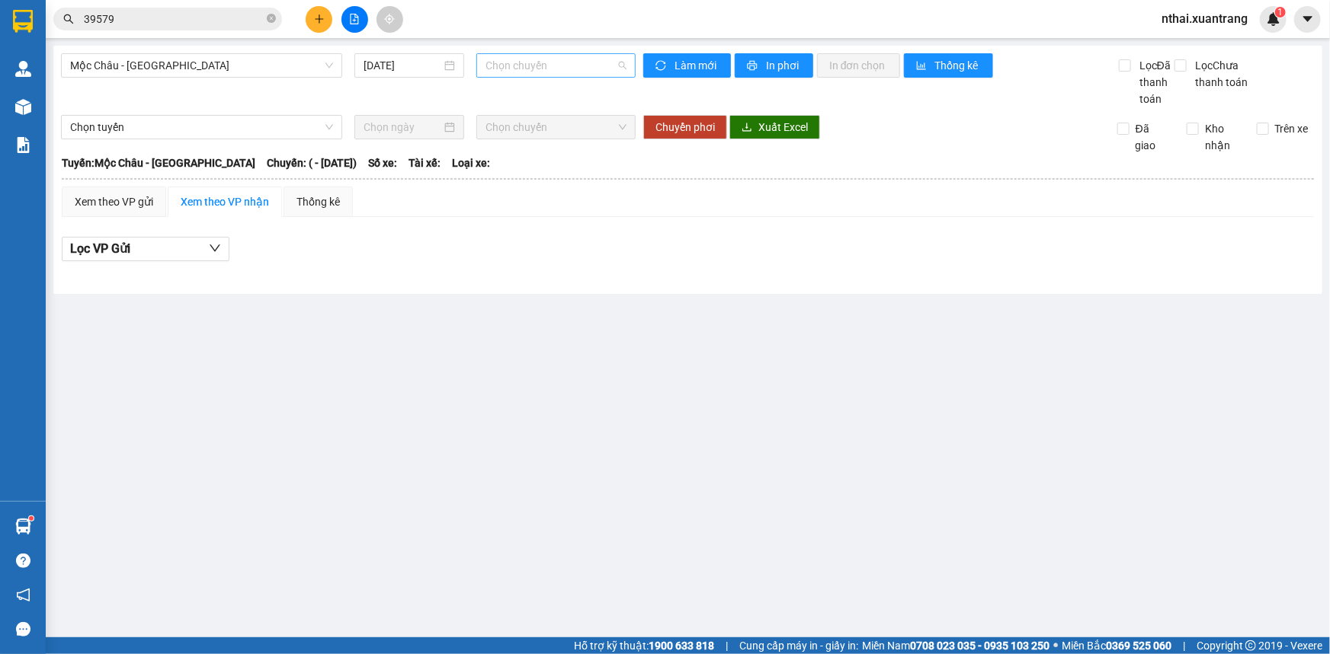
click at [512, 72] on span "Chọn chuyến" at bounding box center [555, 65] width 141 height 23
click at [229, 61] on span "Mộc Châu - [GEOGRAPHIC_DATA]" at bounding box center [201, 65] width 263 height 23
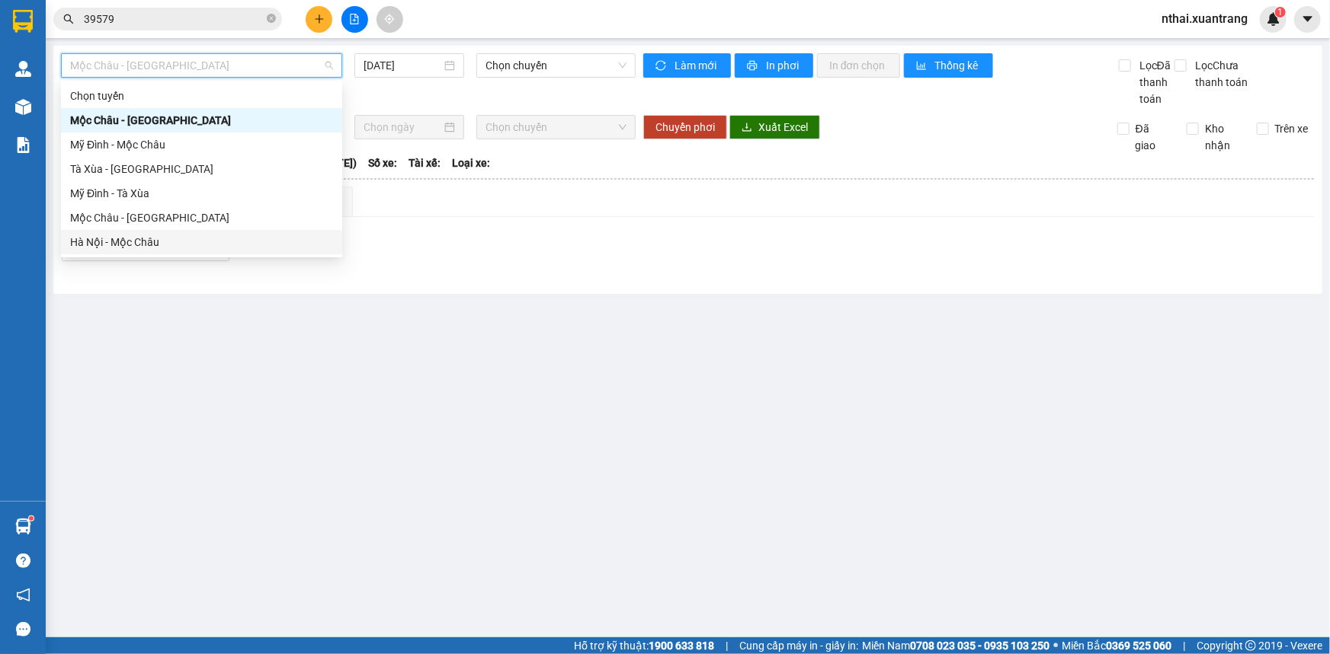
click at [112, 245] on div "Hà Nội - Mộc Châu" at bounding box center [201, 242] width 263 height 17
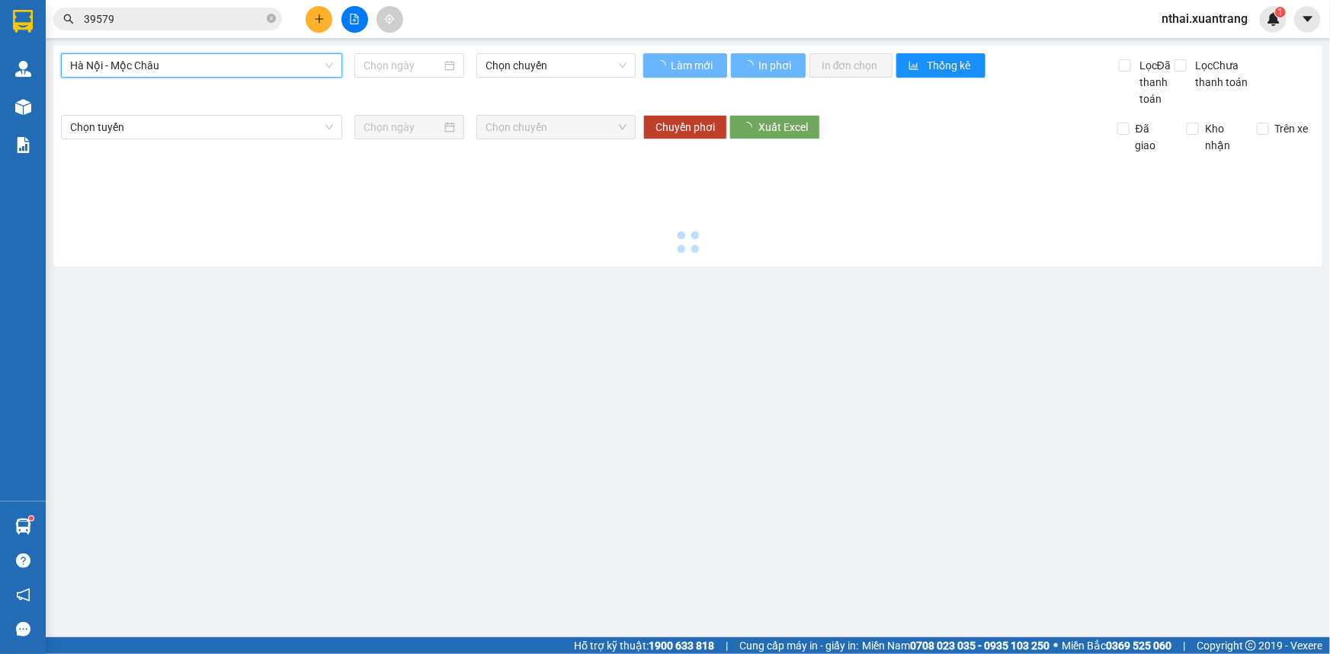
type input "[DATE]"
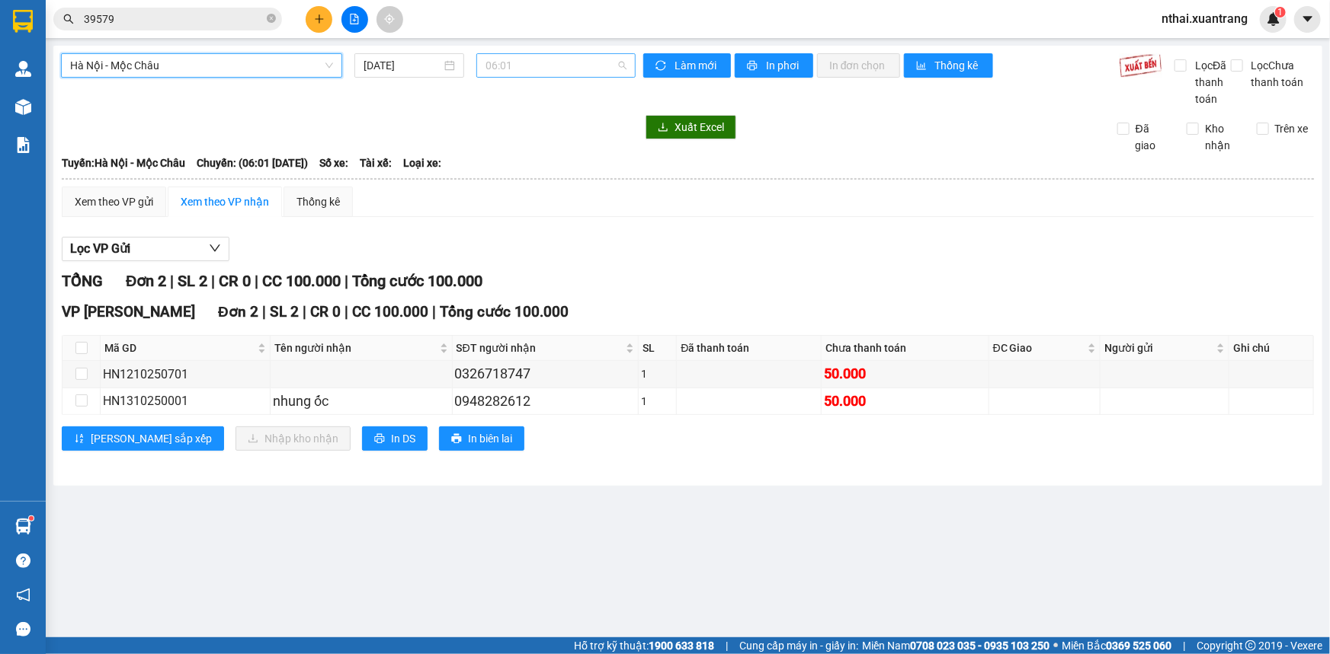
click at [510, 61] on span "06:01" at bounding box center [555, 65] width 141 height 23
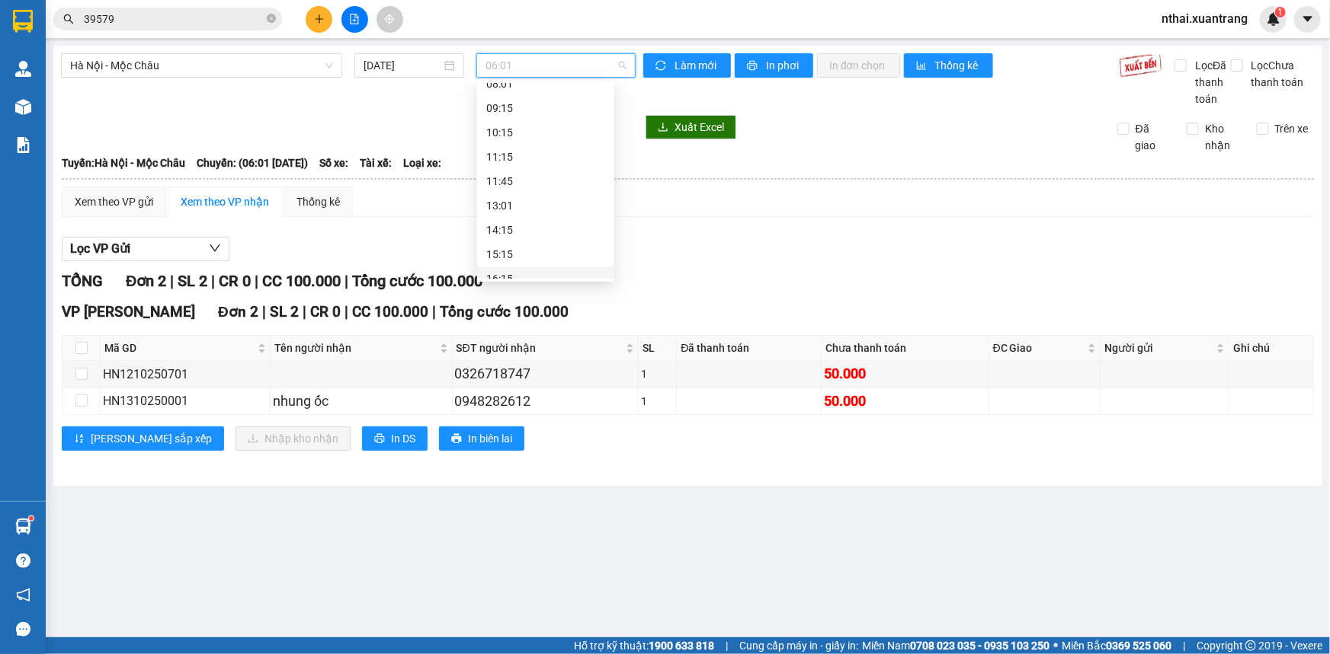
scroll to position [174, 0]
click at [507, 218] on div "15:15" at bounding box center [545, 214] width 119 height 17
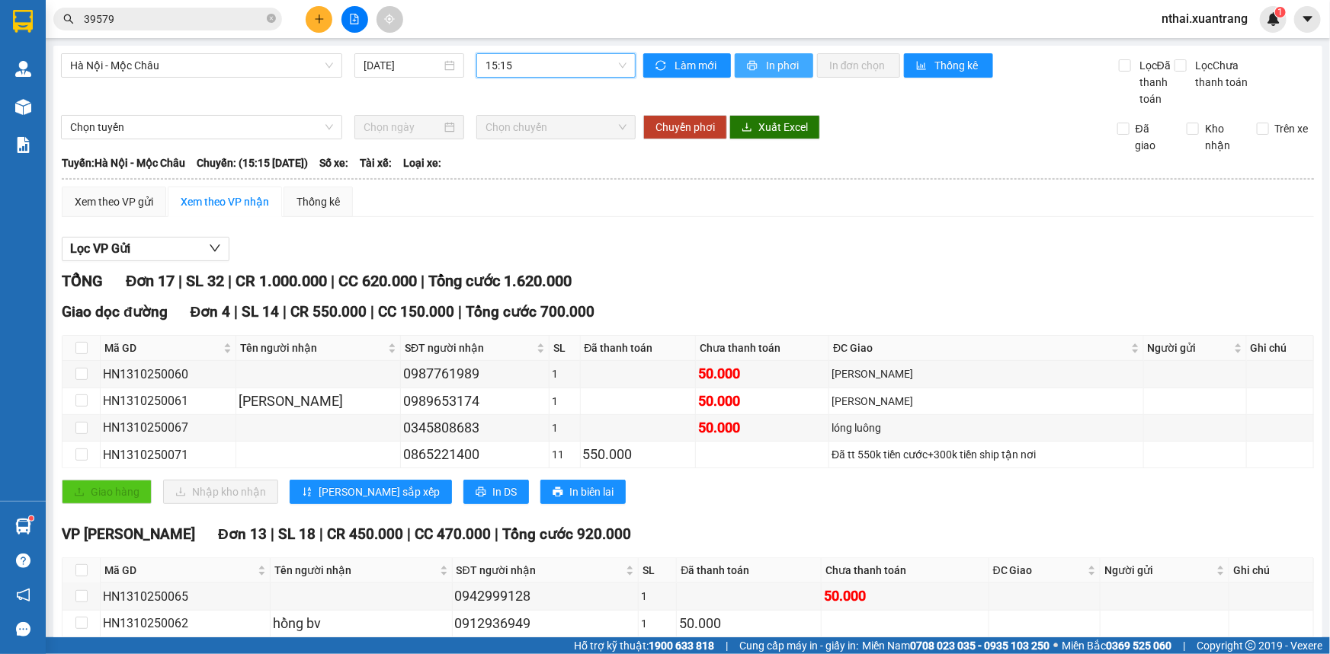
click at [766, 62] on span "In phơi" at bounding box center [783, 65] width 35 height 17
click at [526, 69] on span "15:15" at bounding box center [555, 65] width 141 height 23
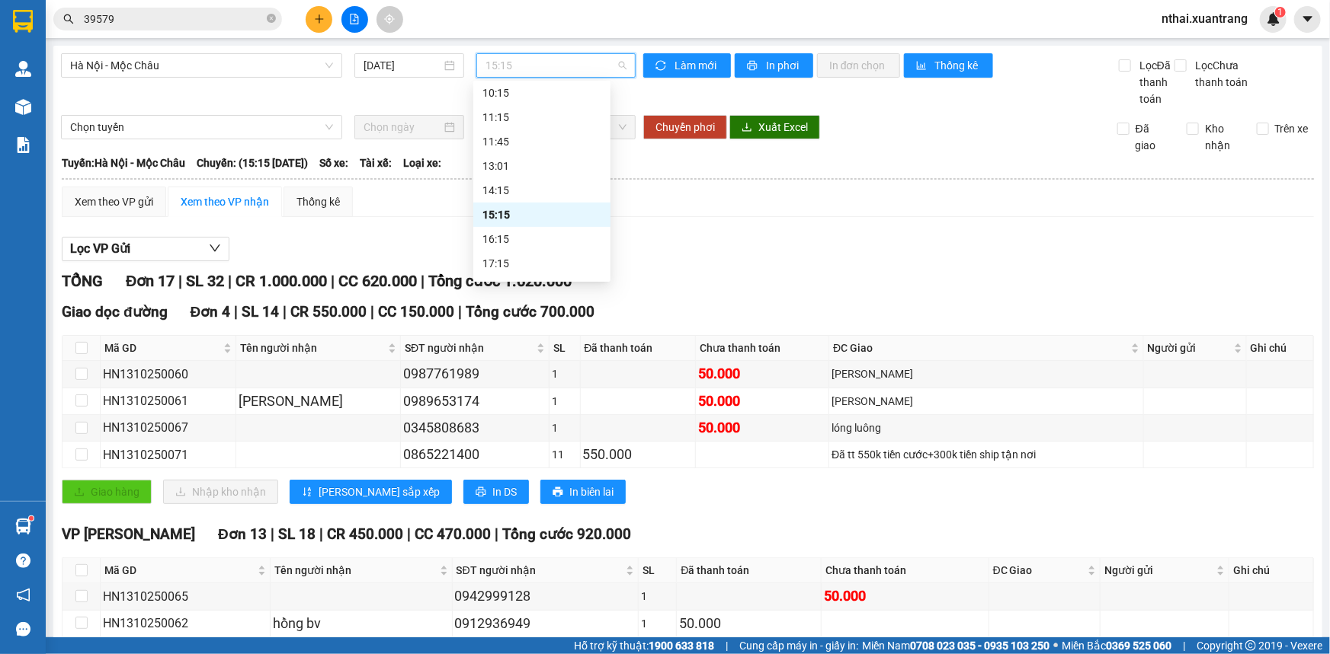
click at [495, 242] on div "16:15" at bounding box center [541, 239] width 119 height 17
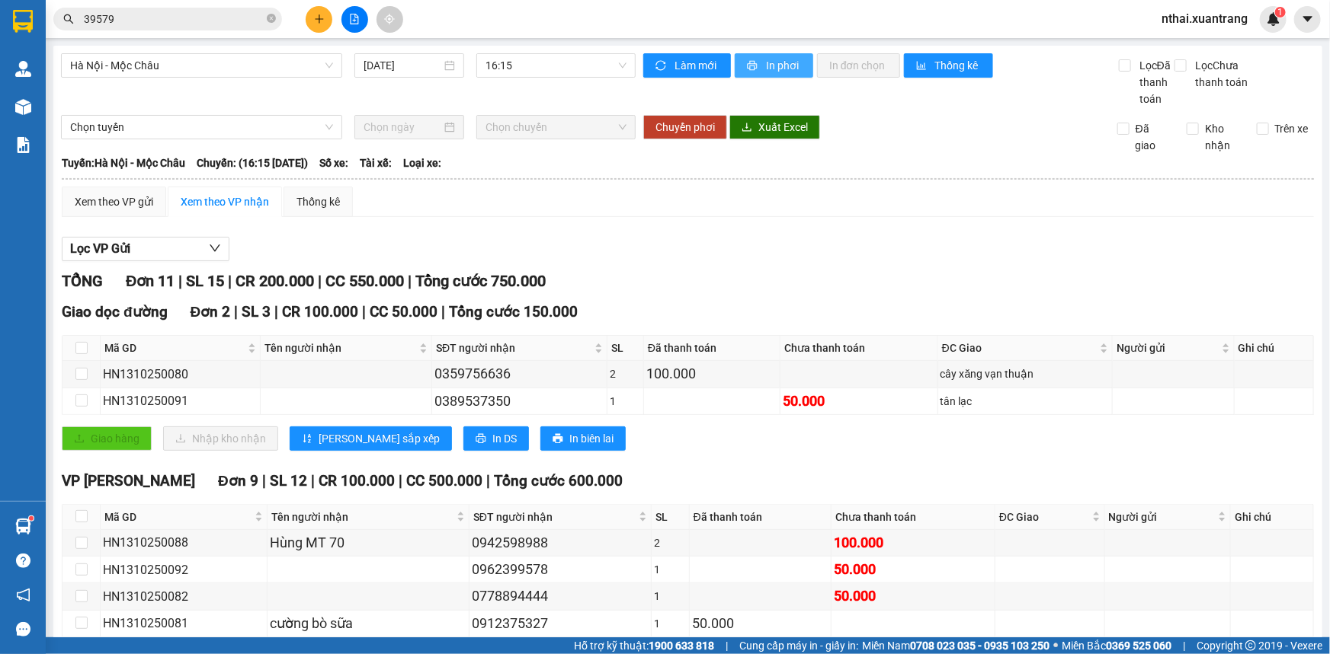
click at [777, 69] on span "In phơi" at bounding box center [783, 65] width 35 height 17
click at [588, 50] on div "[GEOGRAPHIC_DATA] - Mộc Châu [DATE] 16:15 Làm mới In phơi In đơn chọn Thống kê …" at bounding box center [687, 444] width 1269 height 797
click at [586, 64] on span "16:15" at bounding box center [555, 65] width 141 height 23
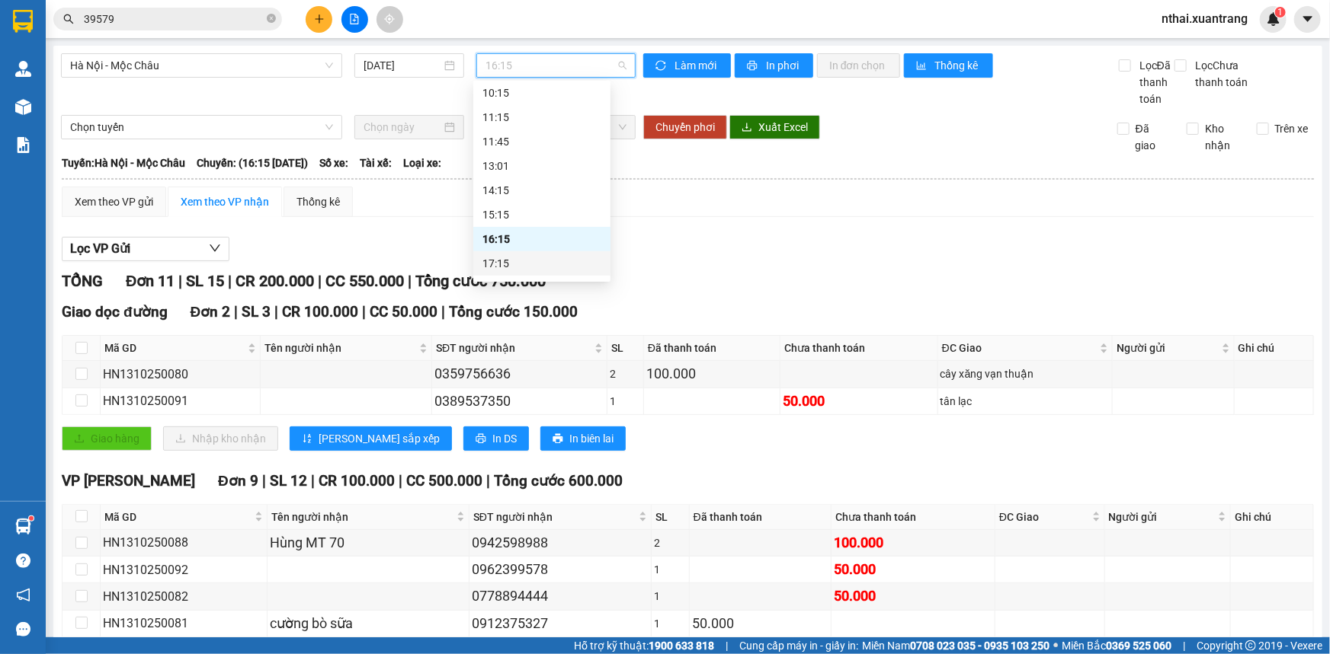
click at [504, 259] on div "17:15" at bounding box center [541, 263] width 119 height 17
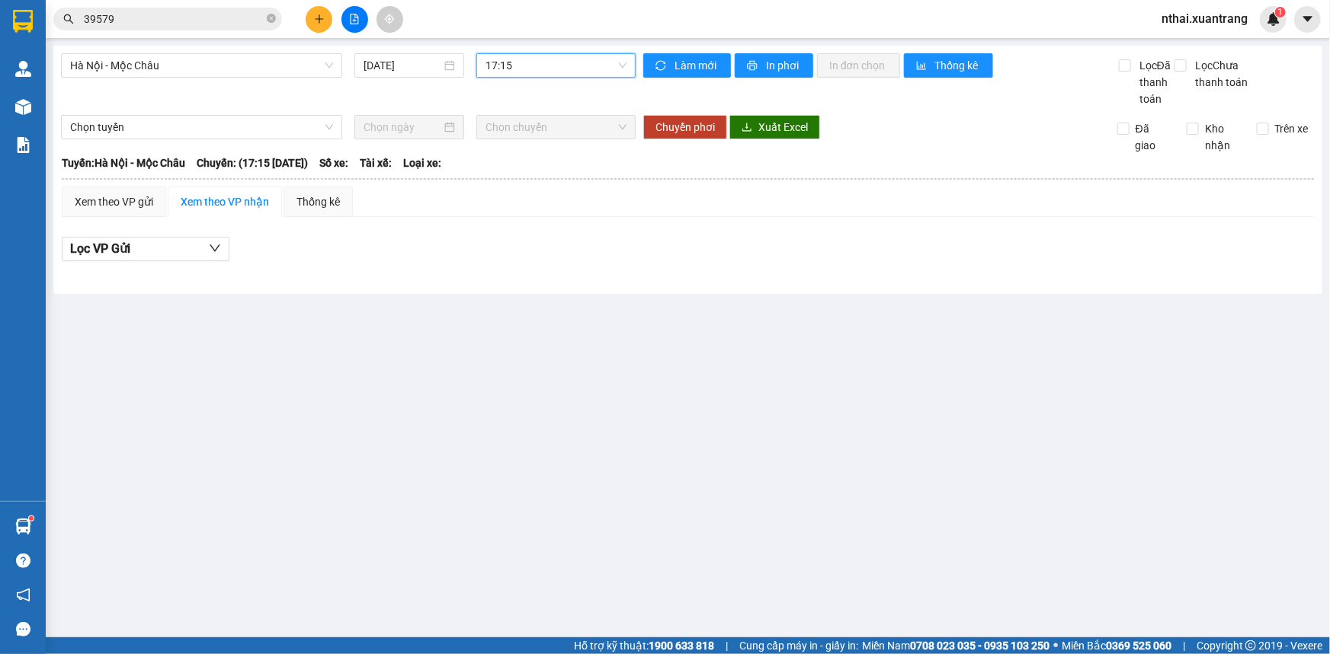
click at [573, 55] on span "17:15" at bounding box center [555, 65] width 141 height 23
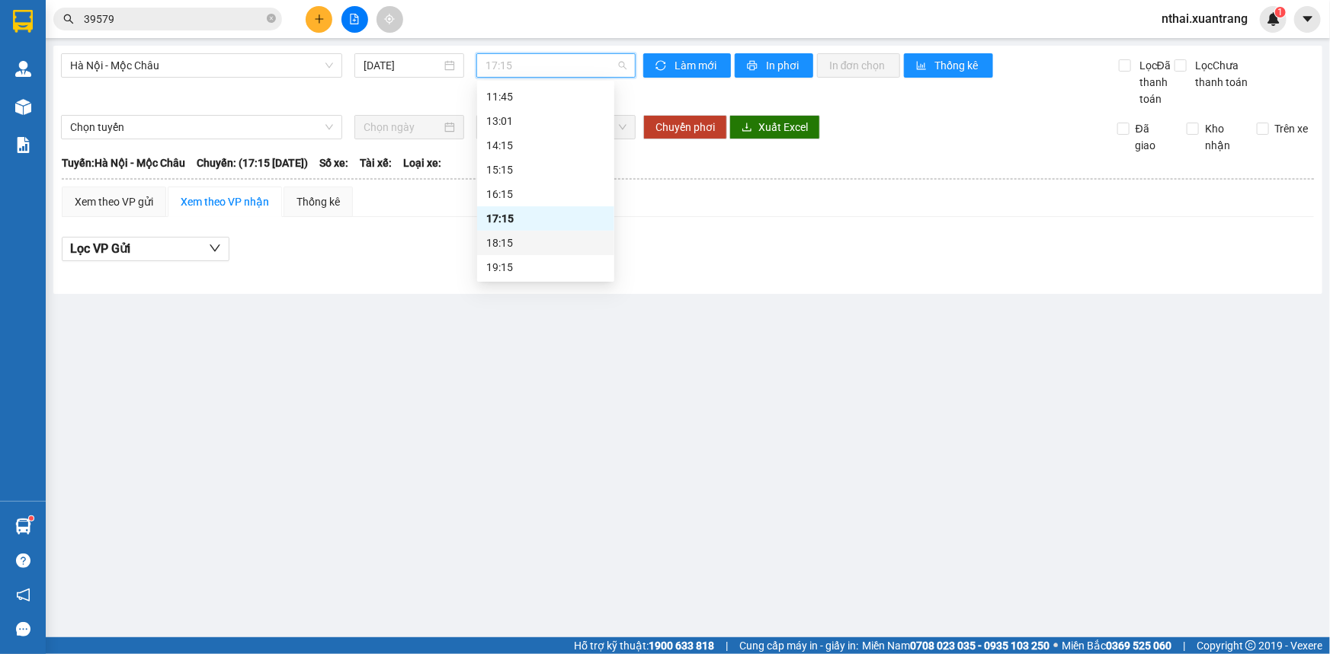
click at [507, 247] on div "18:15" at bounding box center [545, 243] width 119 height 17
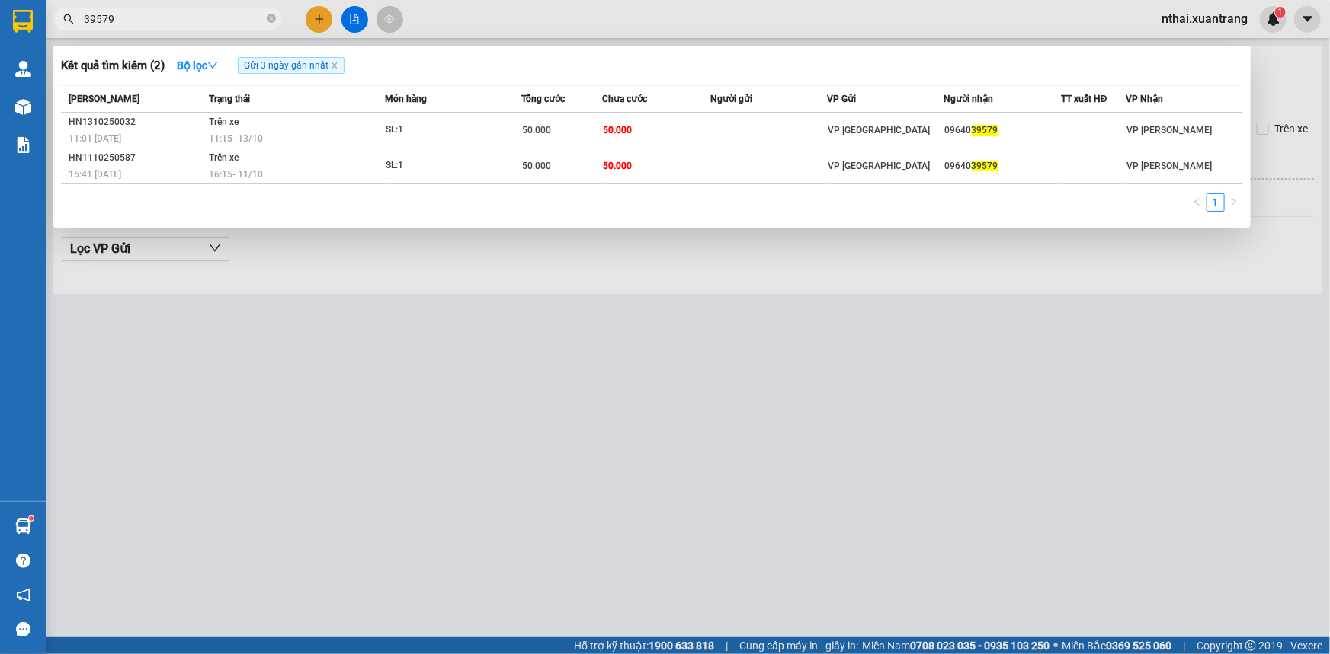
click at [127, 26] on input "39579" at bounding box center [174, 19] width 180 height 17
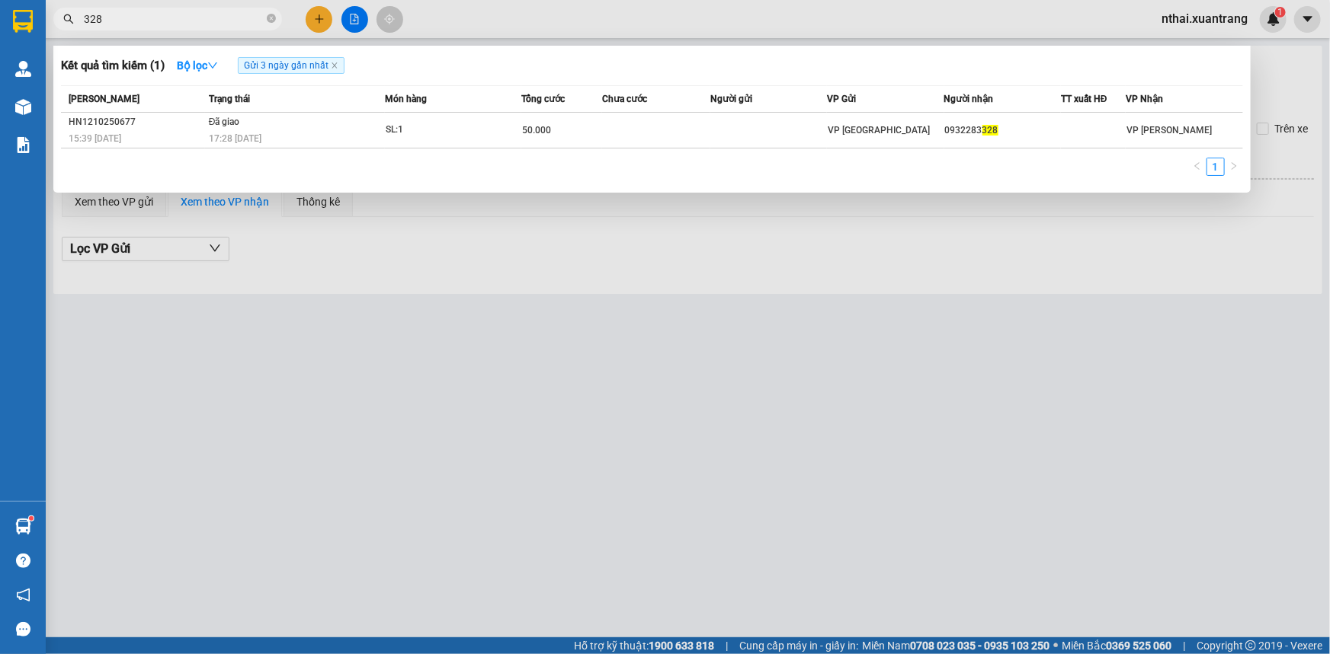
type input "328"
click at [80, 16] on span "328" at bounding box center [167, 19] width 229 height 23
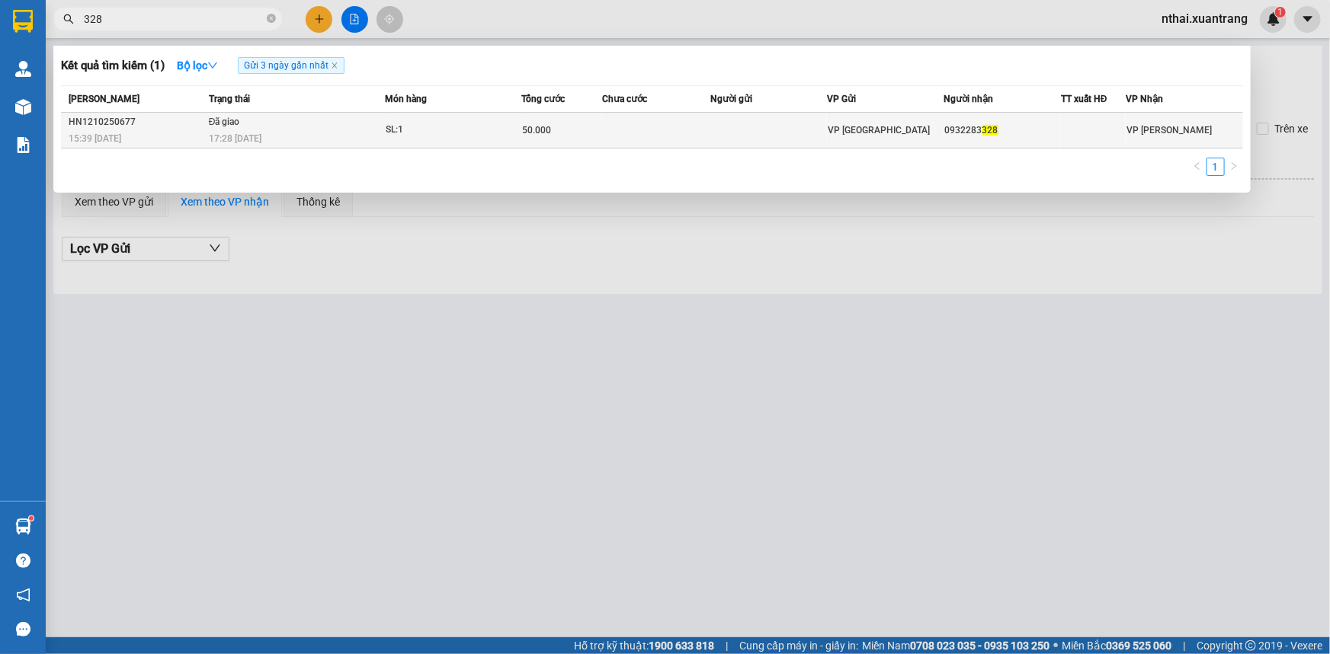
click at [347, 133] on div "17:28 [DATE]" at bounding box center [296, 138] width 175 height 17
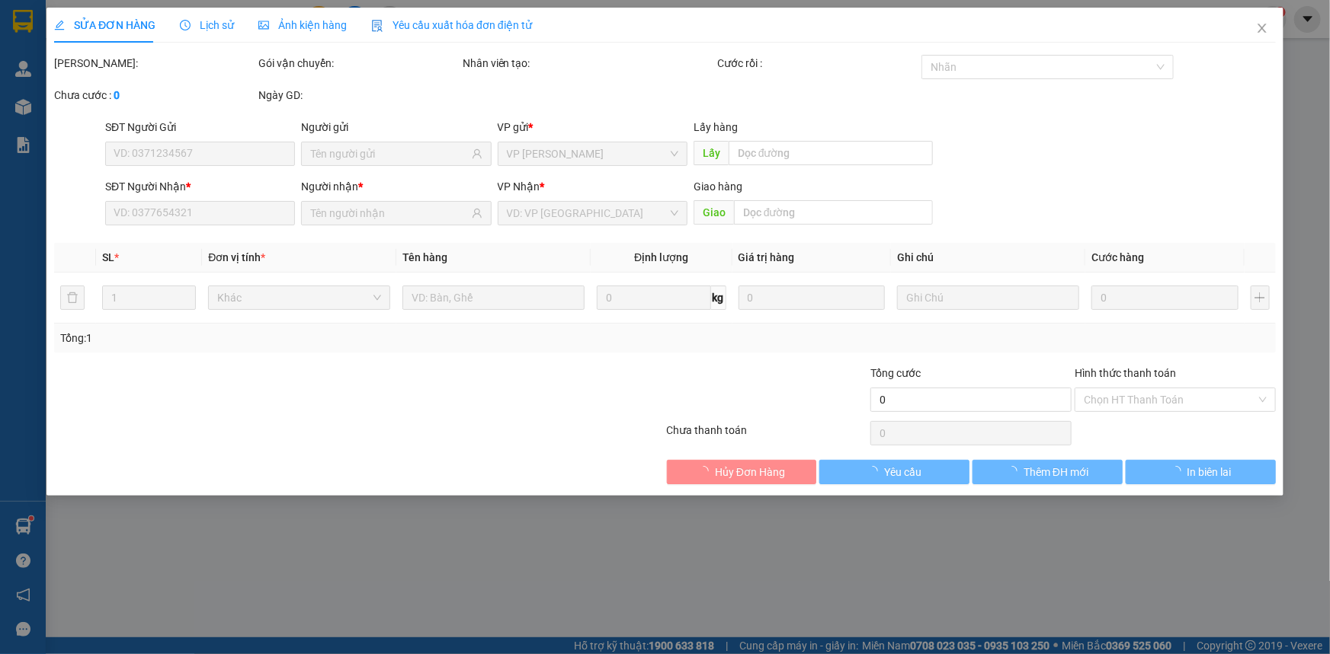
click at [296, 29] on span "Ảnh kiện hàng" at bounding box center [302, 25] width 88 height 12
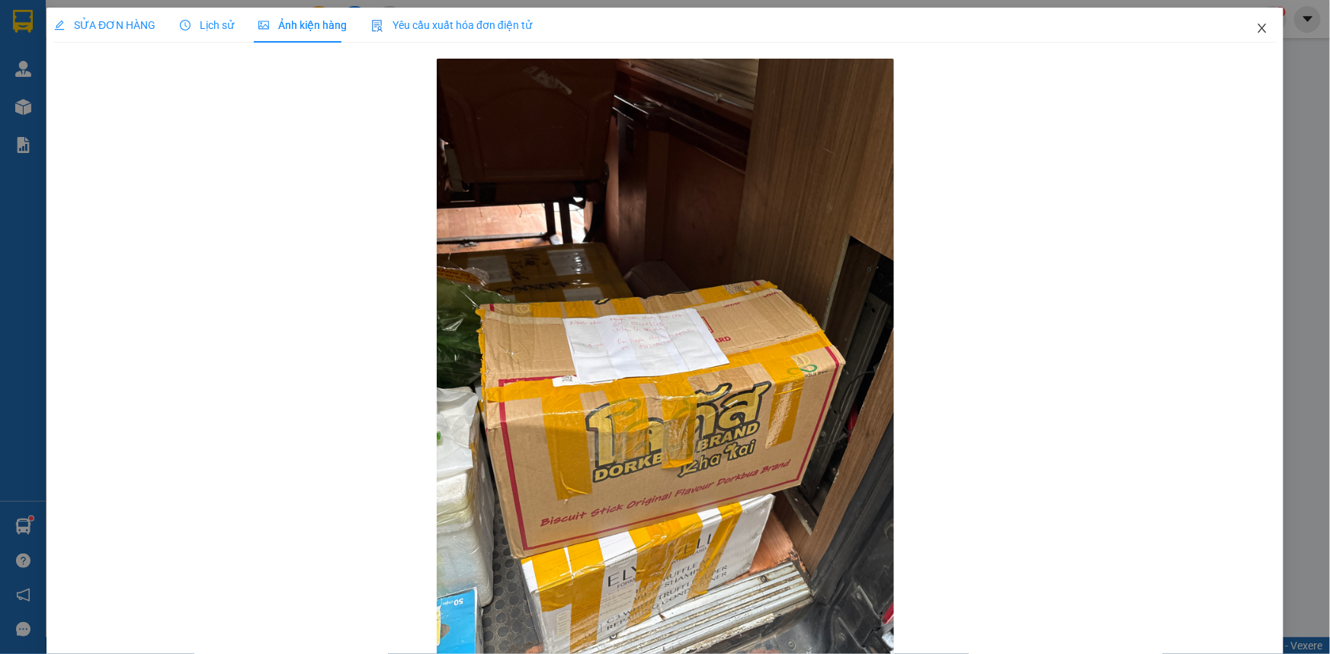
click at [1256, 25] on icon "close" at bounding box center [1262, 28] width 12 height 12
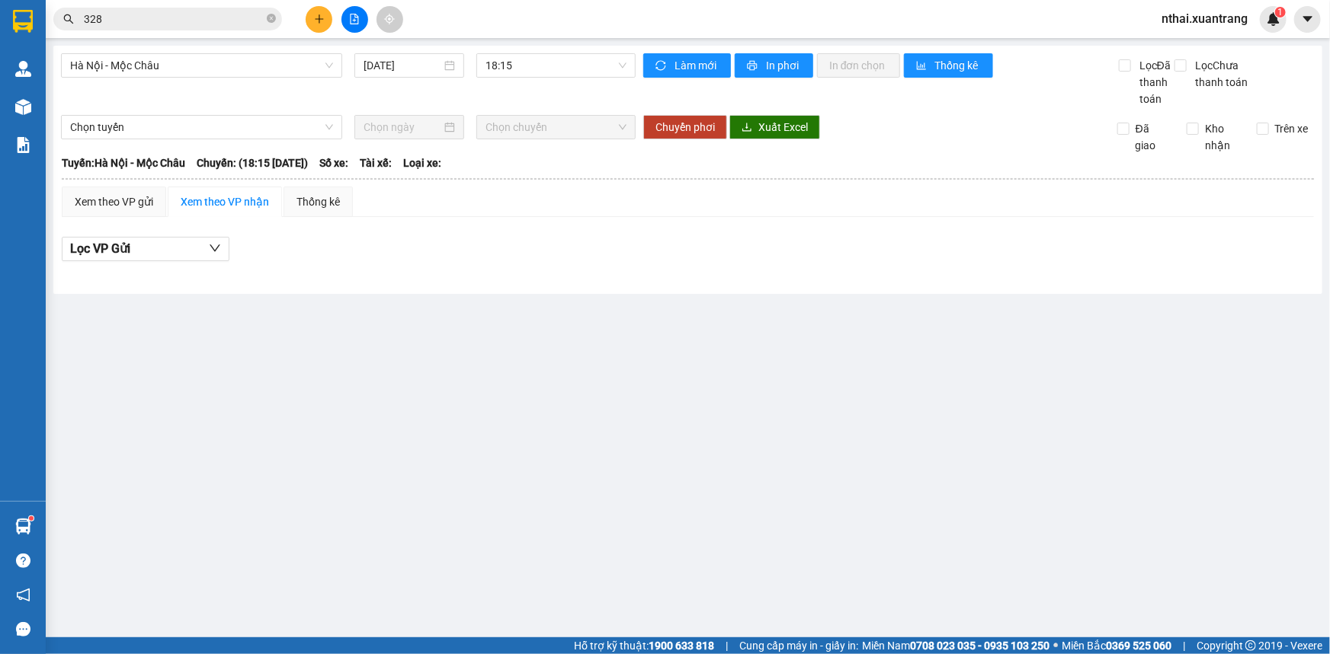
click at [219, 21] on input "328" at bounding box center [174, 19] width 180 height 17
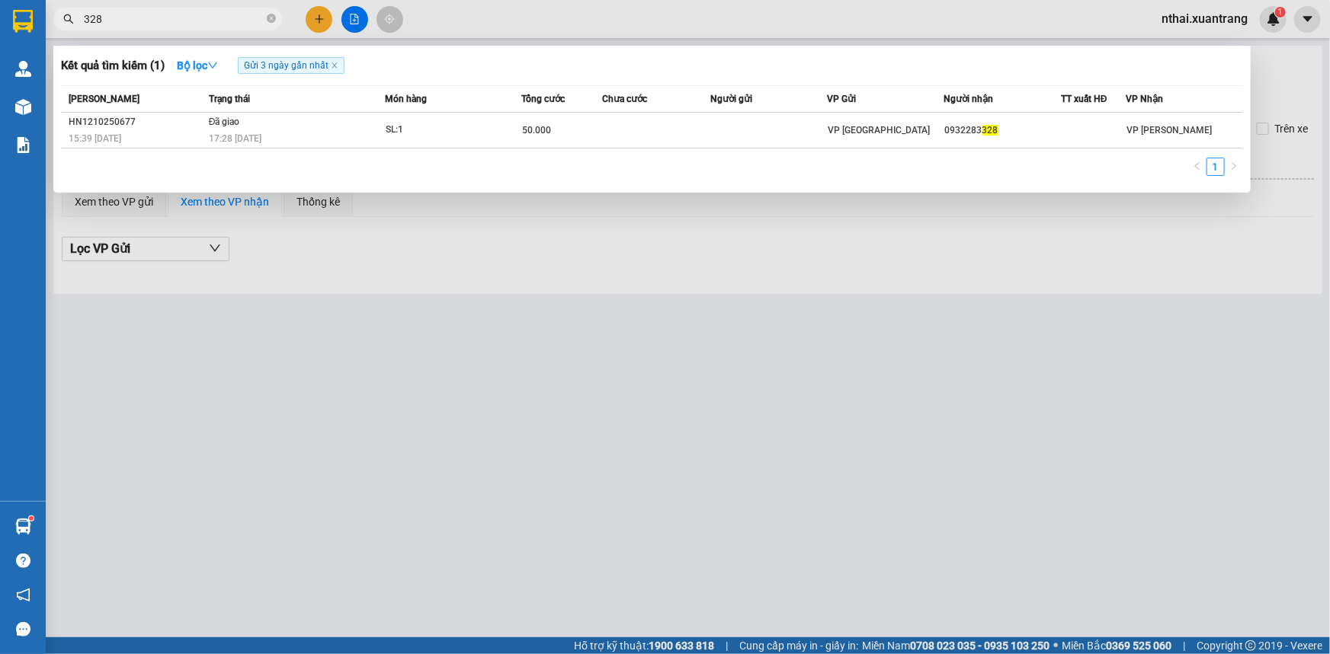
click at [219, 21] on input "328" at bounding box center [174, 19] width 180 height 17
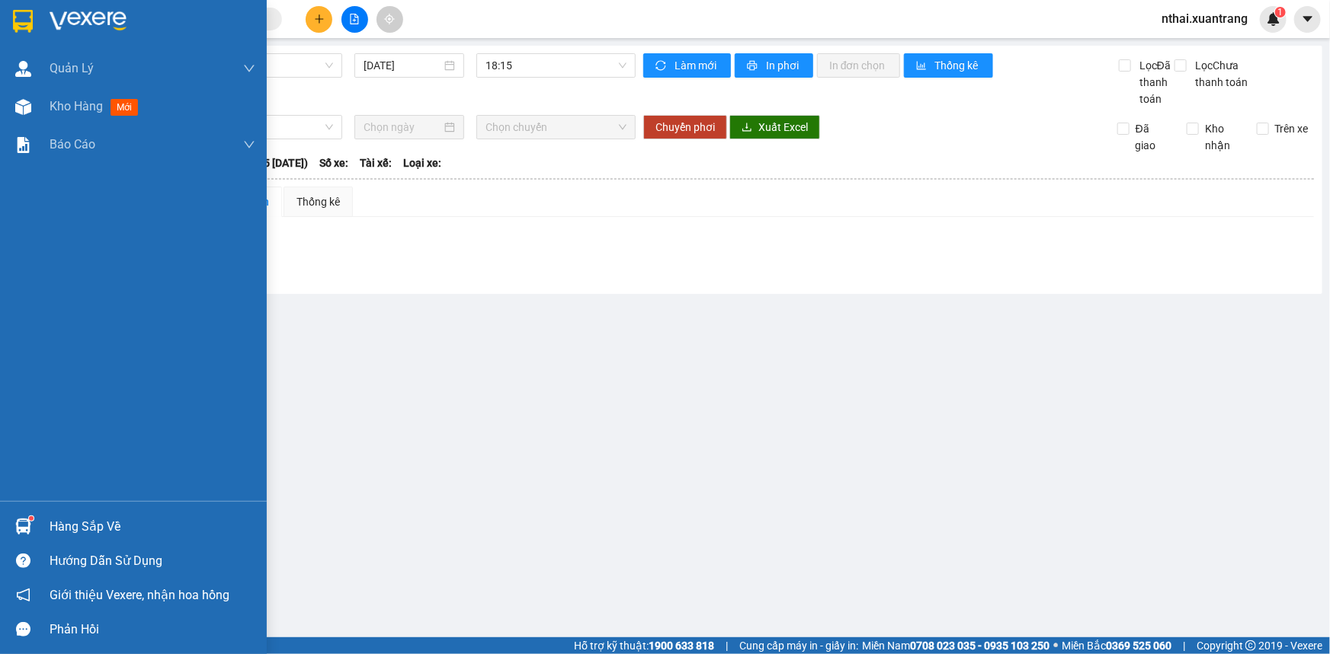
click at [25, 15] on img at bounding box center [23, 21] width 20 height 23
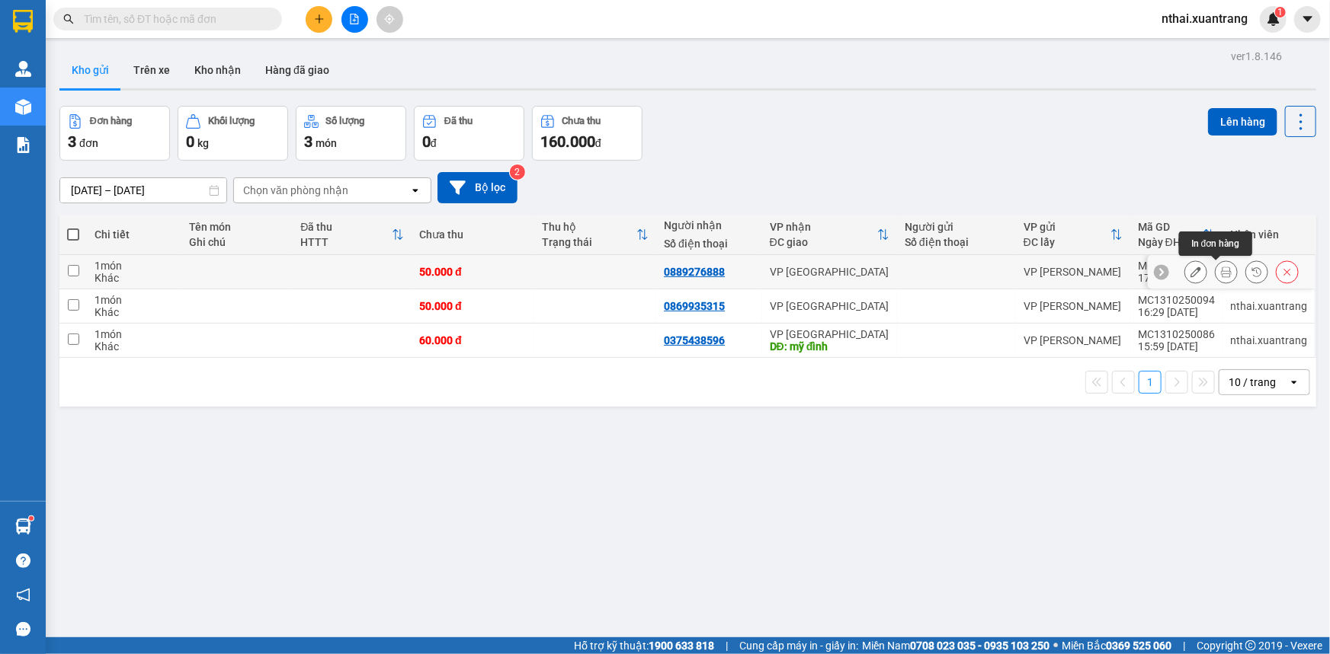
click at [1221, 273] on icon at bounding box center [1226, 272] width 11 height 11
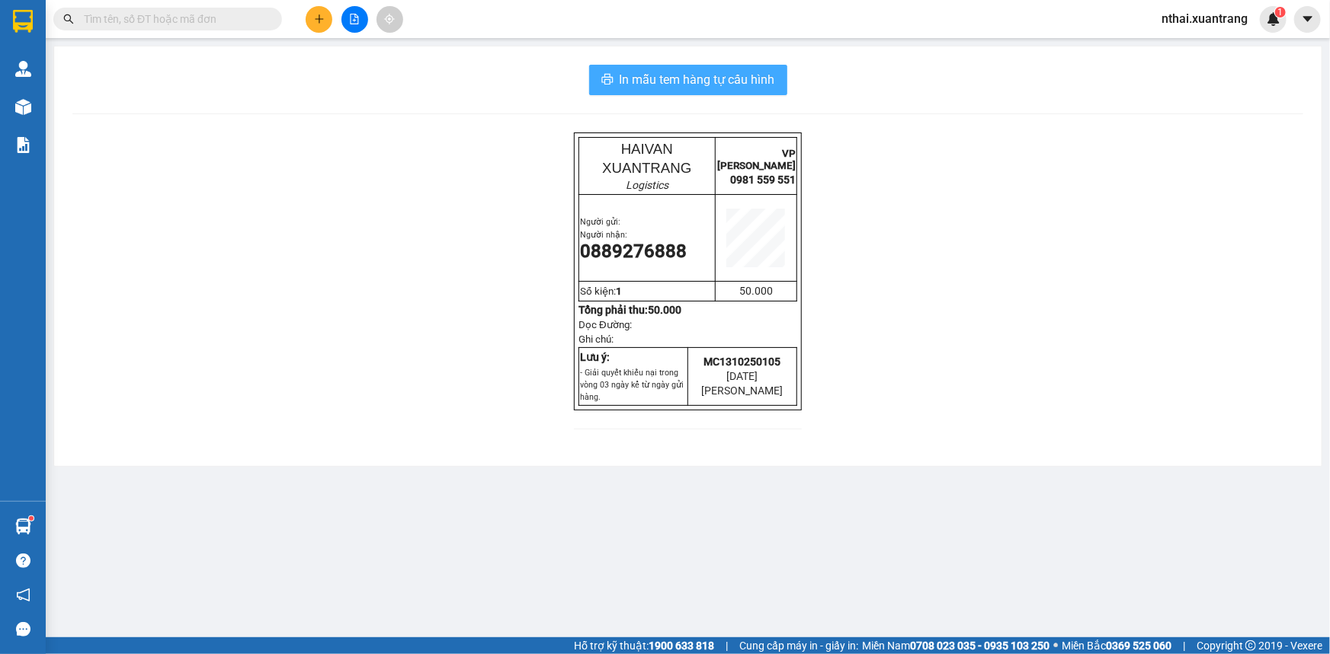
click at [712, 82] on span "In mẫu tem hàng tự cấu hình" at bounding box center [696, 79] width 155 height 19
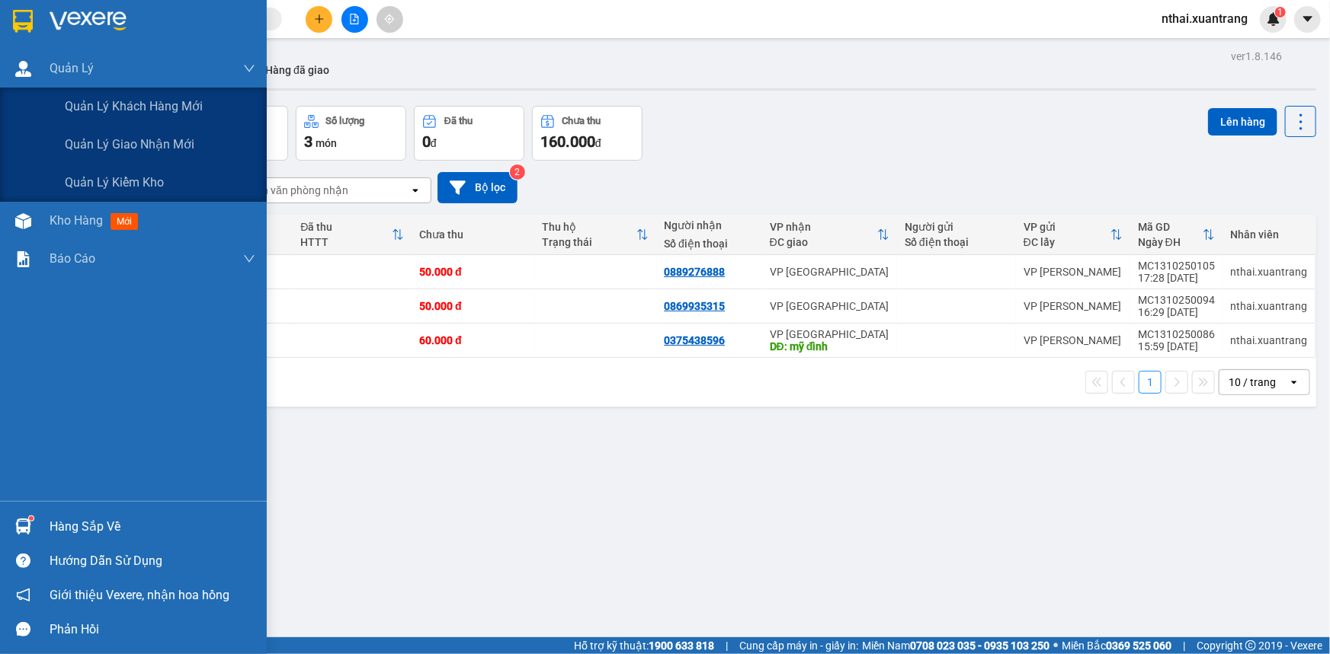
click at [20, 18] on img at bounding box center [23, 21] width 20 height 23
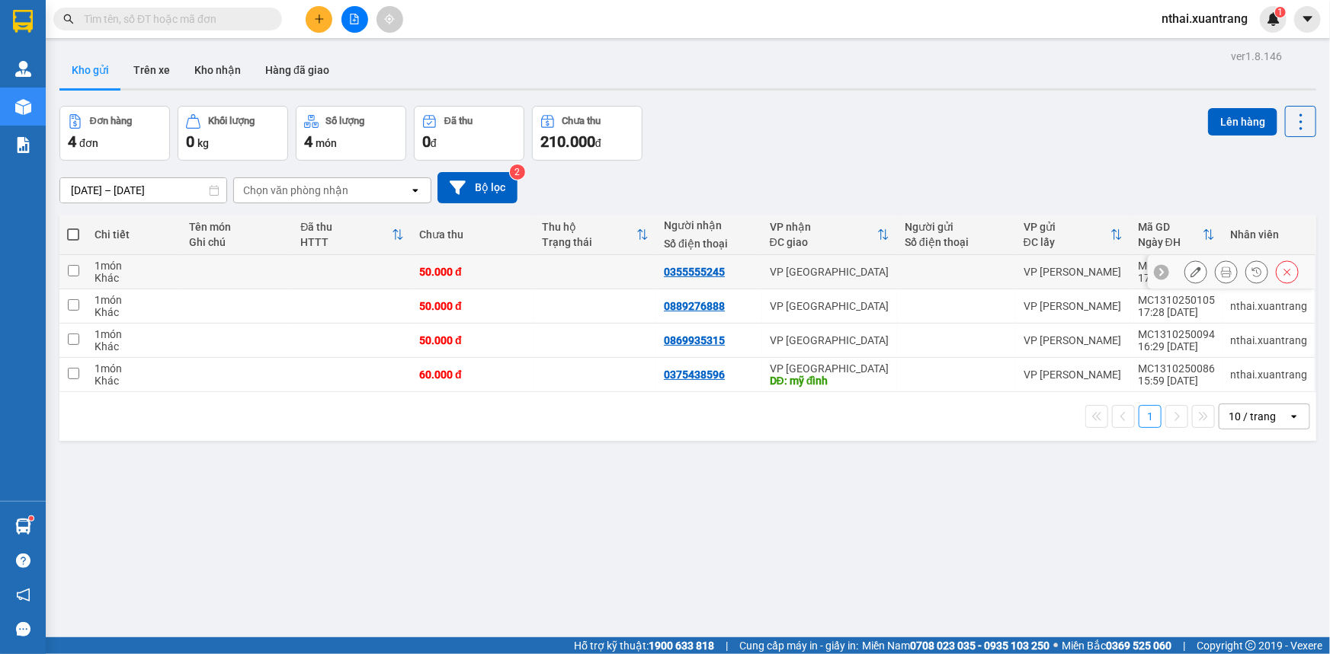
click at [1221, 271] on icon at bounding box center [1226, 272] width 11 height 11
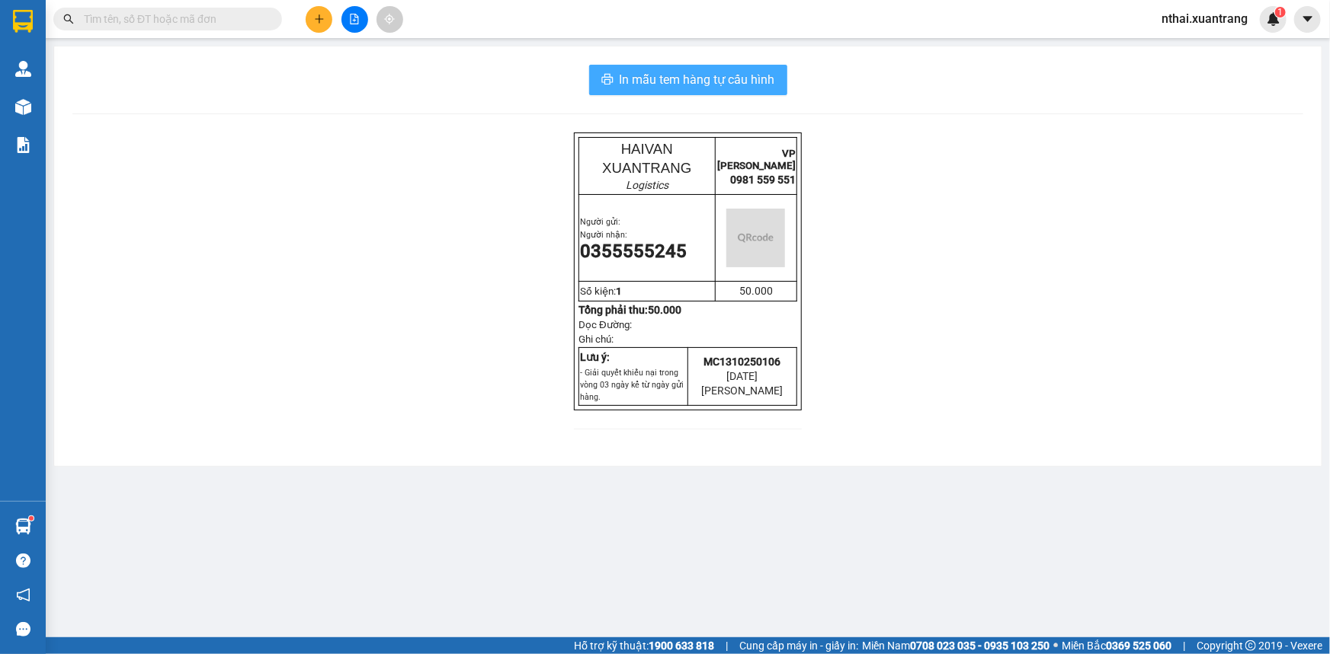
click at [702, 86] on span "In mẫu tem hàng tự cấu hình" at bounding box center [696, 79] width 155 height 19
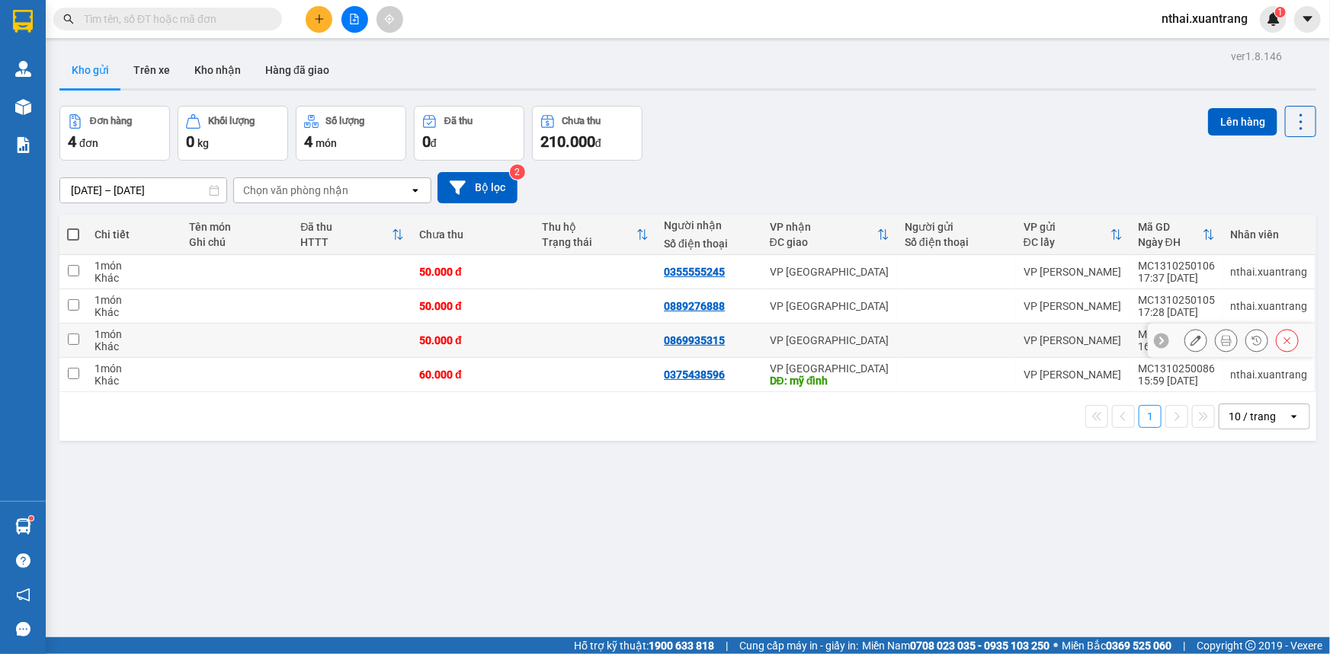
click at [571, 331] on td at bounding box center [595, 341] width 123 height 34
checkbox input "true"
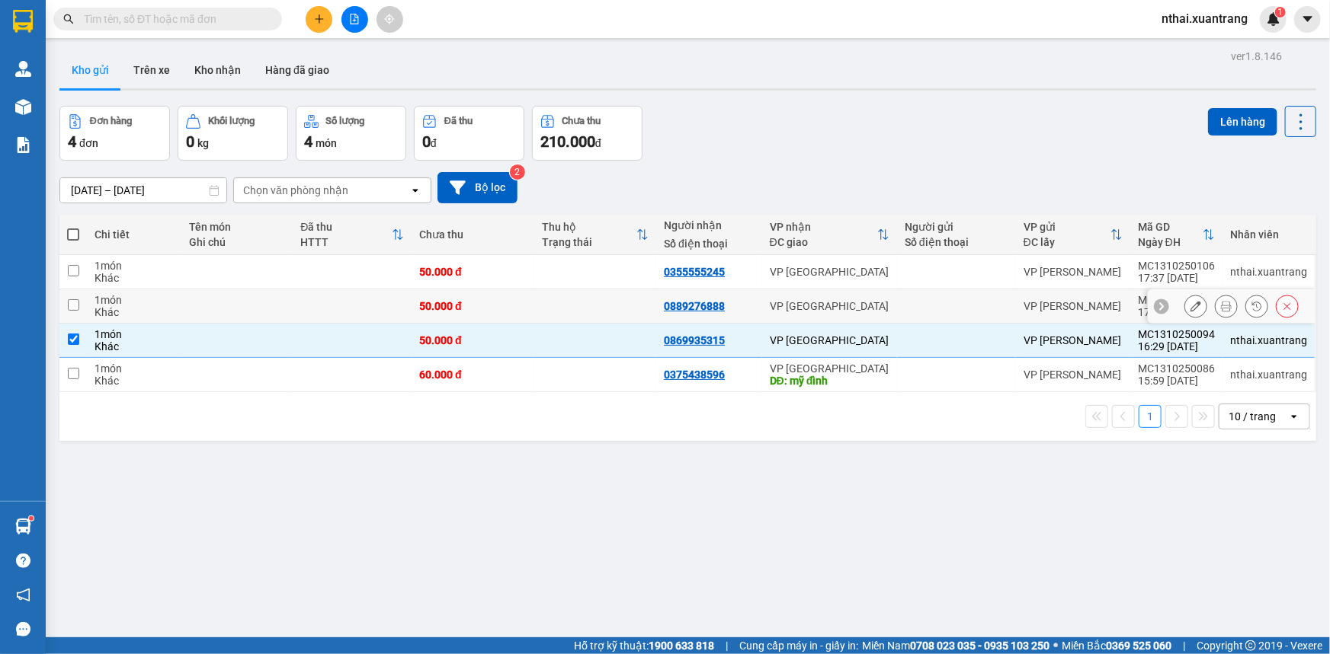
click at [565, 301] on td at bounding box center [595, 307] width 123 height 34
checkbox input "true"
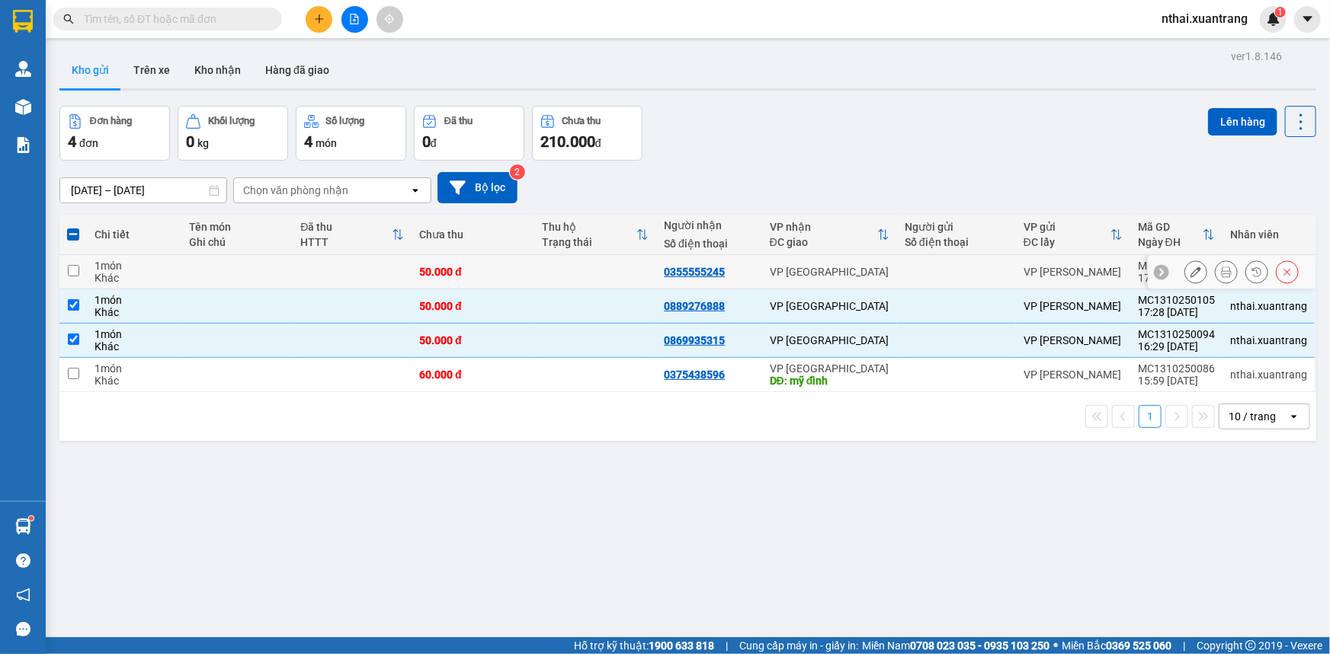
click at [565, 274] on td at bounding box center [595, 272] width 123 height 34
checkbox input "true"
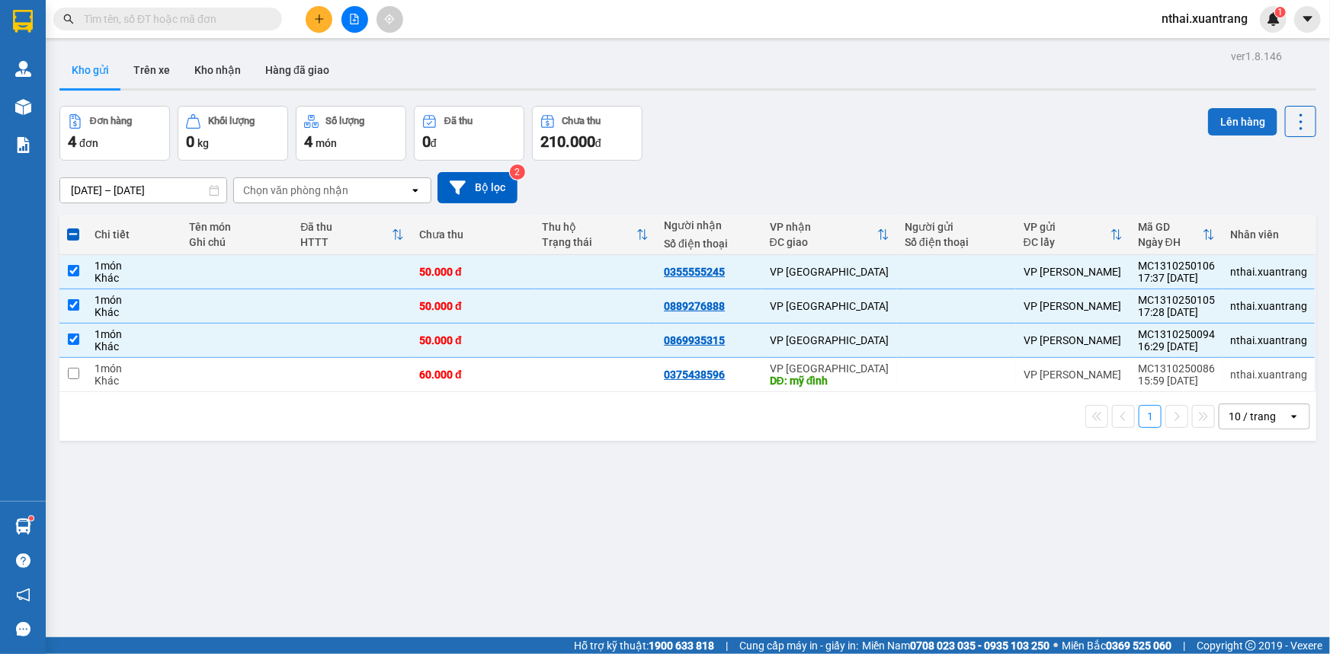
click at [1219, 129] on button "Lên hàng" at bounding box center [1242, 121] width 69 height 27
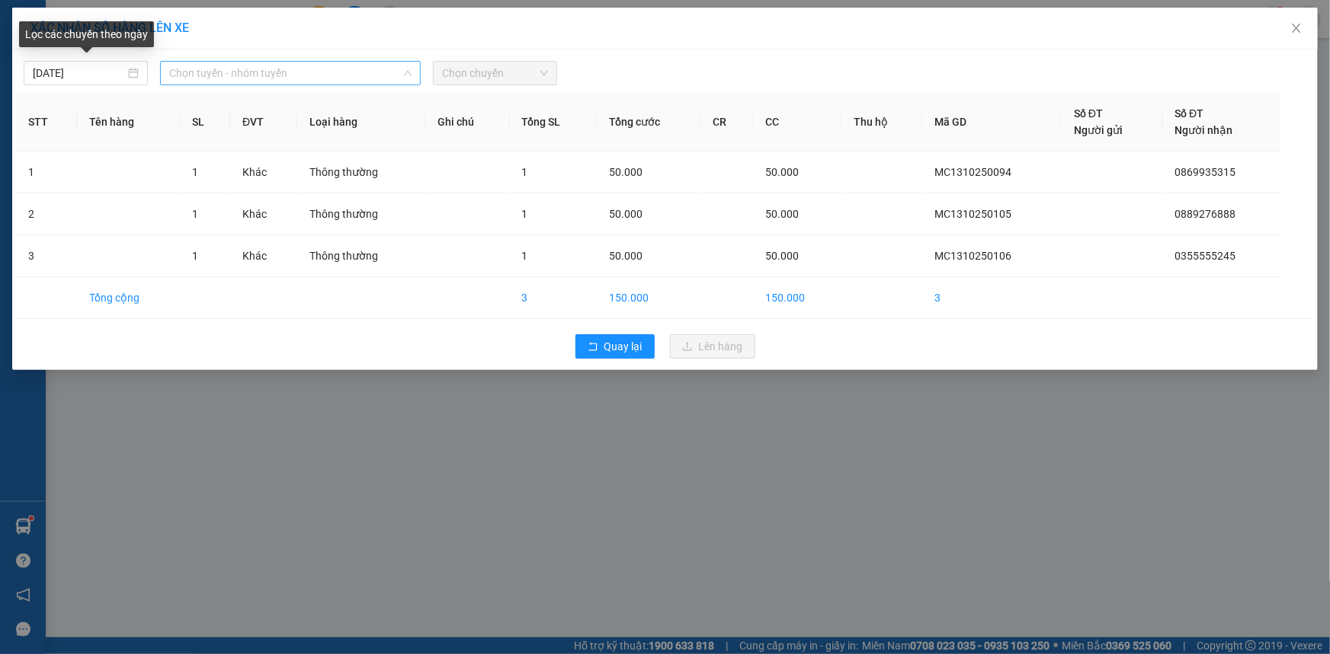
click at [248, 73] on span "Chọn tuyến - nhóm tuyến" at bounding box center [290, 73] width 242 height 23
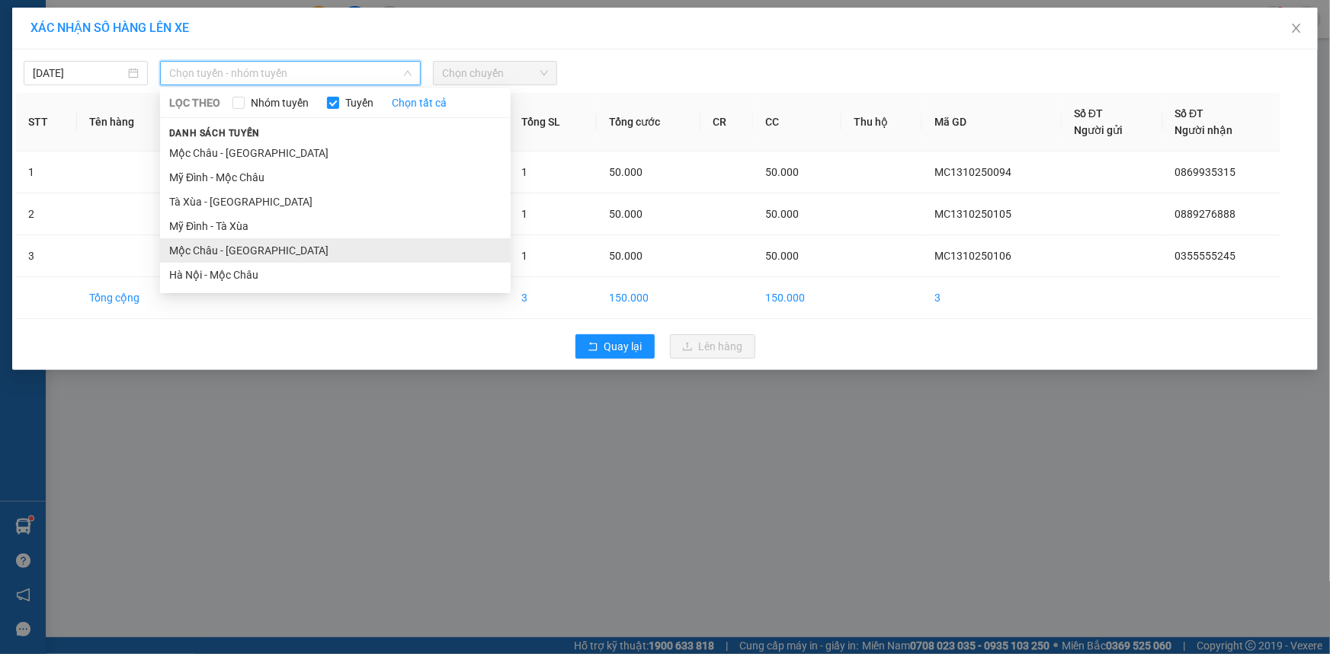
click at [234, 253] on li "Mộc Châu - [GEOGRAPHIC_DATA]" at bounding box center [335, 250] width 350 height 24
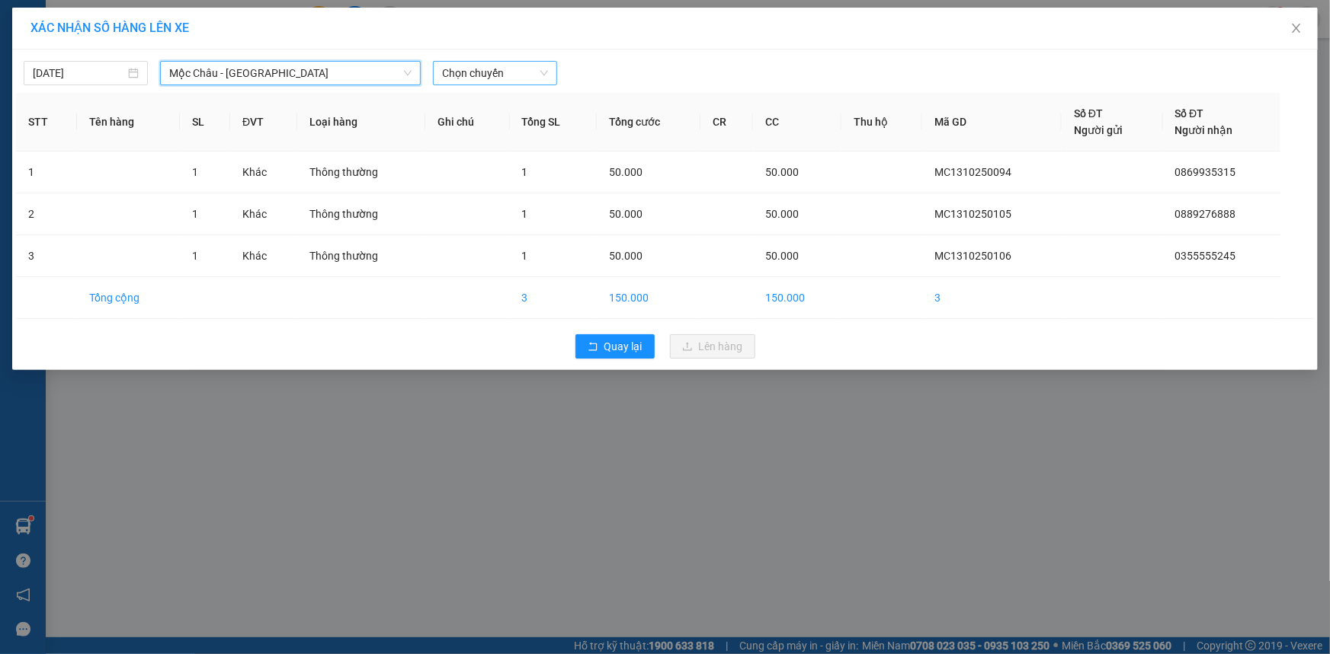
click at [448, 78] on span "Chọn chuyến" at bounding box center [495, 73] width 106 height 23
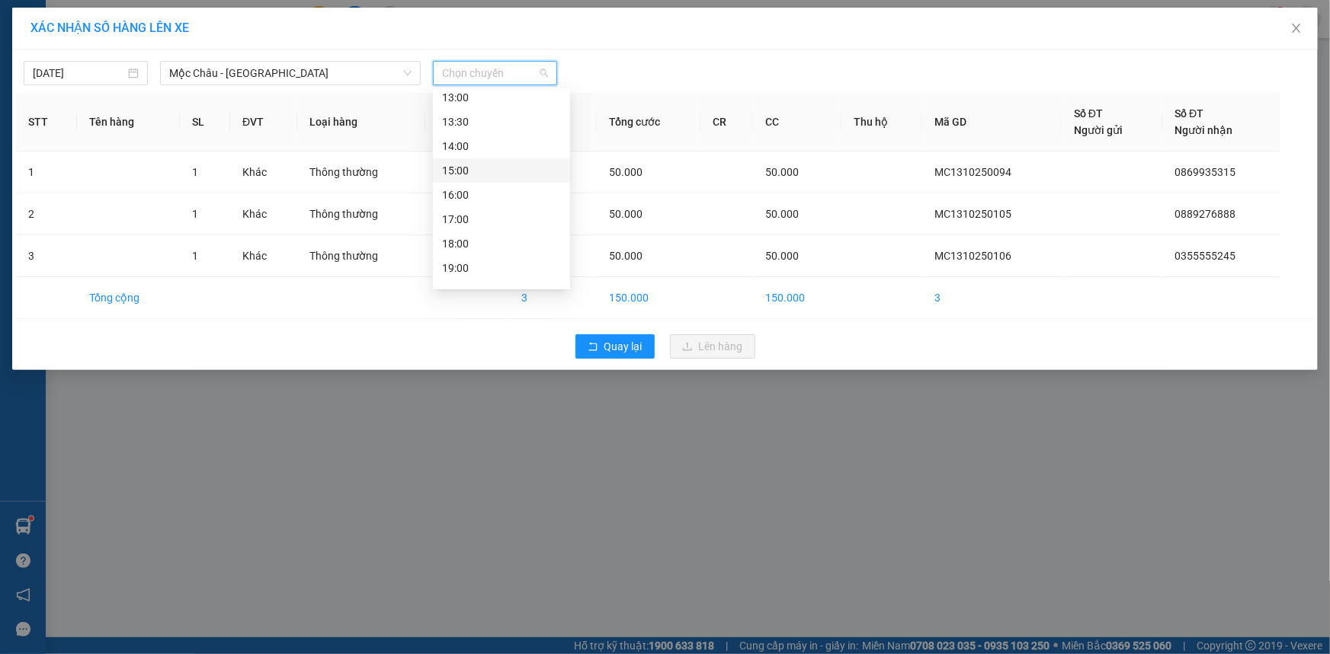
scroll to position [219, 0]
click at [456, 221] on div "18:00" at bounding box center [501, 226] width 119 height 17
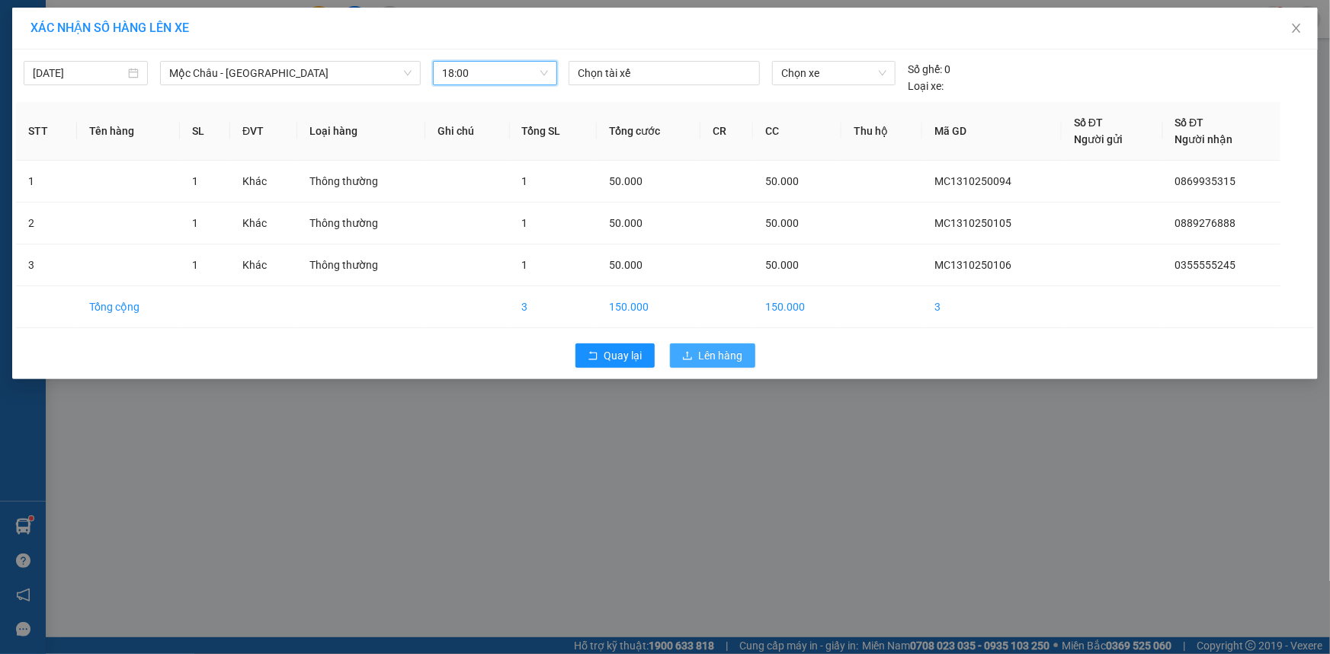
click at [733, 350] on span "Lên hàng" at bounding box center [721, 355] width 44 height 17
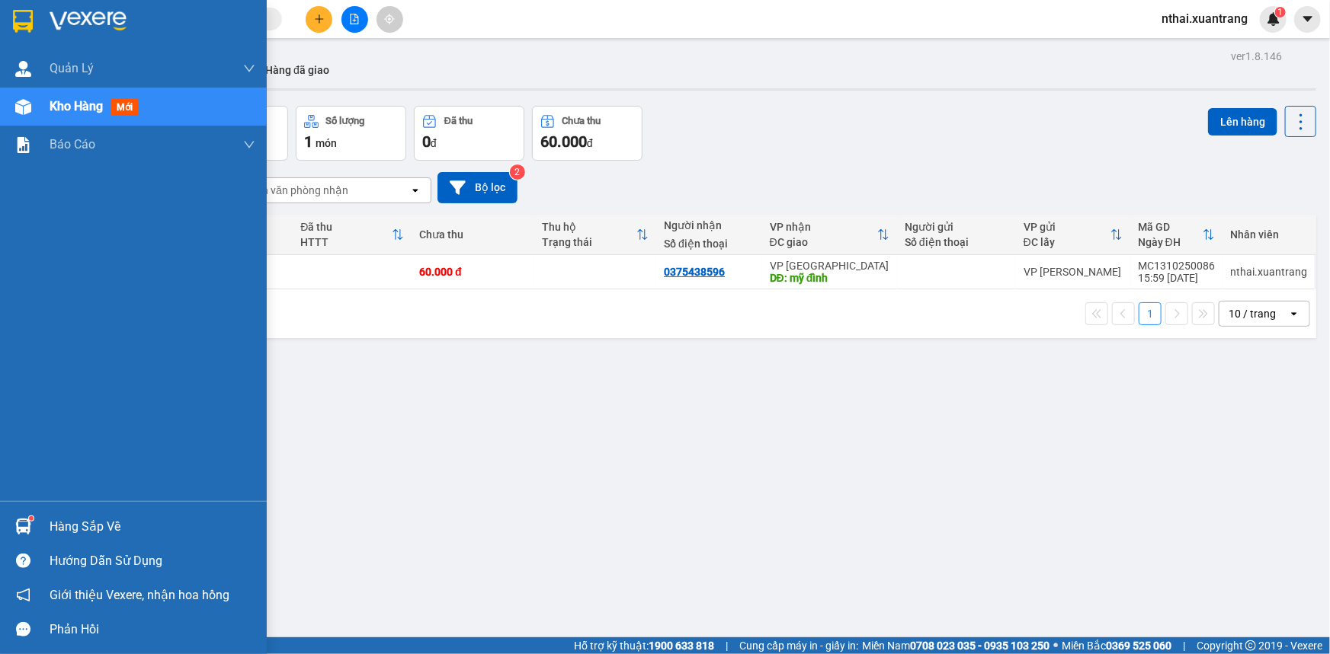
click at [31, 20] on img at bounding box center [23, 21] width 20 height 23
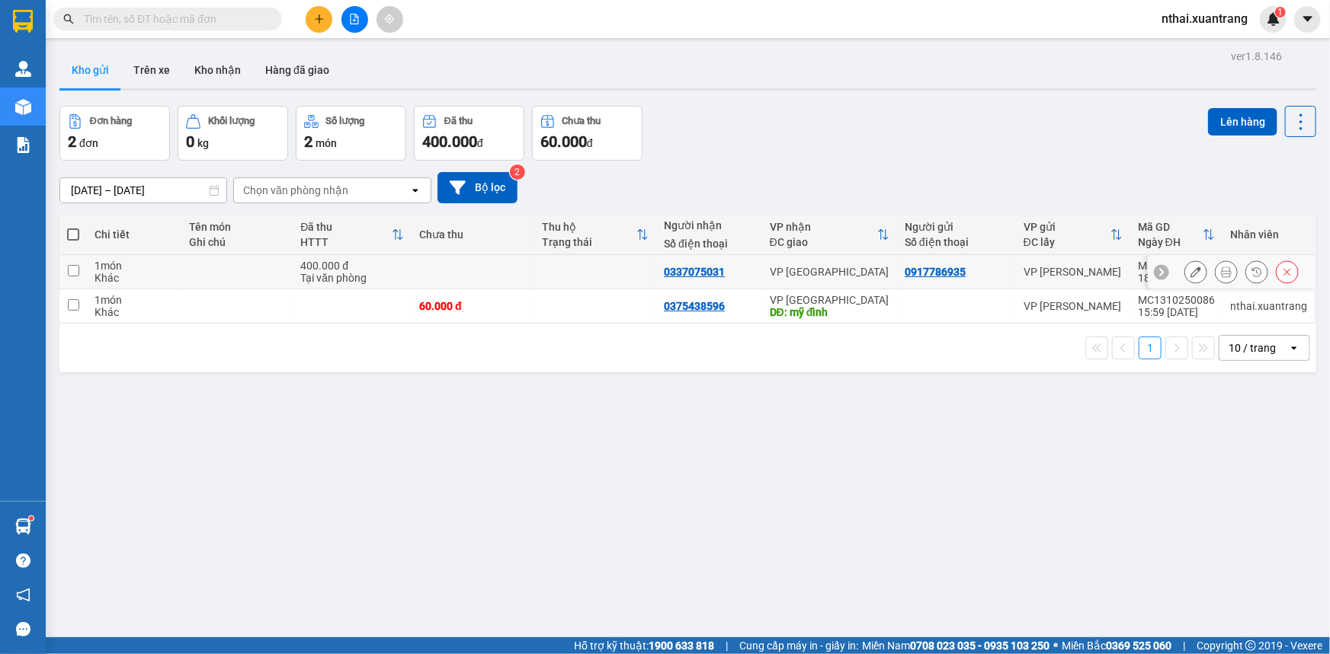
click at [1223, 273] on button at bounding box center [1225, 272] width 21 height 27
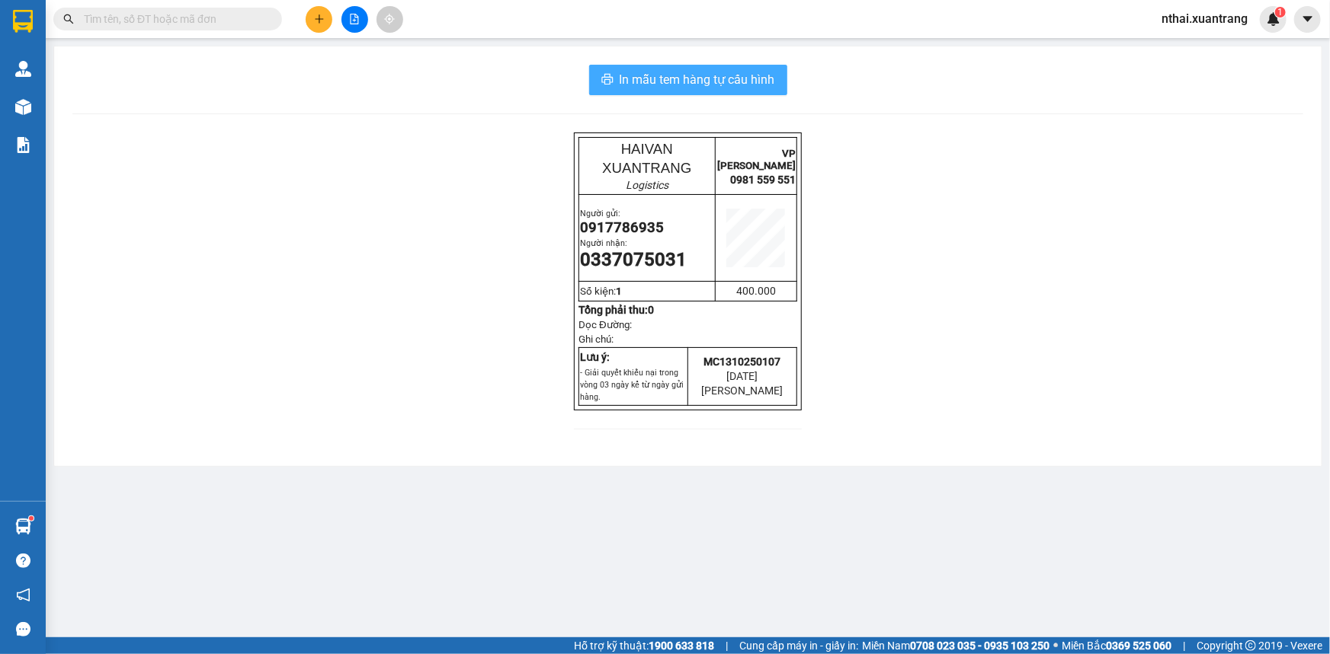
click at [731, 89] on span "In mẫu tem hàng tự cấu hình" at bounding box center [696, 79] width 155 height 19
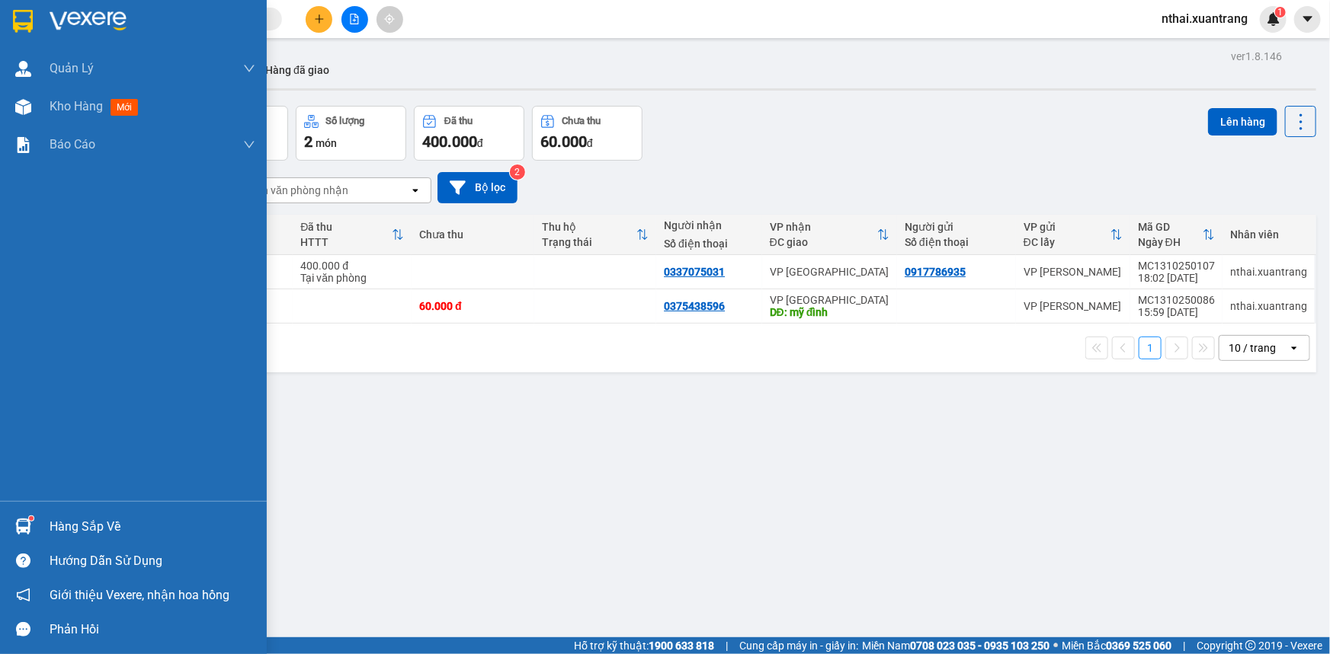
click at [21, 25] on img at bounding box center [23, 21] width 20 height 23
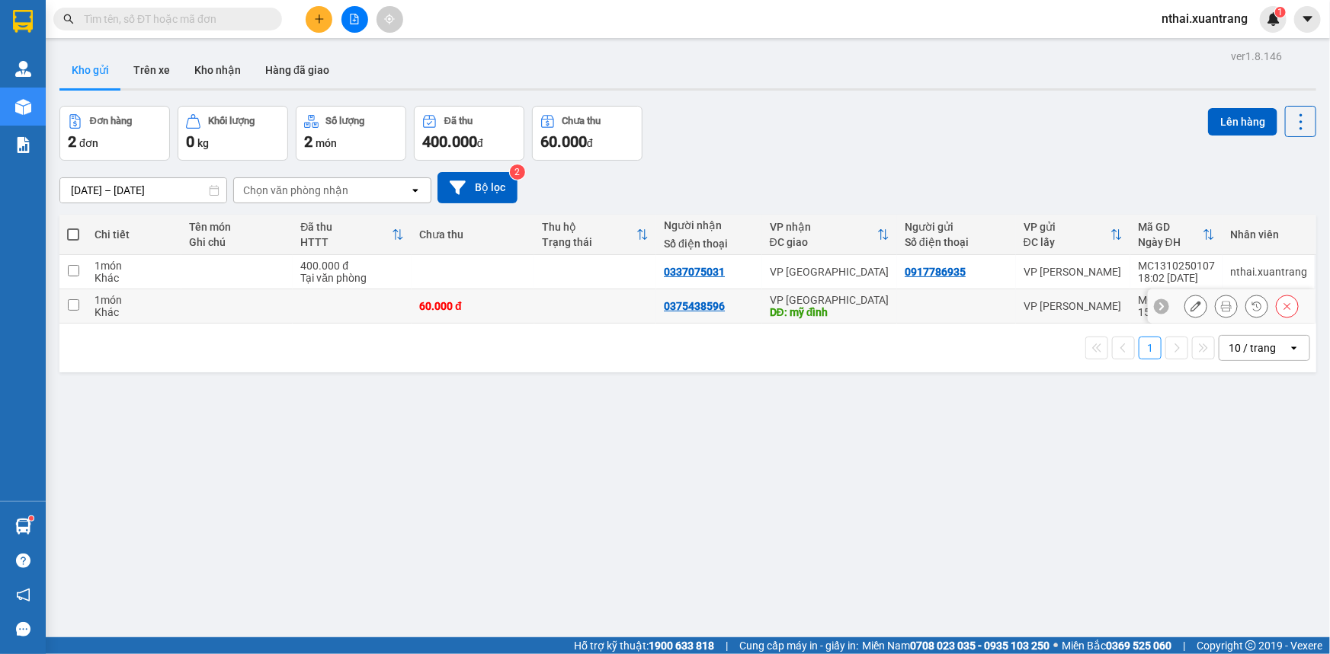
click at [567, 305] on td at bounding box center [595, 307] width 123 height 34
checkbox input "true"
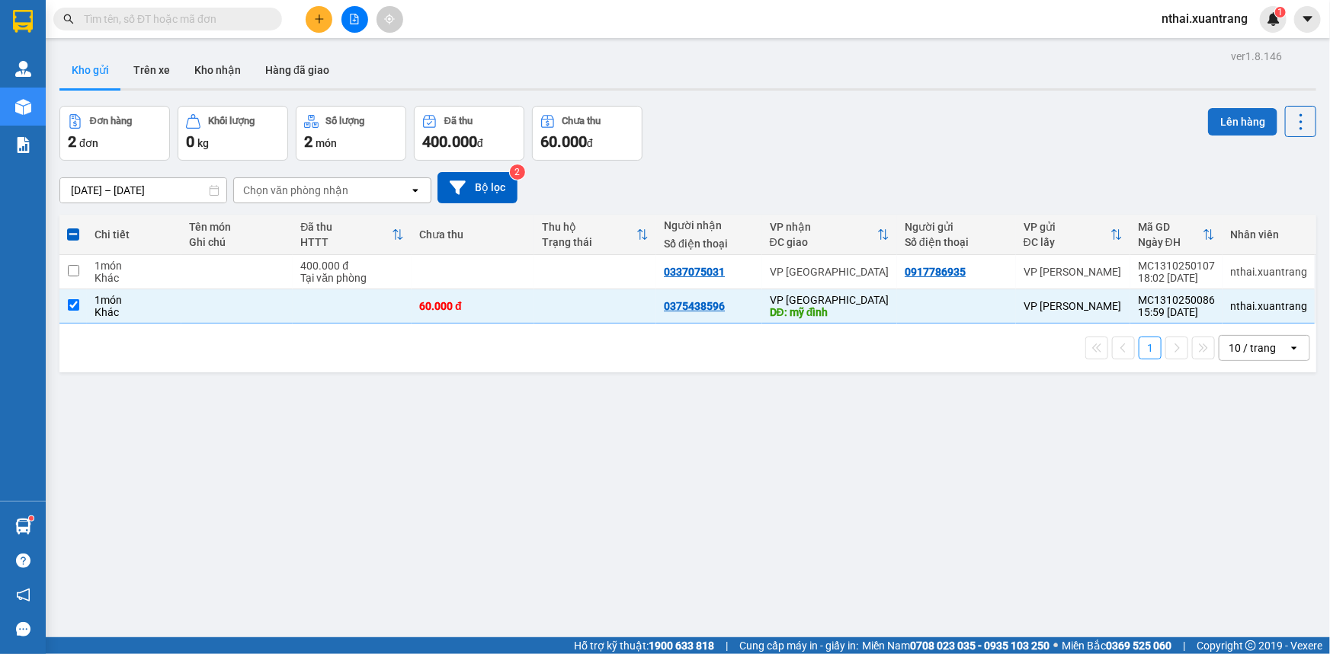
click at [1216, 108] on button "Lên hàng" at bounding box center [1242, 121] width 69 height 27
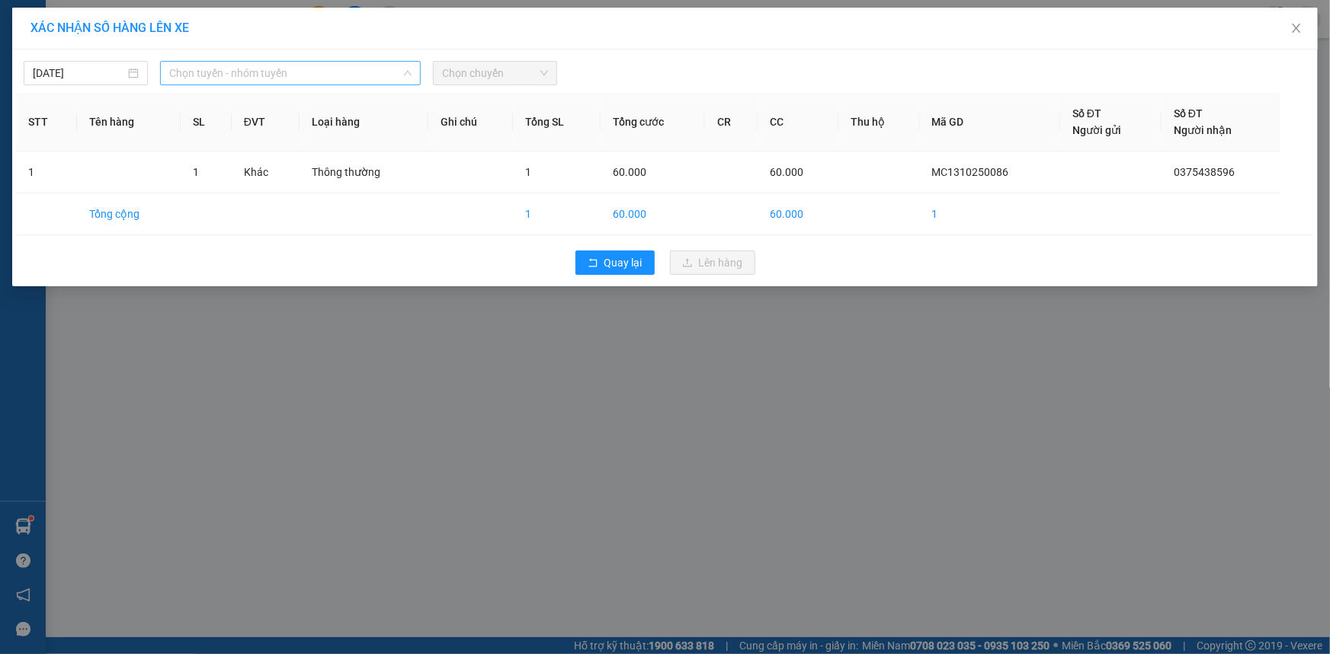
click at [222, 68] on span "Chọn tuyến - nhóm tuyến" at bounding box center [290, 73] width 242 height 23
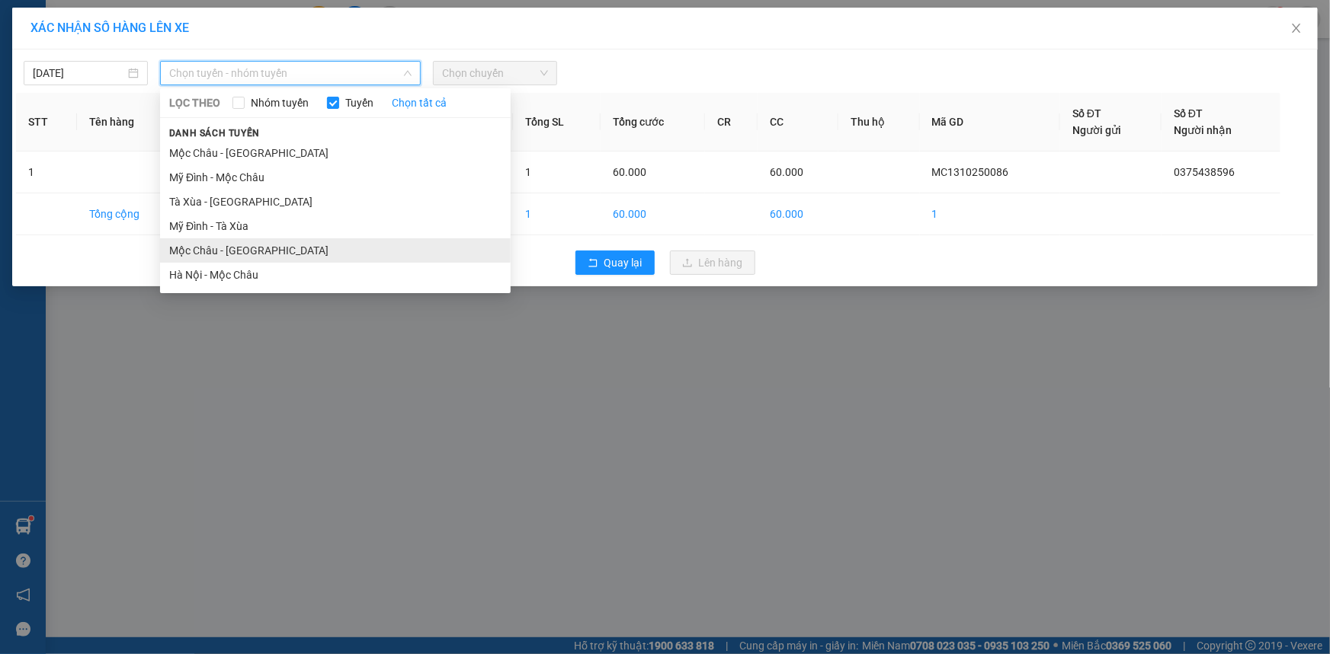
click at [222, 255] on li "Mộc Châu - [GEOGRAPHIC_DATA]" at bounding box center [335, 250] width 350 height 24
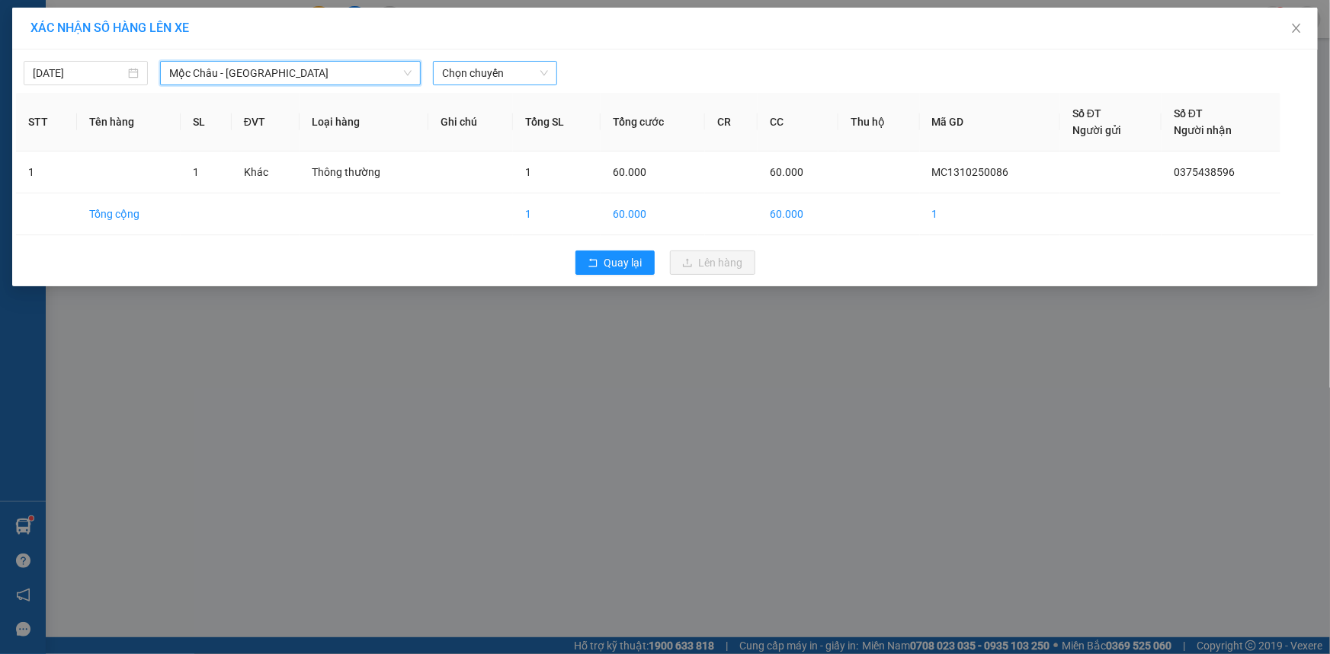
click at [479, 71] on span "Chọn chuyến" at bounding box center [495, 73] width 106 height 23
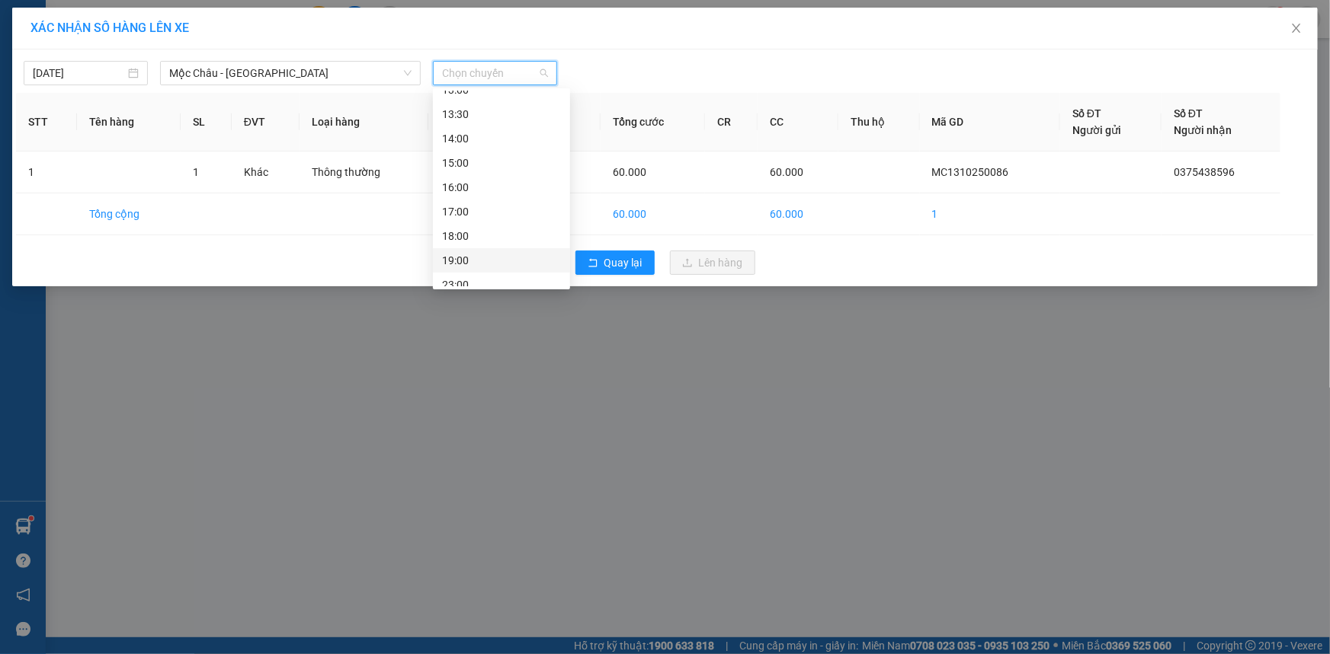
scroll to position [219, 0]
click at [472, 223] on div "18:00" at bounding box center [501, 226] width 119 height 17
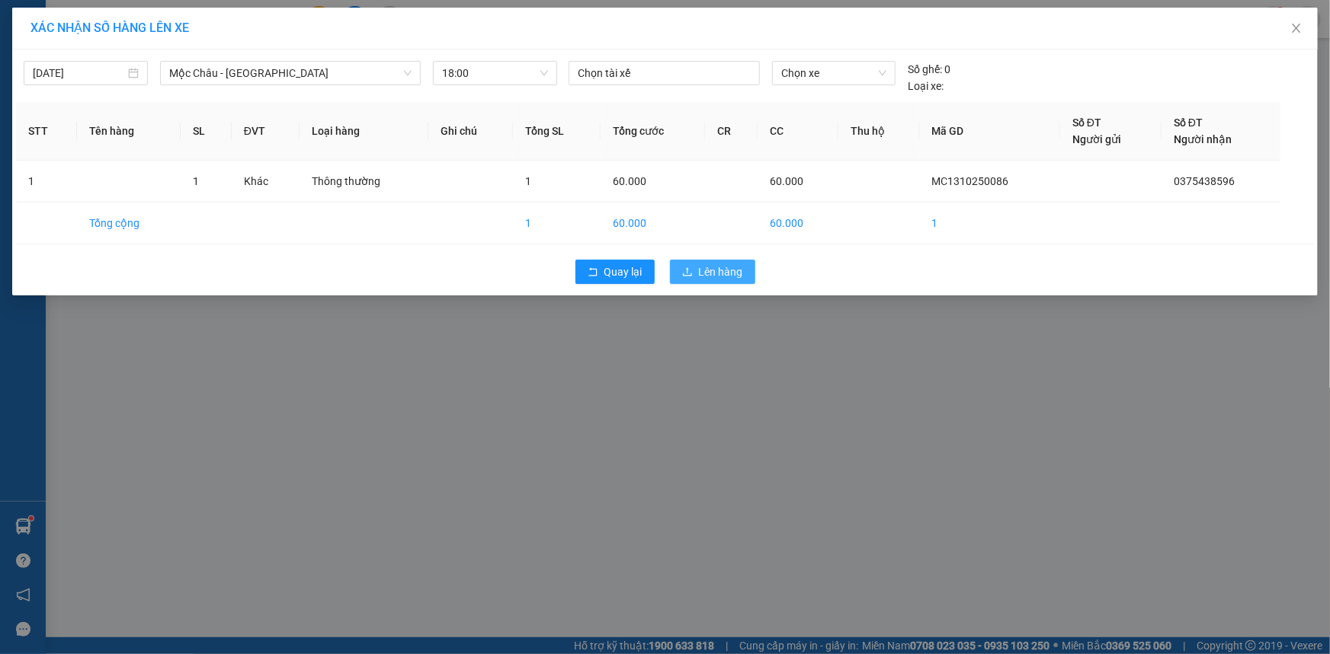
click at [734, 277] on span "Lên hàng" at bounding box center [721, 272] width 44 height 17
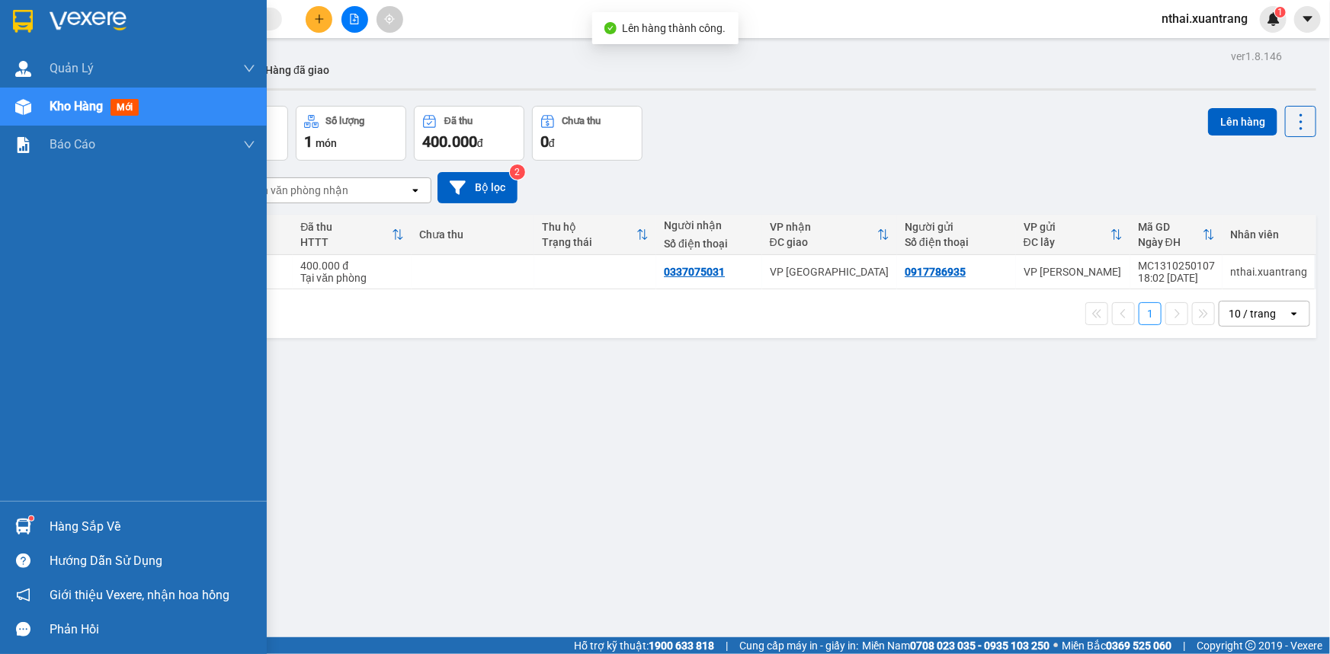
click at [30, 21] on img at bounding box center [23, 21] width 20 height 23
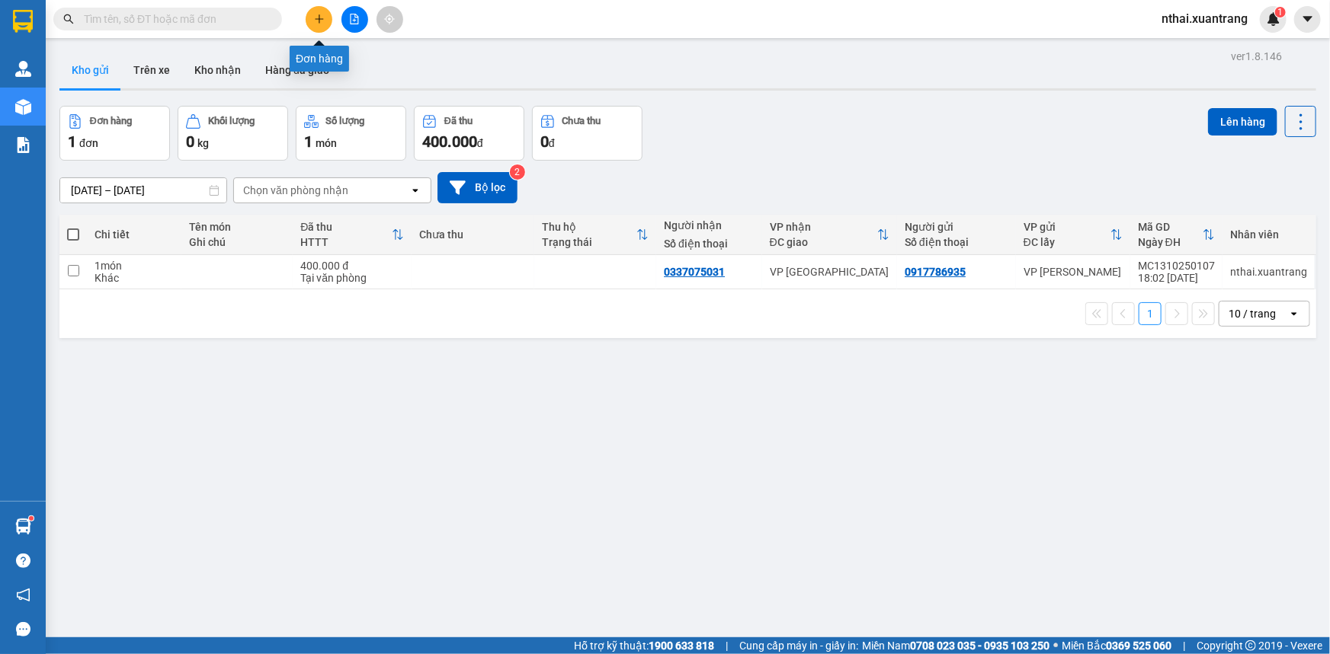
click at [357, 10] on button at bounding box center [354, 19] width 27 height 27
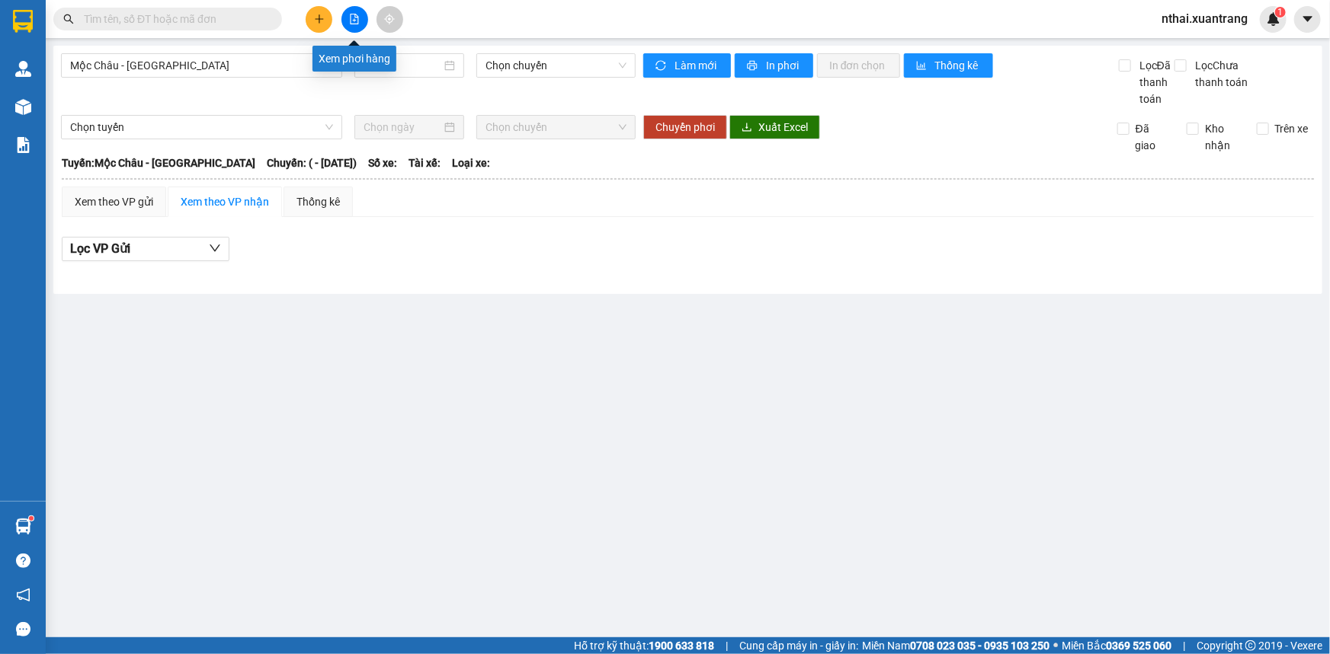
click at [359, 22] on icon "file-add" at bounding box center [354, 19] width 11 height 11
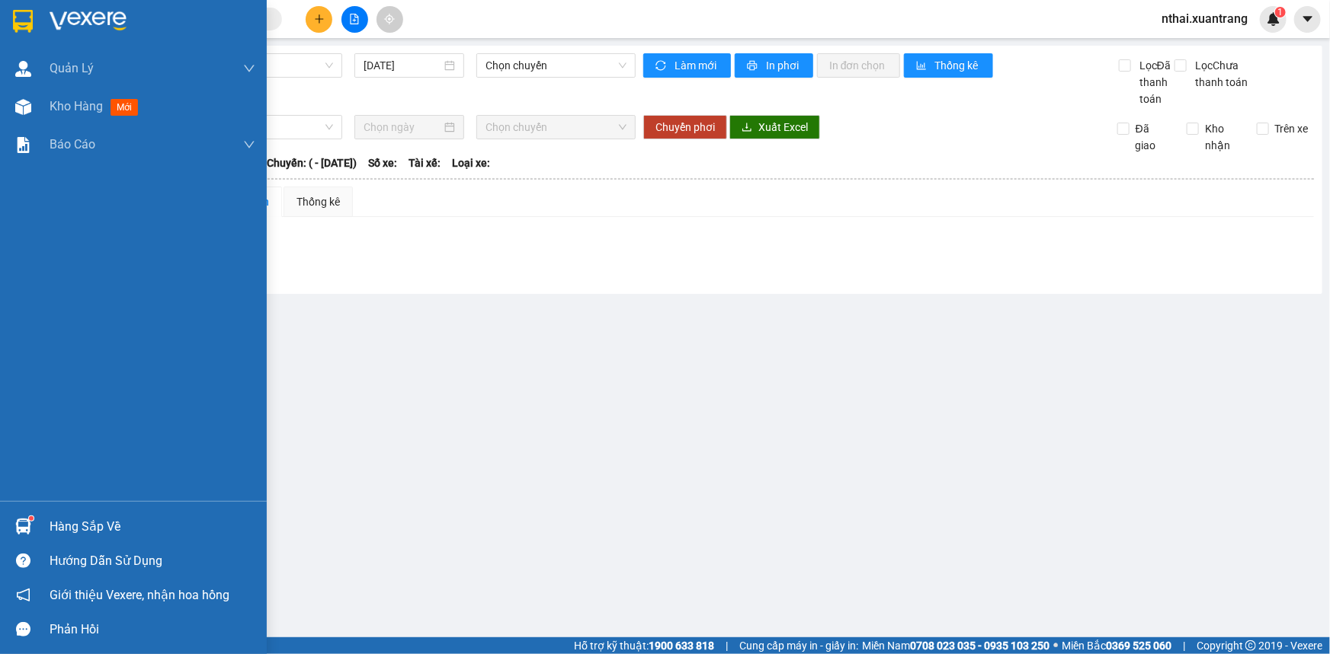
click at [21, 30] on img at bounding box center [23, 21] width 20 height 23
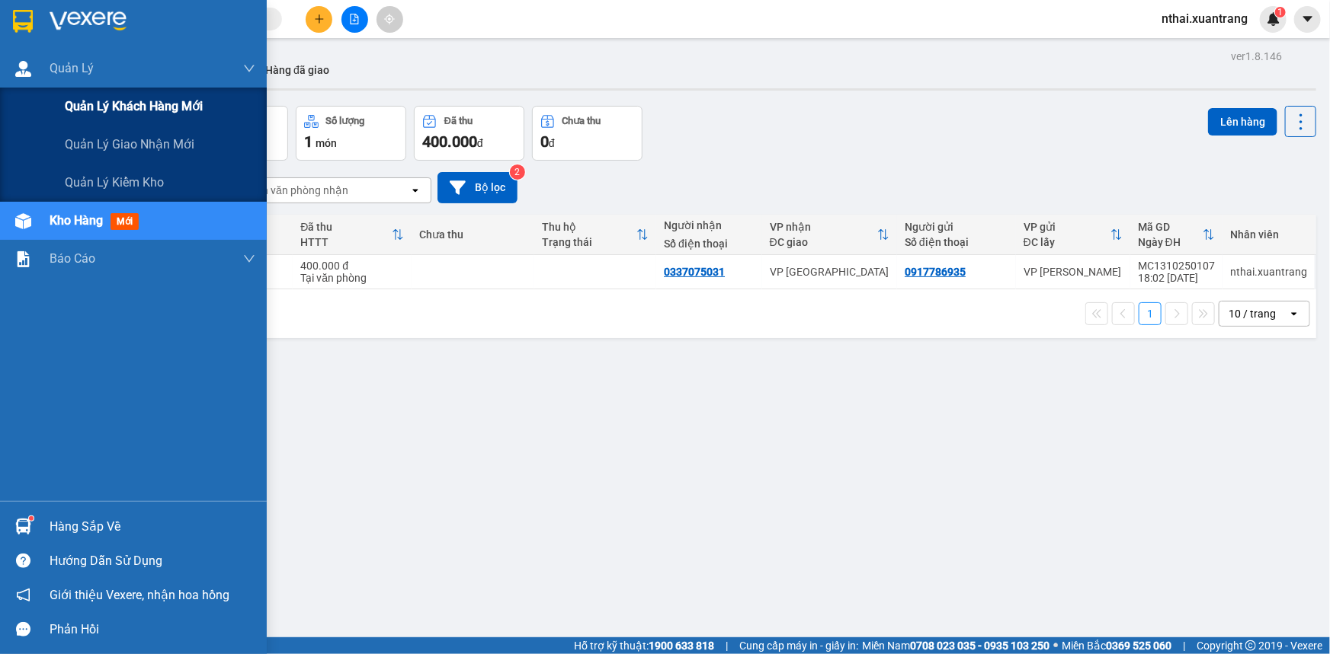
click at [28, 106] on div "Quản lý khách hàng mới" at bounding box center [133, 107] width 267 height 38
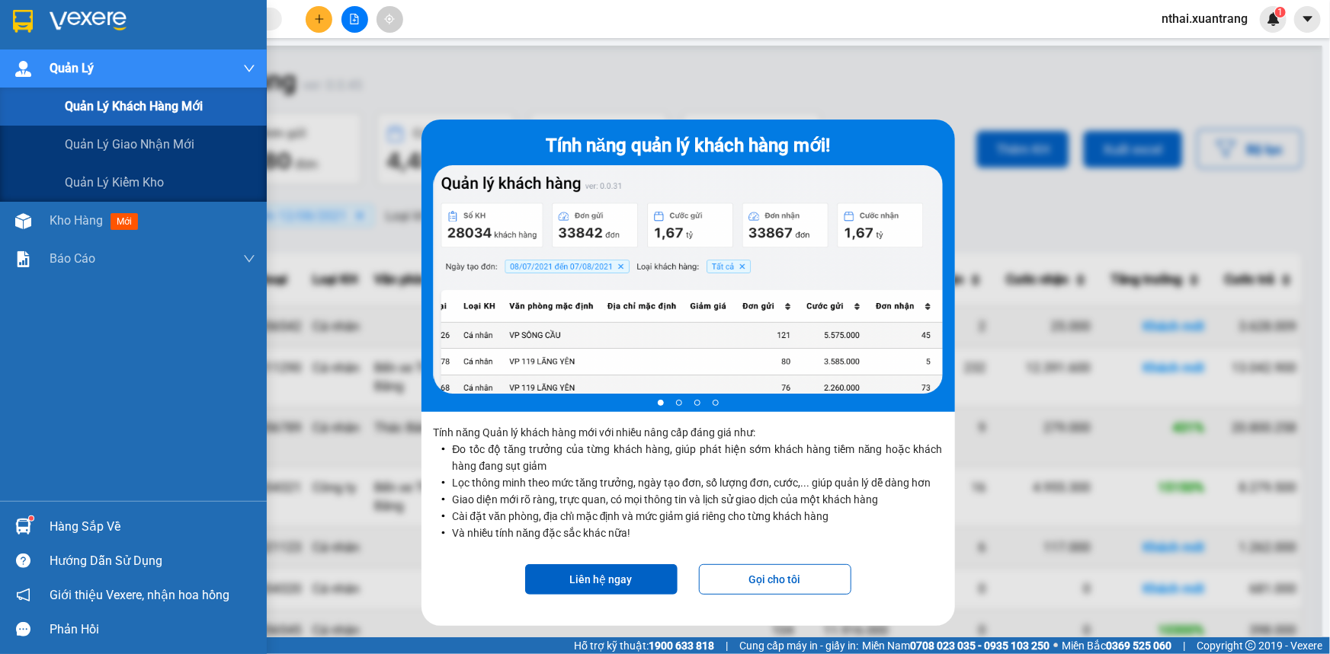
click at [35, 70] on div at bounding box center [23, 69] width 27 height 27
click at [24, 68] on img at bounding box center [23, 69] width 16 height 16
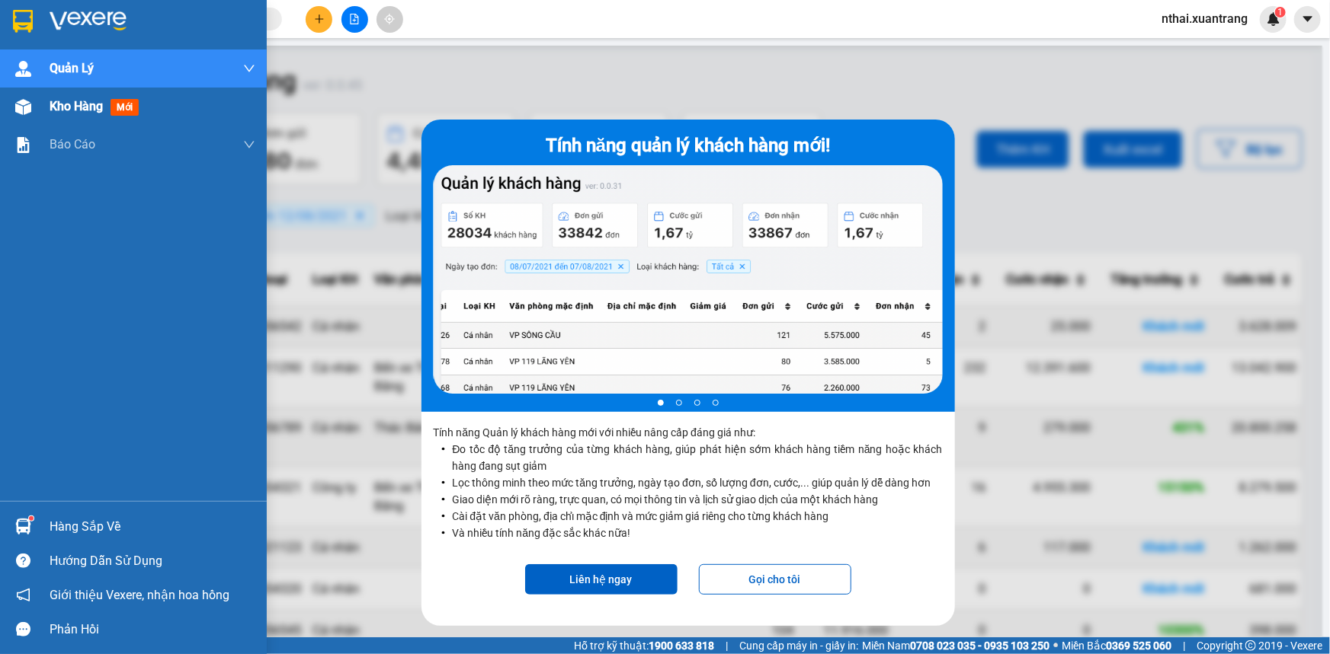
click at [48, 104] on div "Kho hàng mới" at bounding box center [133, 107] width 267 height 38
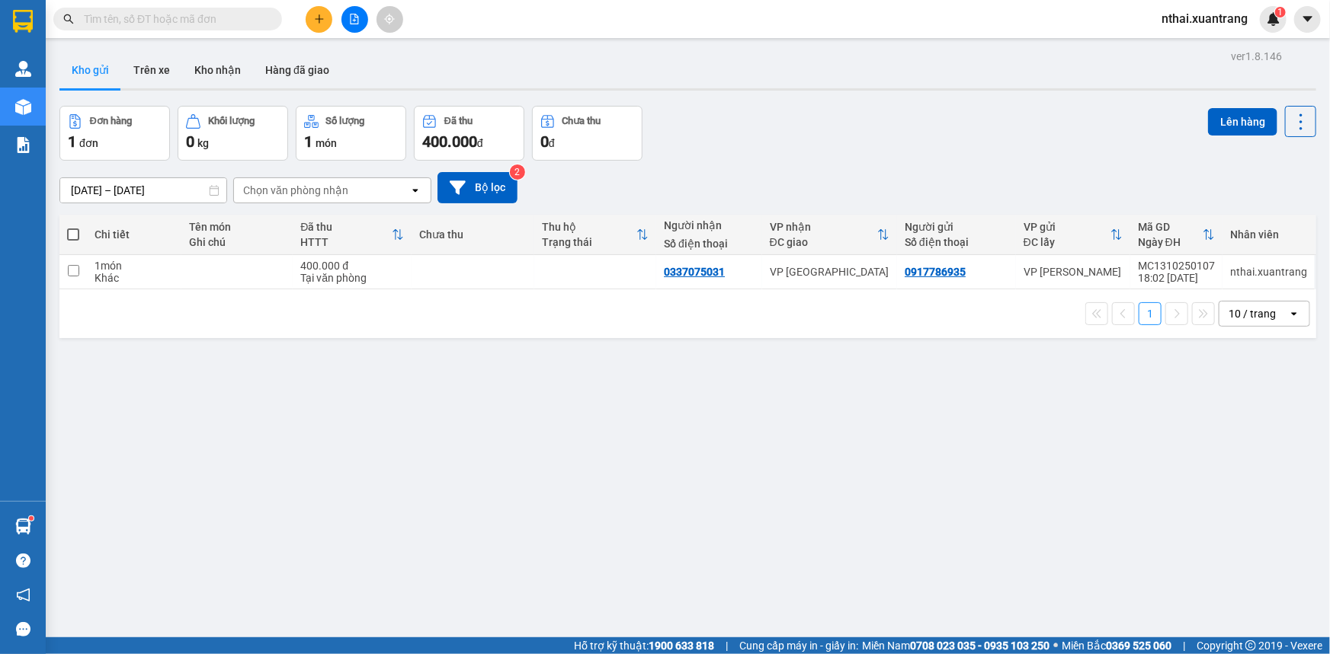
click at [347, 59] on div "Kho gửi Trên xe Kho nhận Hàng đã giao" at bounding box center [687, 72] width 1256 height 40
click at [357, 21] on icon "file-add" at bounding box center [354, 19] width 8 height 11
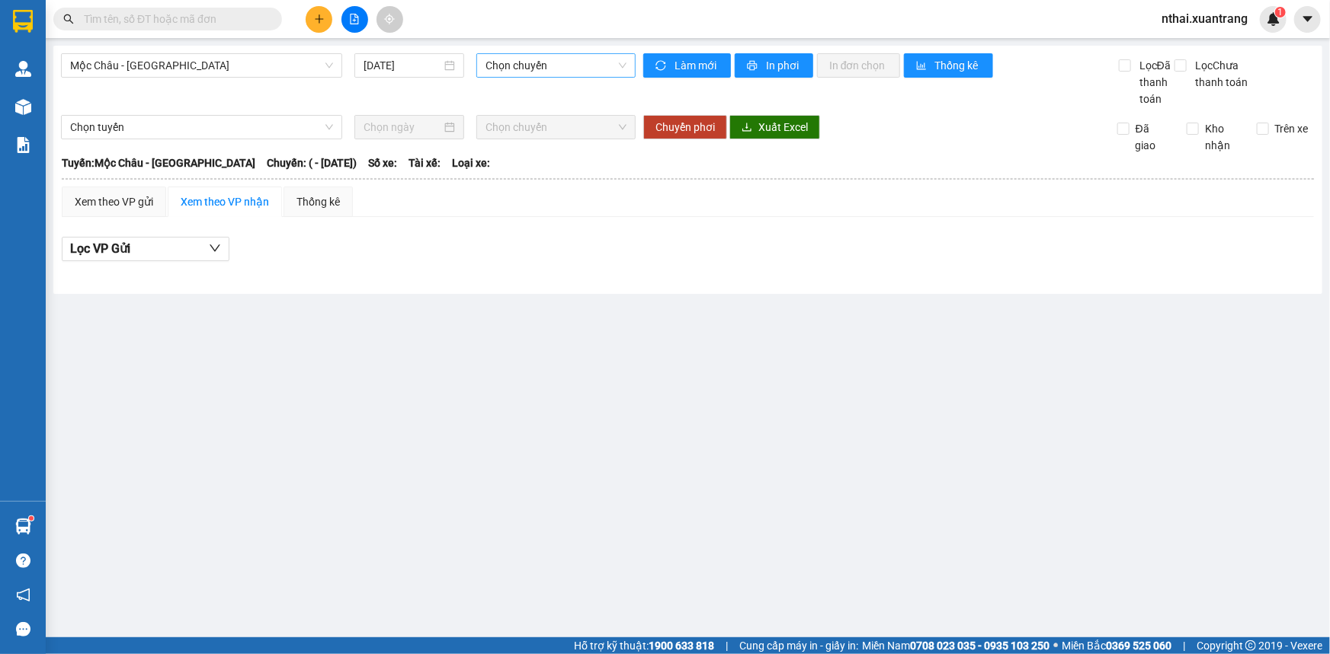
click at [507, 56] on span "Chọn chuyến" at bounding box center [555, 65] width 141 height 23
click at [206, 61] on span "Mộc Châu - [GEOGRAPHIC_DATA]" at bounding box center [201, 65] width 263 height 23
click at [522, 65] on span "Chọn chuyến" at bounding box center [555, 65] width 141 height 23
click at [388, 69] on input "[DATE]" at bounding box center [402, 65] width 78 height 17
click at [530, 61] on span "Chọn chuyến" at bounding box center [555, 65] width 141 height 23
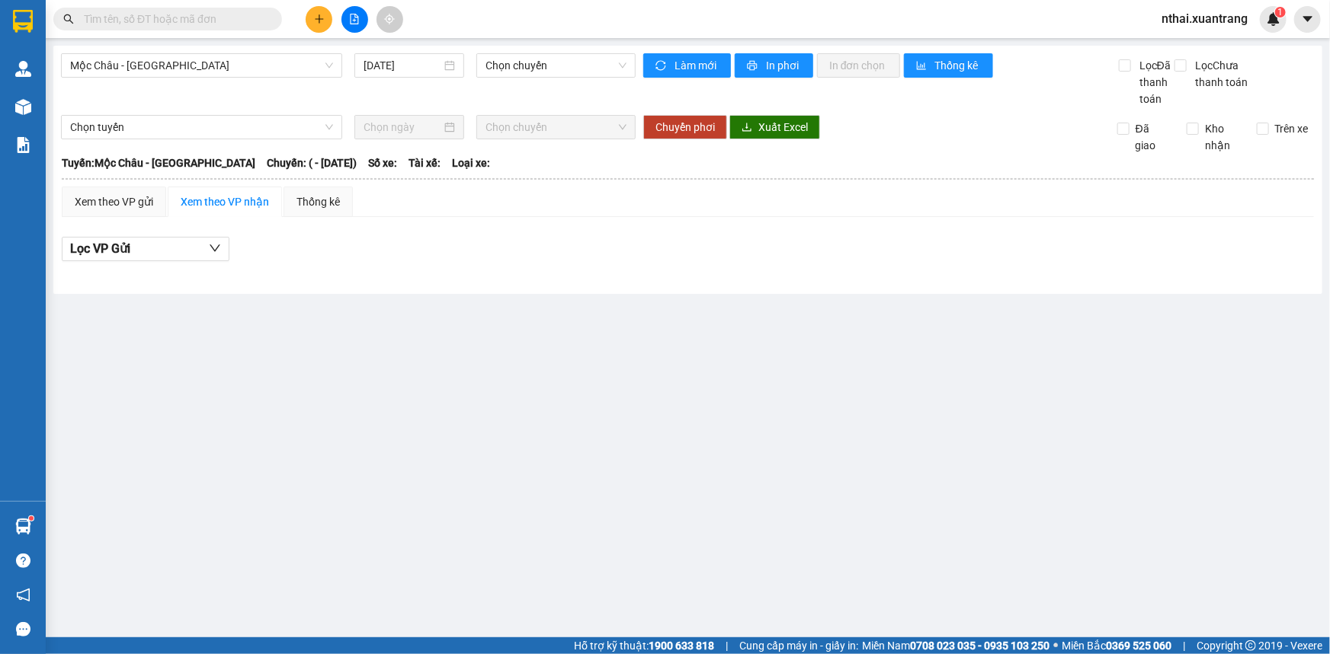
click at [518, 210] on div "Xem theo VP gửi Xem theo VP nhận Thống kê" at bounding box center [688, 202] width 1252 height 30
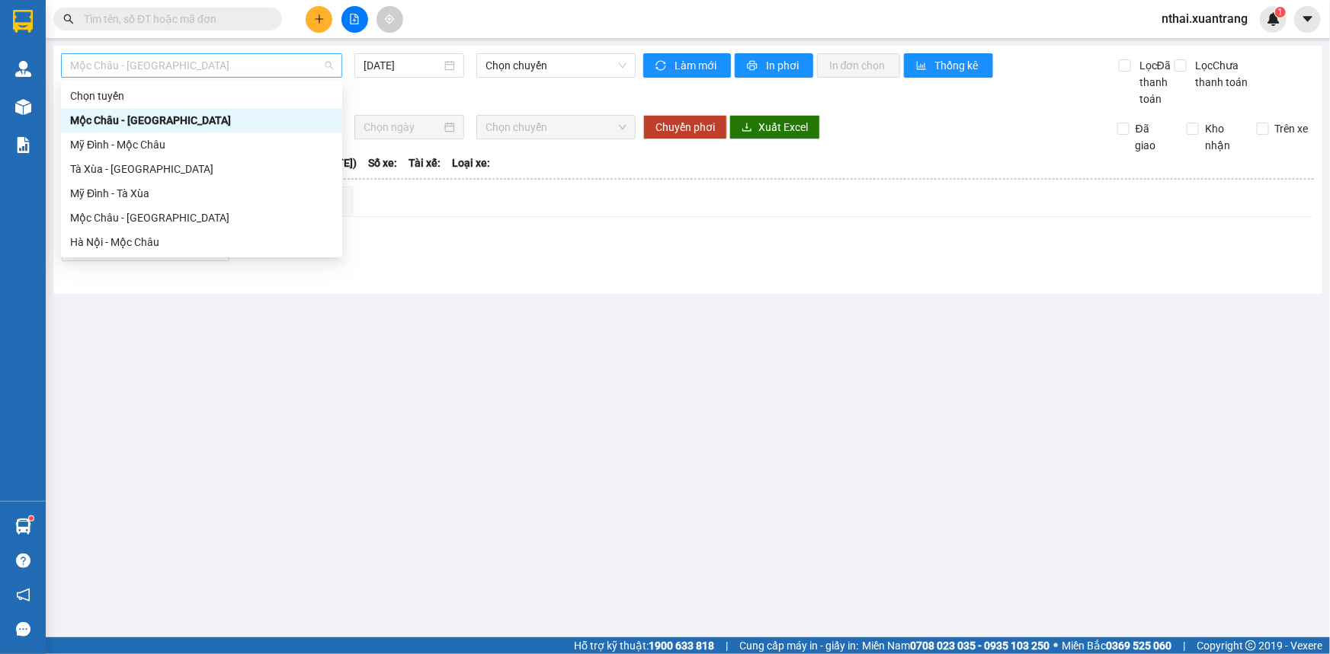
click at [198, 54] on span "Mộc Châu - [GEOGRAPHIC_DATA]" at bounding box center [201, 65] width 263 height 23
click at [114, 220] on div "Mộc Châu - [GEOGRAPHIC_DATA]" at bounding box center [201, 218] width 263 height 17
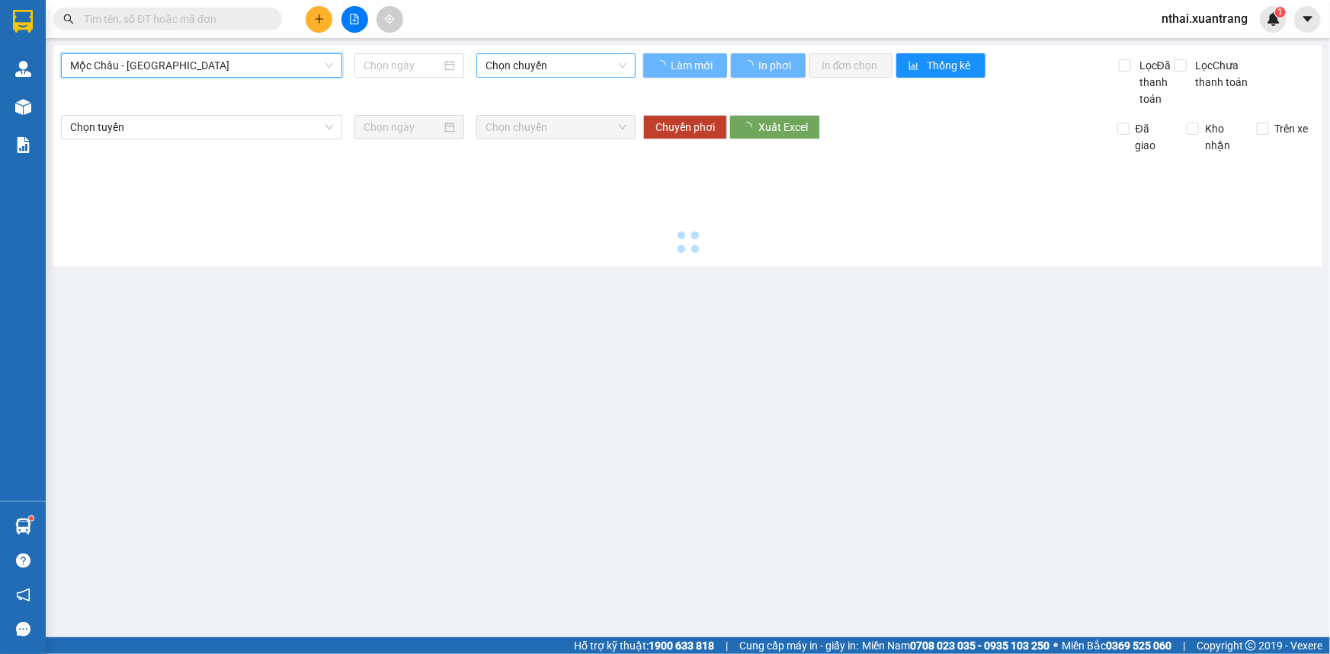
type input "[DATE]"
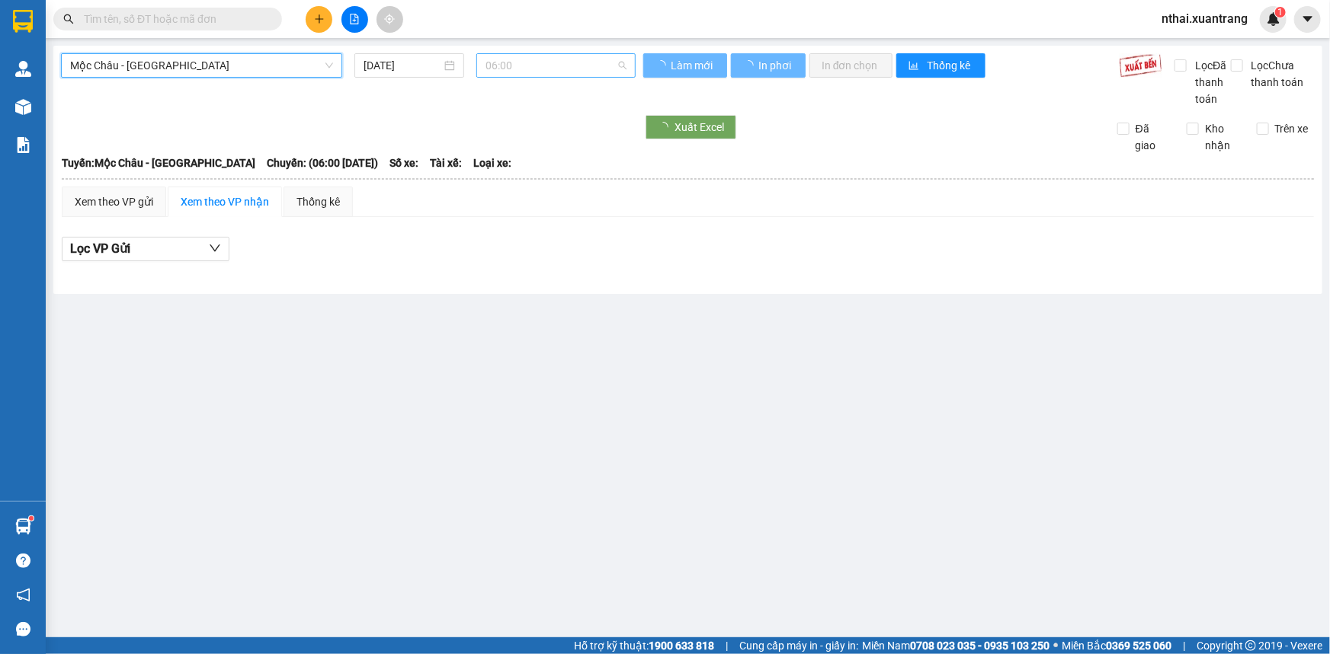
click at [495, 63] on span "06:00" at bounding box center [555, 65] width 141 height 23
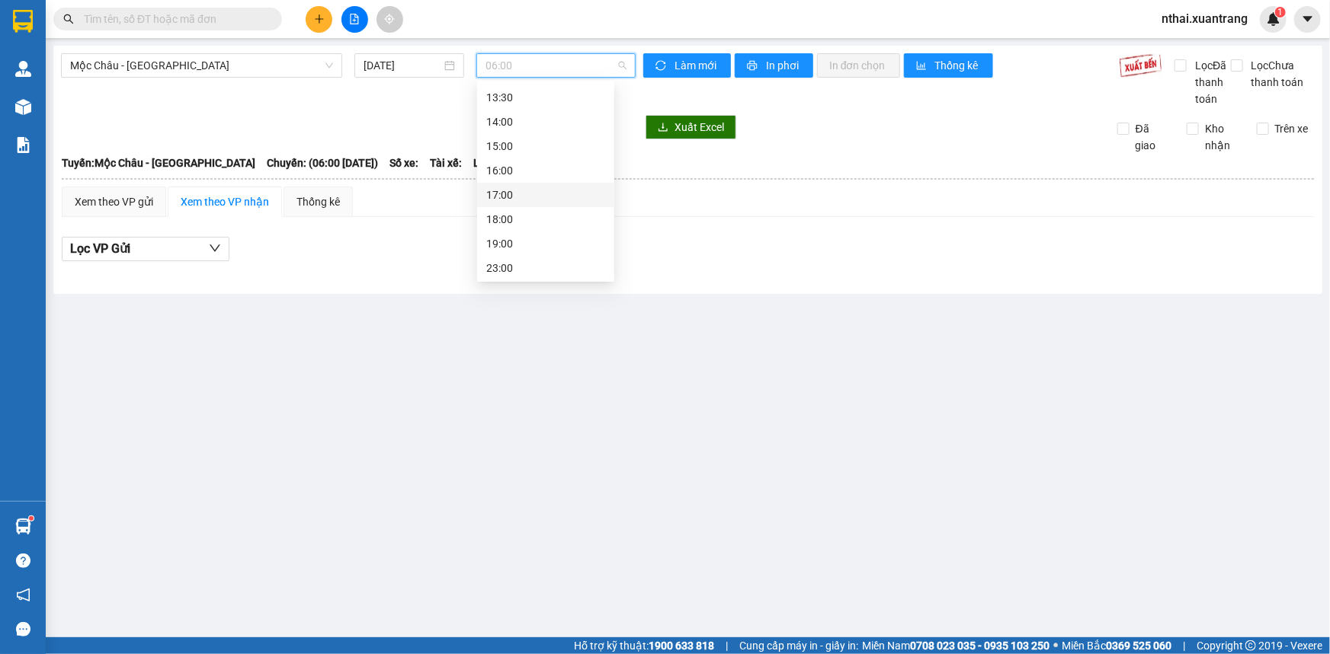
scroll to position [219, 0]
click at [500, 196] on div "17:00" at bounding box center [545, 194] width 119 height 17
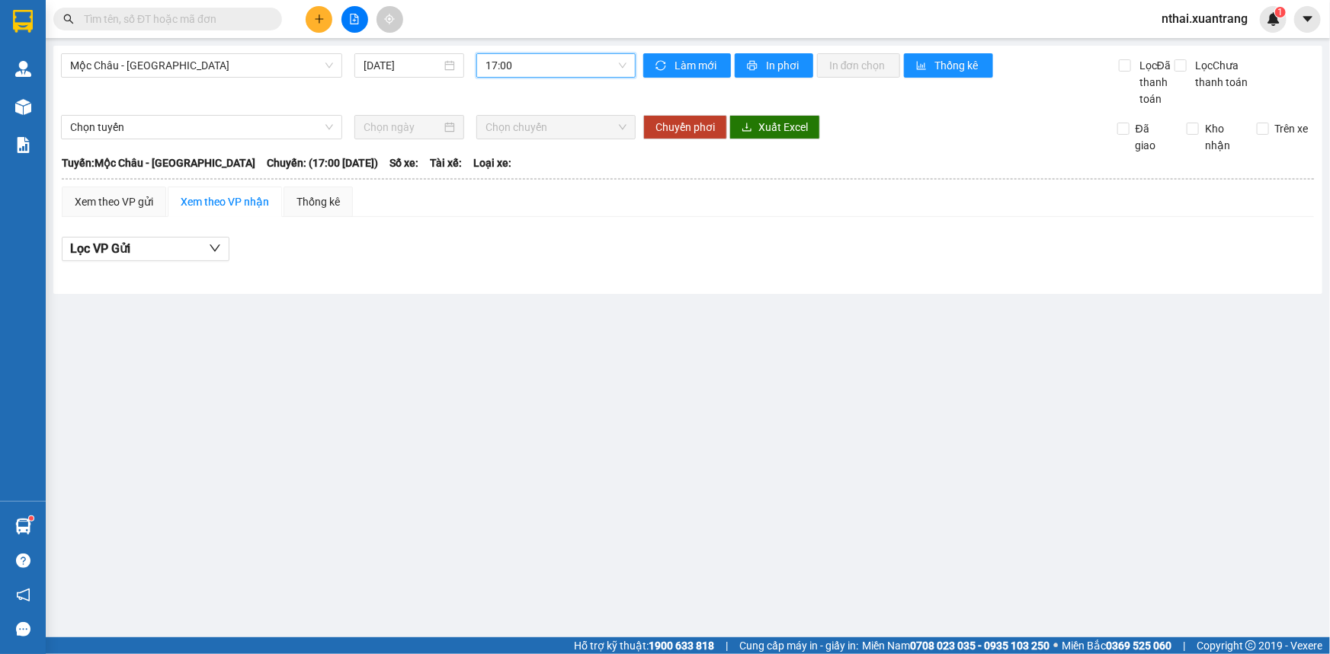
click at [523, 54] on span "17:00" at bounding box center [555, 65] width 141 height 23
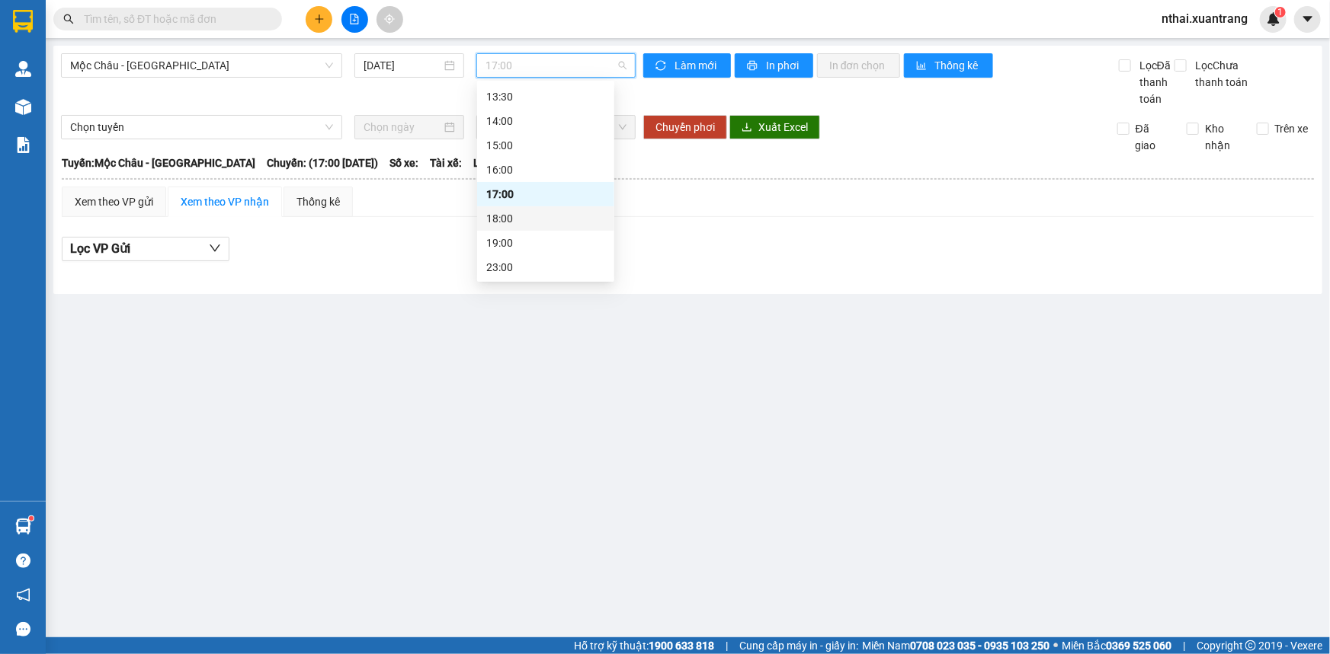
click at [503, 225] on div "18:00" at bounding box center [545, 218] width 119 height 17
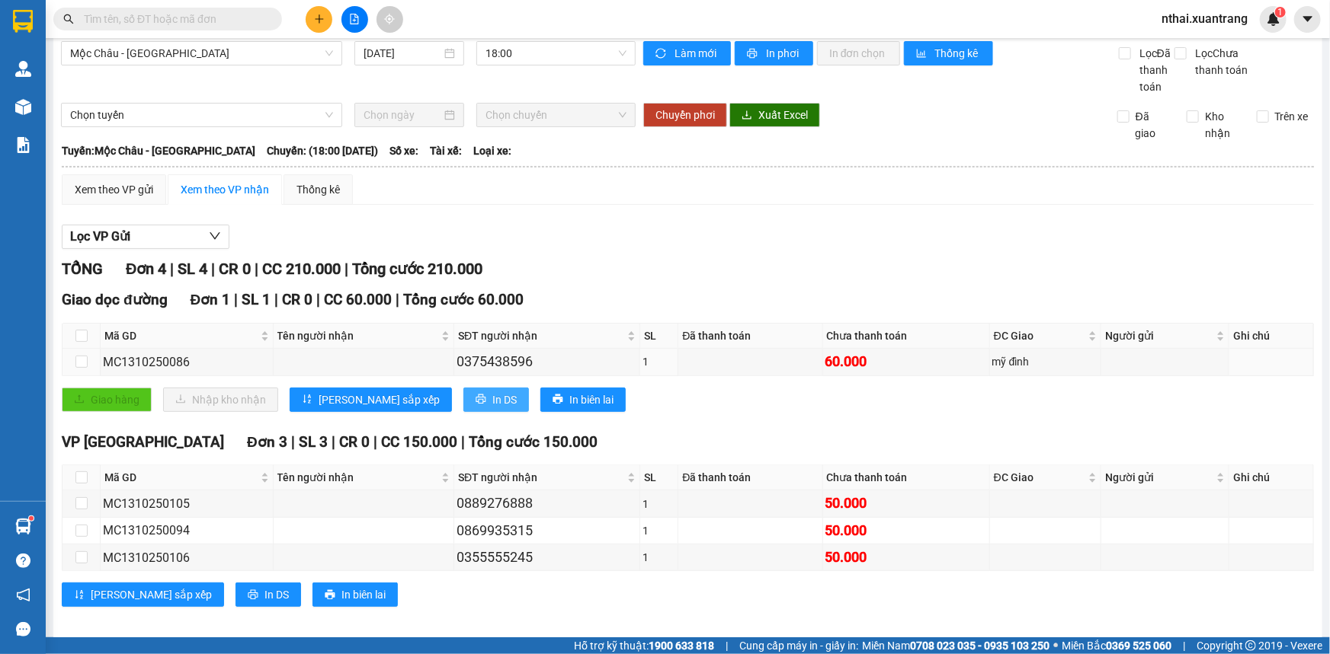
scroll to position [23, 0]
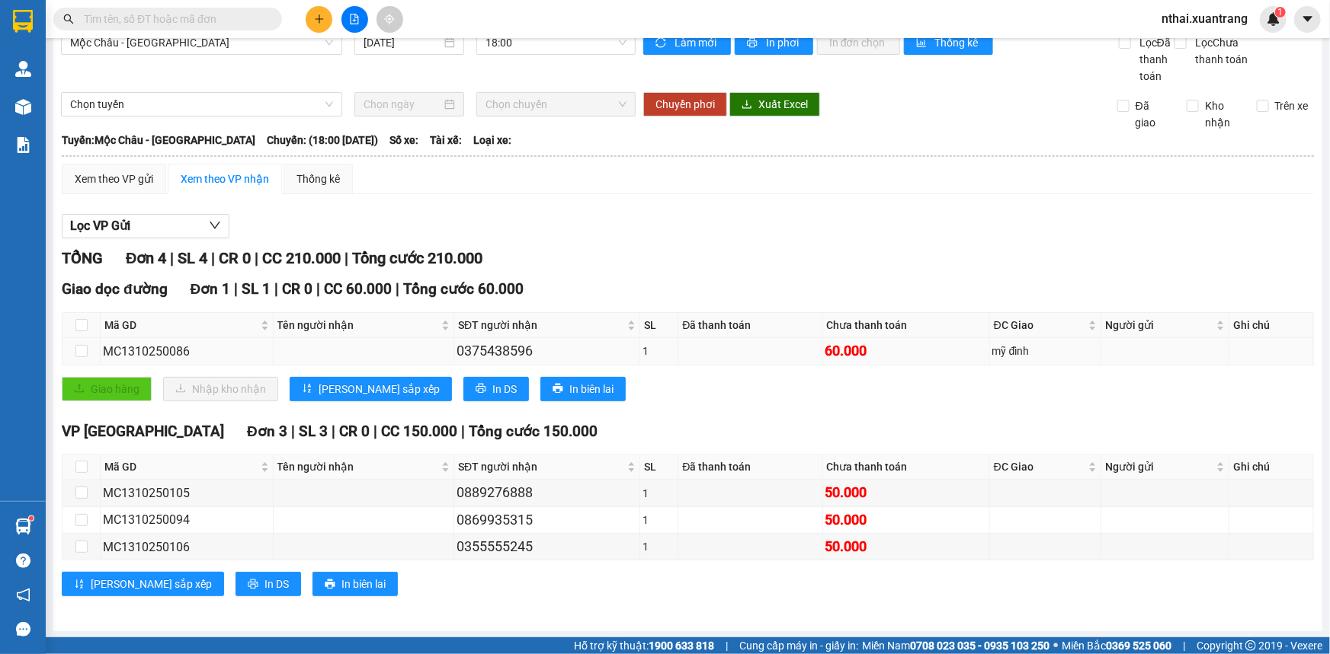
click at [466, 352] on div "0375438596" at bounding box center [546, 351] width 181 height 21
copy div "0375438596"
